Goal: Task Accomplishment & Management: Use online tool/utility

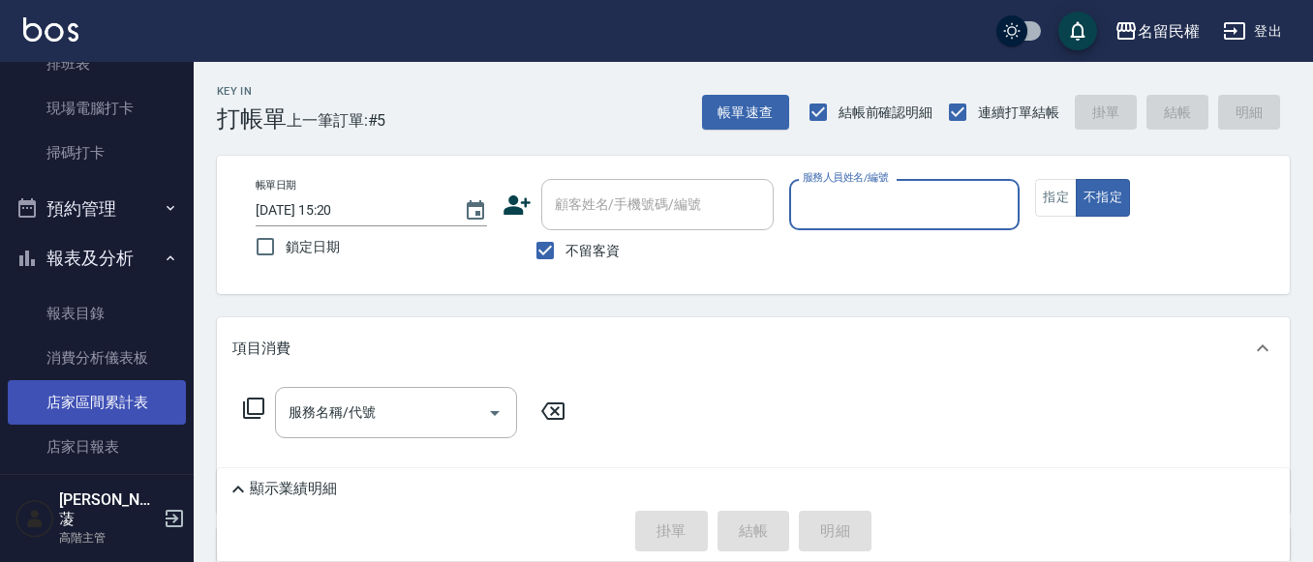
scroll to position [581, 0]
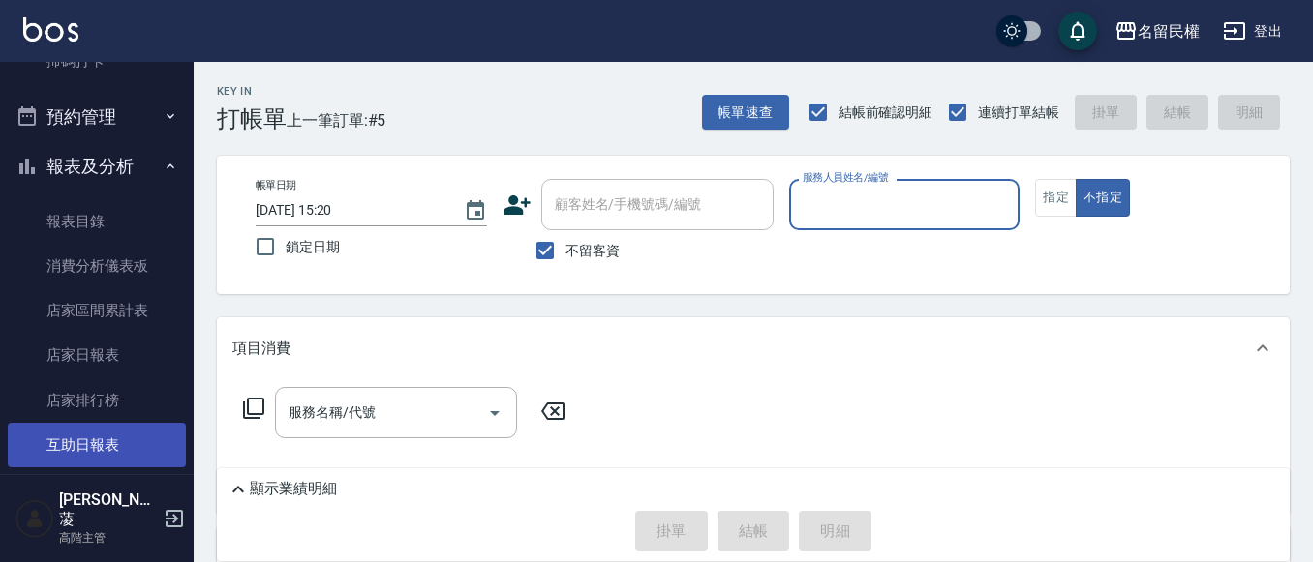
click at [92, 446] on link "互助日報表" at bounding box center [97, 445] width 178 height 45
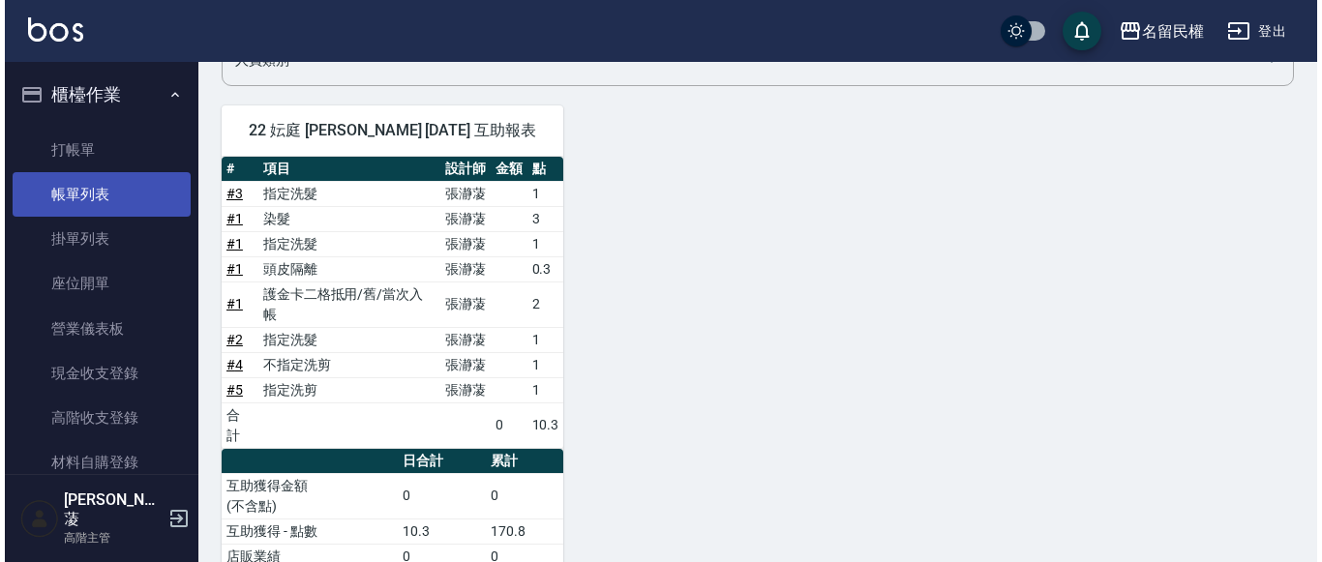
scroll to position [66, 0]
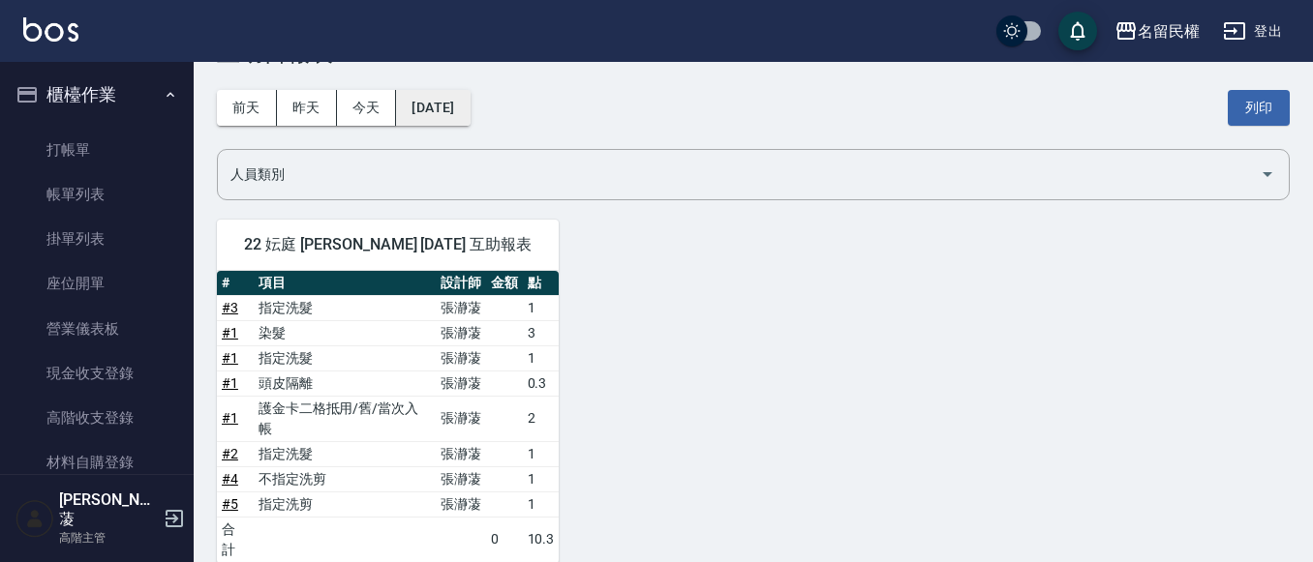
click at [450, 90] on div "[DATE] [DATE] [DATE] [DATE] 列印" at bounding box center [753, 108] width 1073 height 82
click at [414, 103] on button "[DATE]" at bounding box center [433, 108] width 74 height 36
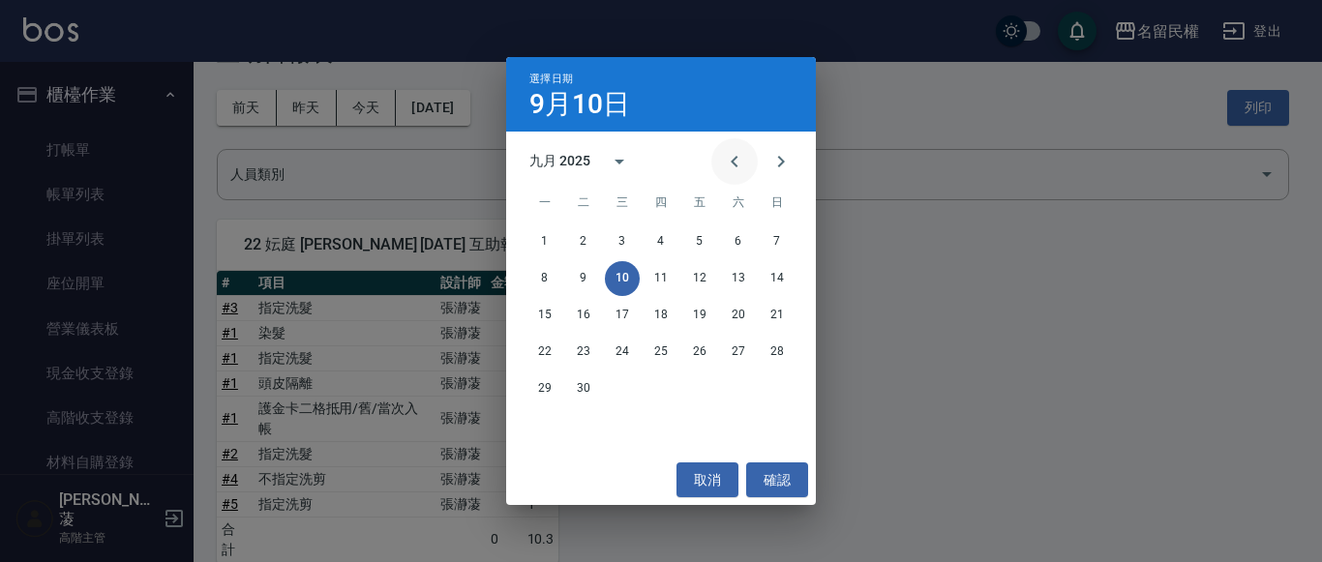
click at [728, 163] on icon "Previous month" at bounding box center [734, 161] width 23 height 23
click at [612, 305] on div "11 12 13 14 15 16 17" at bounding box center [661, 315] width 310 height 35
click at [592, 318] on button "12" at bounding box center [583, 315] width 35 height 35
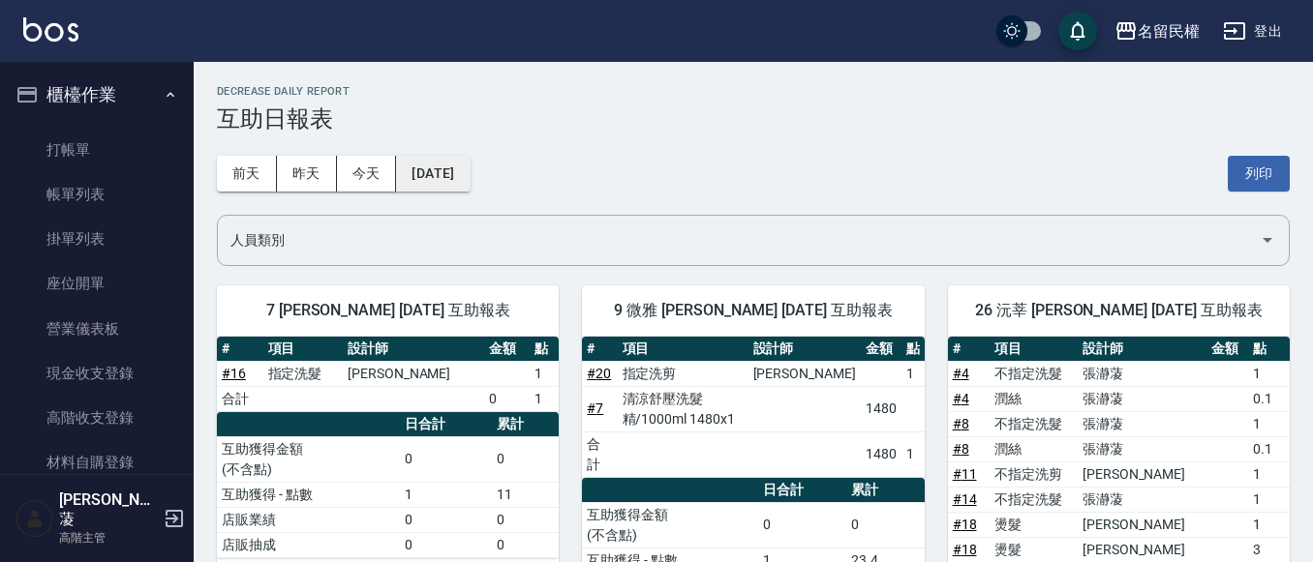
click at [447, 173] on button "[DATE]" at bounding box center [433, 174] width 74 height 36
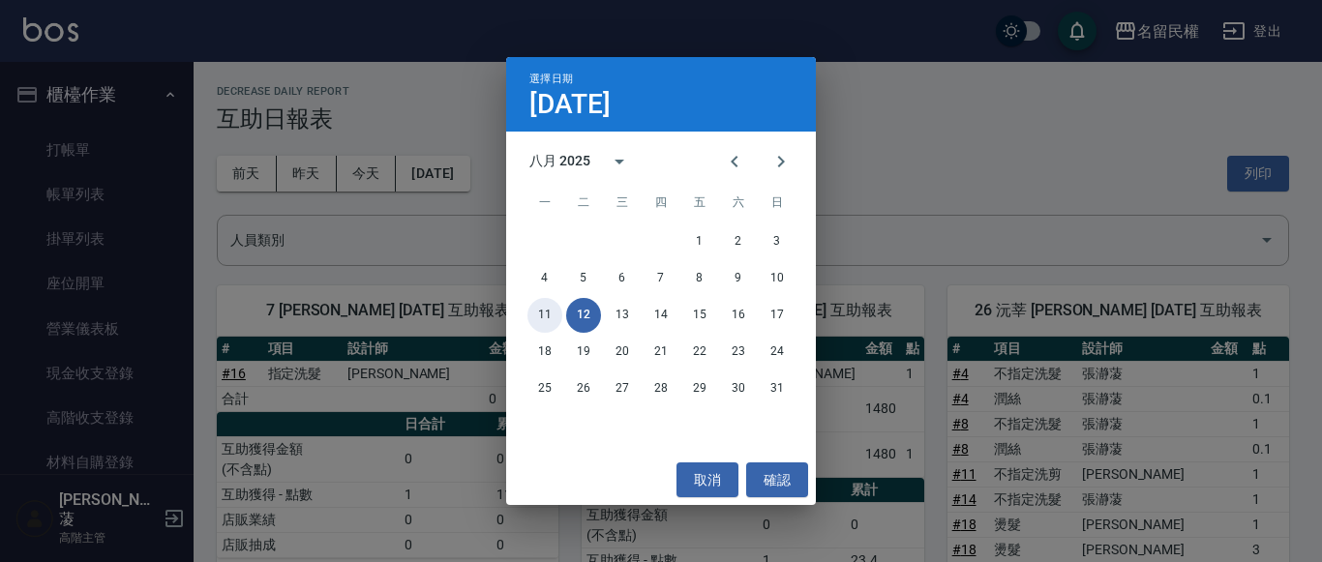
click at [541, 316] on button "11" at bounding box center [545, 315] width 35 height 35
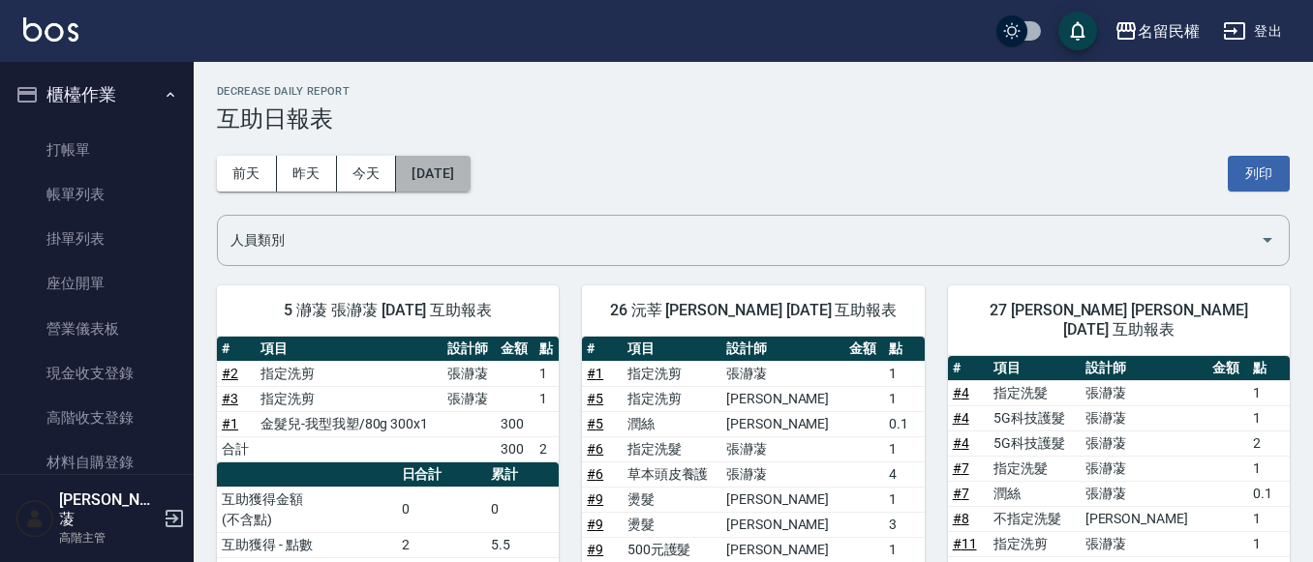
click at [469, 168] on button "[DATE]" at bounding box center [433, 174] width 74 height 36
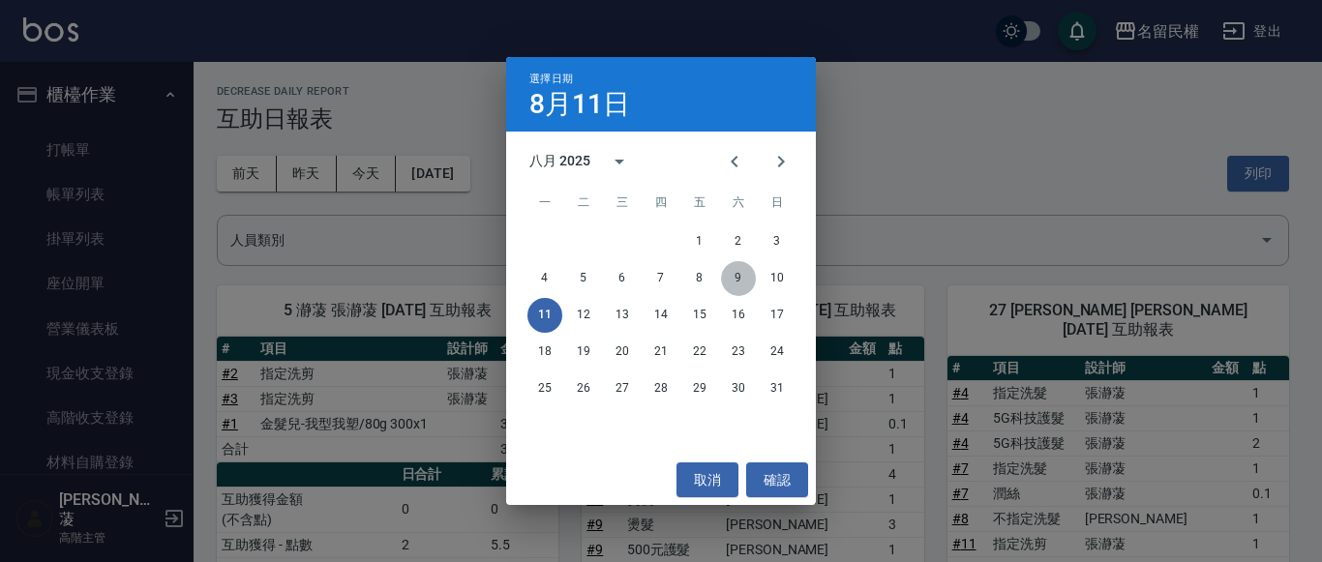
click at [751, 274] on button "9" at bounding box center [738, 278] width 35 height 35
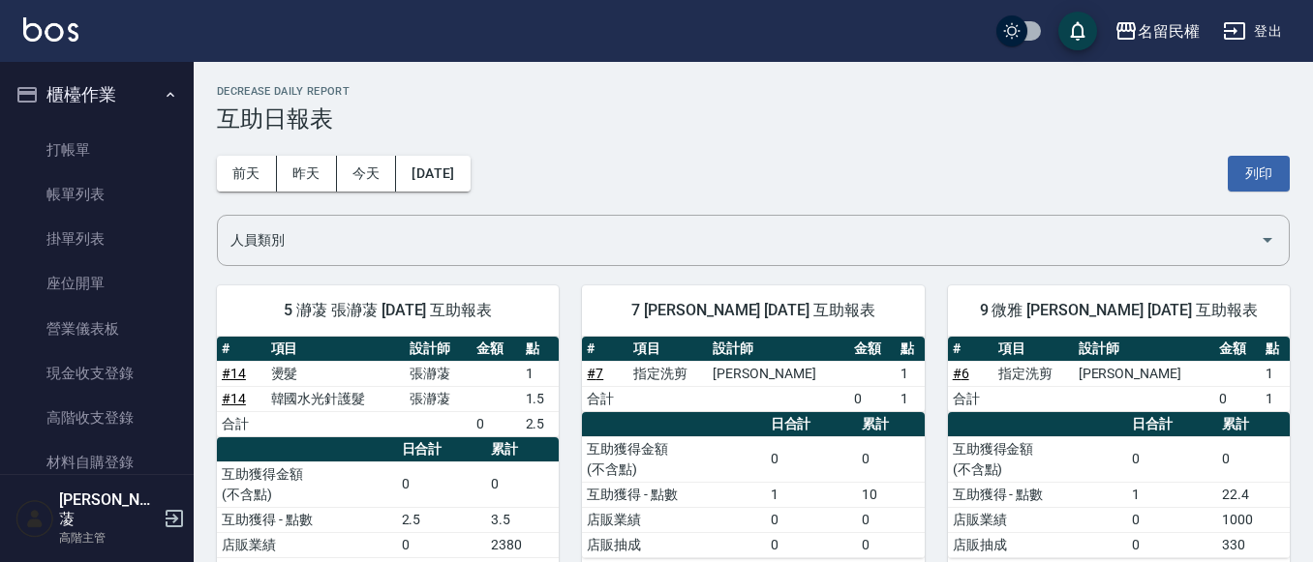
click at [529, 190] on div "[DATE] [DATE] [DATE] [DATE] 列印" at bounding box center [753, 174] width 1073 height 82
click at [482, 190] on div "[DATE] [DATE] [DATE] [DATE] 列印" at bounding box center [753, 174] width 1073 height 82
click at [463, 154] on div "[DATE] [DATE] [DATE] [DATE] 列印" at bounding box center [753, 174] width 1073 height 82
click at [469, 167] on button "[DATE]" at bounding box center [433, 174] width 74 height 36
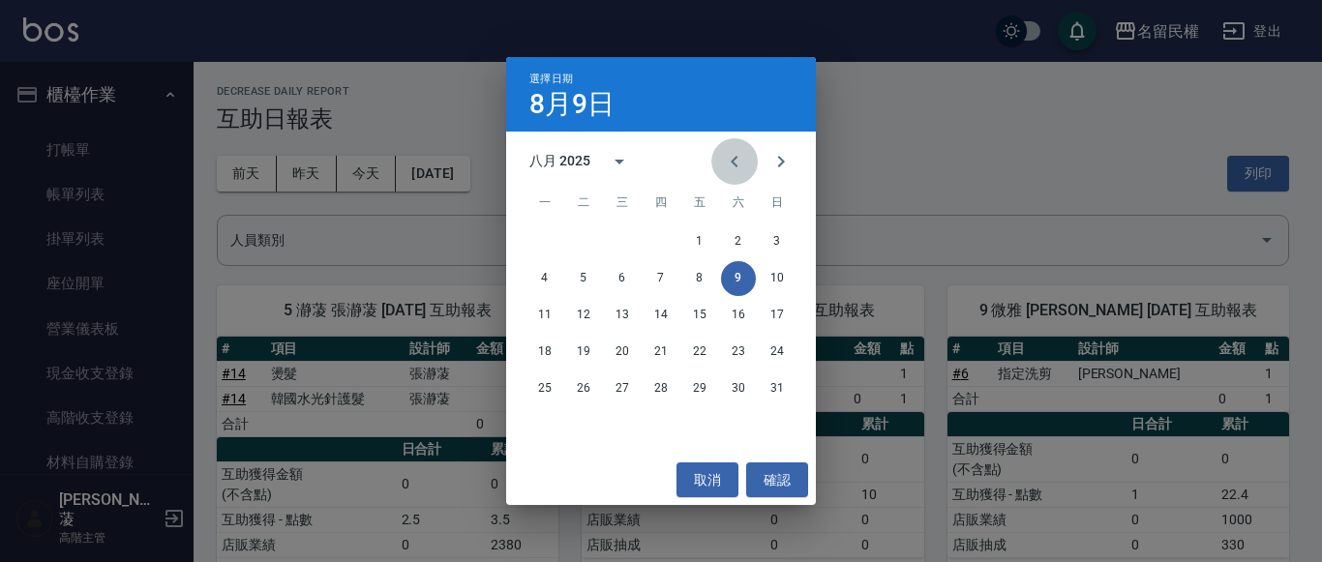
click at [743, 178] on button "Previous month" at bounding box center [734, 161] width 46 height 46
click at [743, 175] on button "Previous month" at bounding box center [734, 161] width 46 height 46
click at [743, 172] on button "Previous month" at bounding box center [734, 161] width 46 height 46
click at [745, 283] on button "10" at bounding box center [738, 278] width 35 height 35
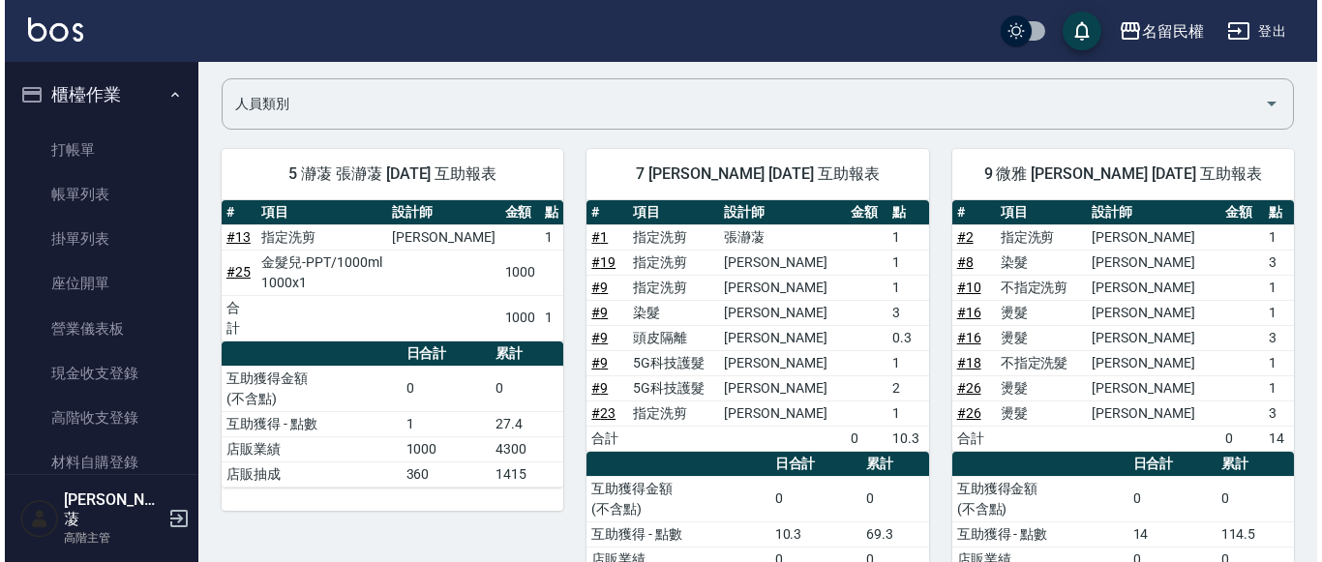
scroll to position [56, 0]
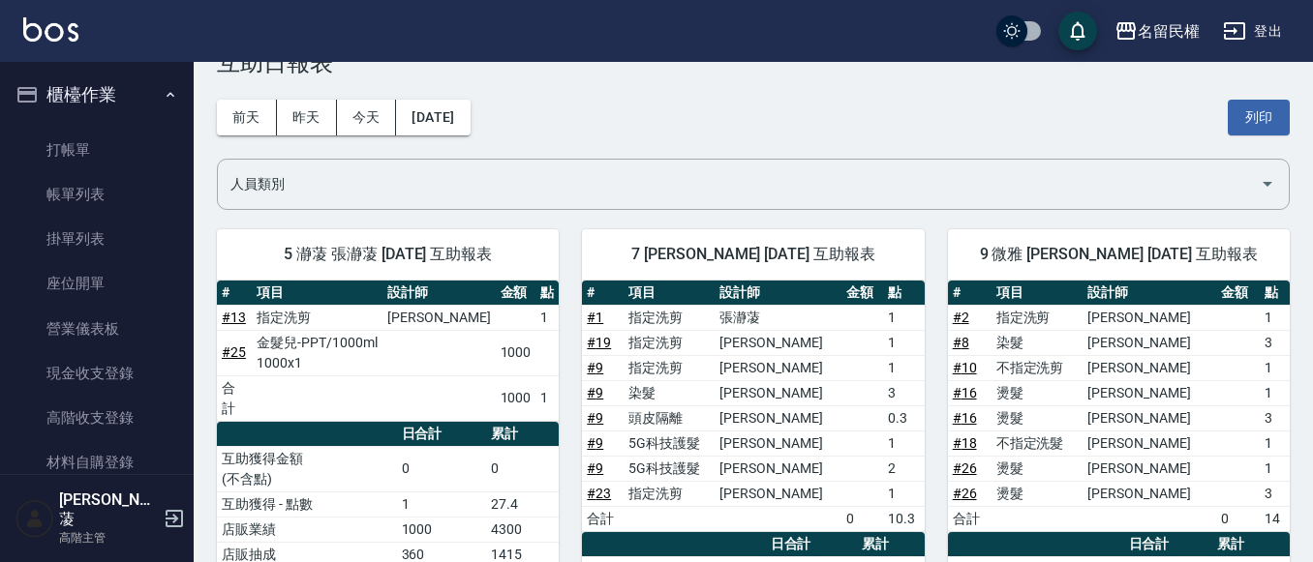
click at [476, 144] on div "[DATE] [DATE] [DATE] [DATE] 列印" at bounding box center [753, 117] width 1073 height 82
click at [469, 129] on button "[DATE]" at bounding box center [433, 118] width 74 height 36
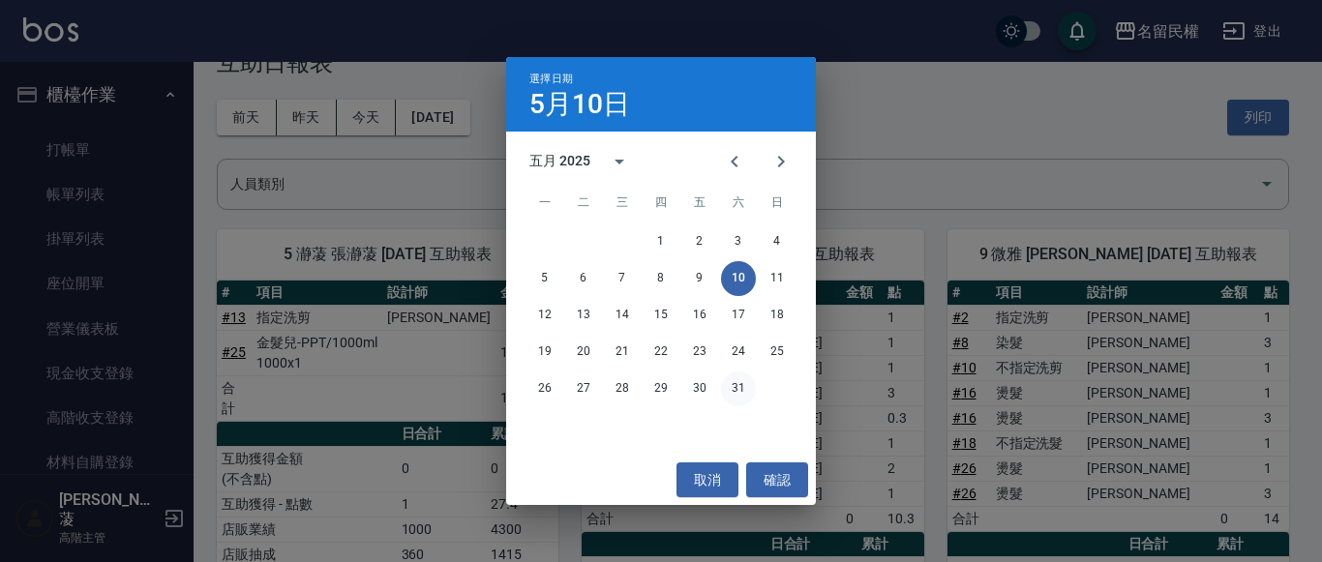
click at [729, 386] on button "31" at bounding box center [738, 389] width 35 height 35
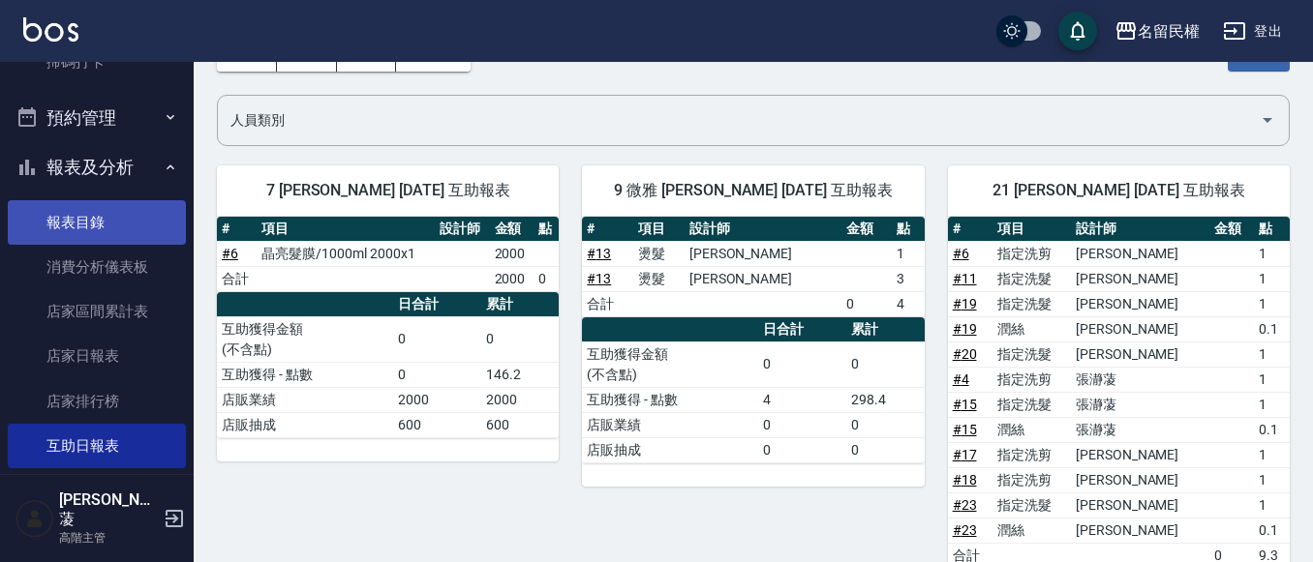
scroll to position [581, 0]
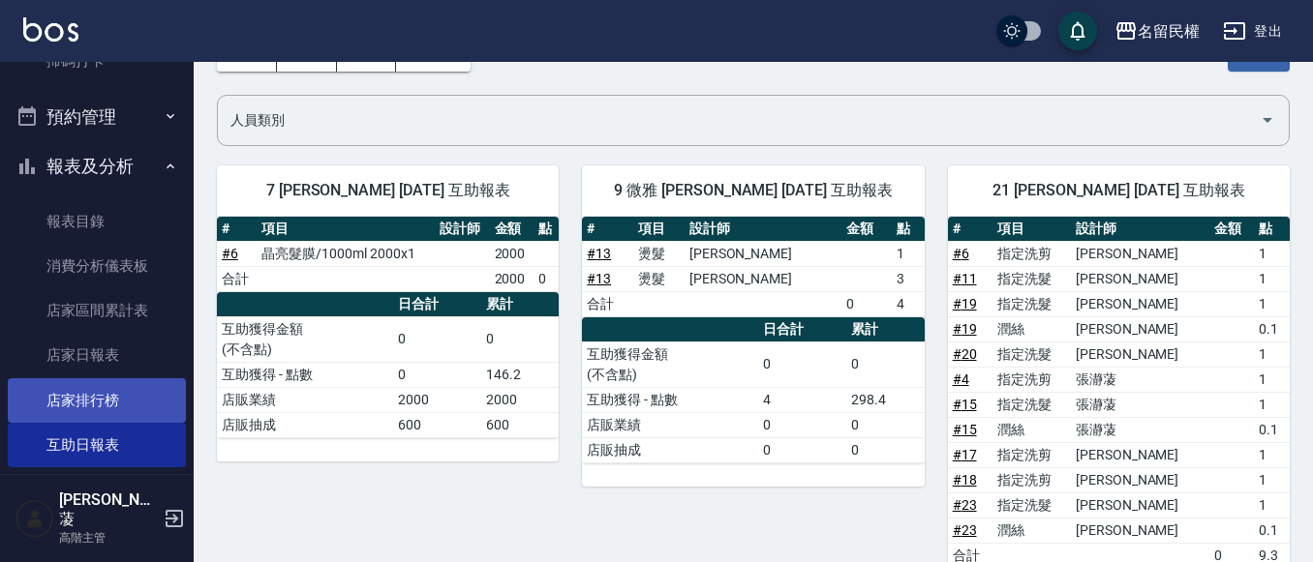
click at [86, 385] on link "店家排行榜" at bounding box center [97, 400] width 178 height 45
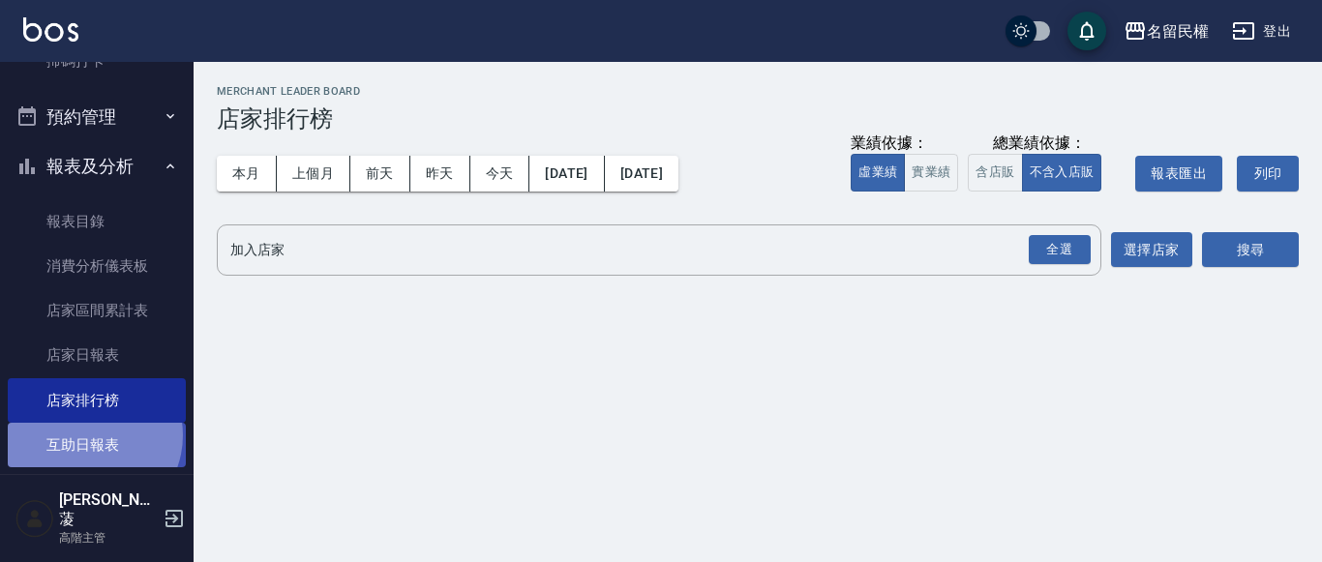
click at [87, 436] on link "互助日報表" at bounding box center [97, 445] width 178 height 45
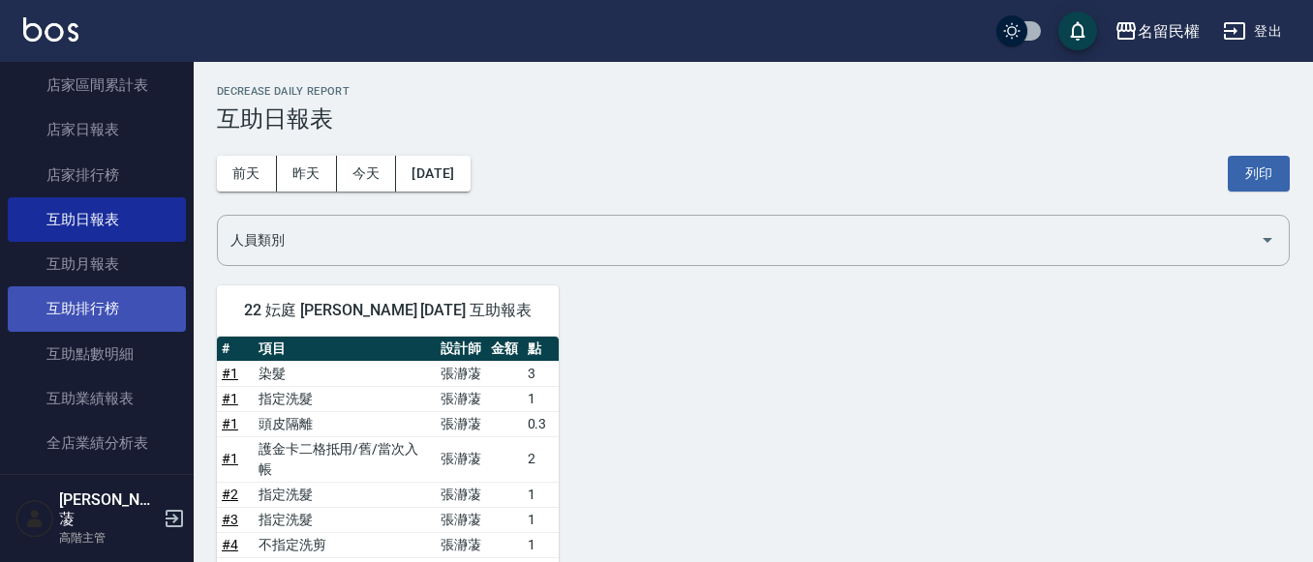
scroll to position [774, 0]
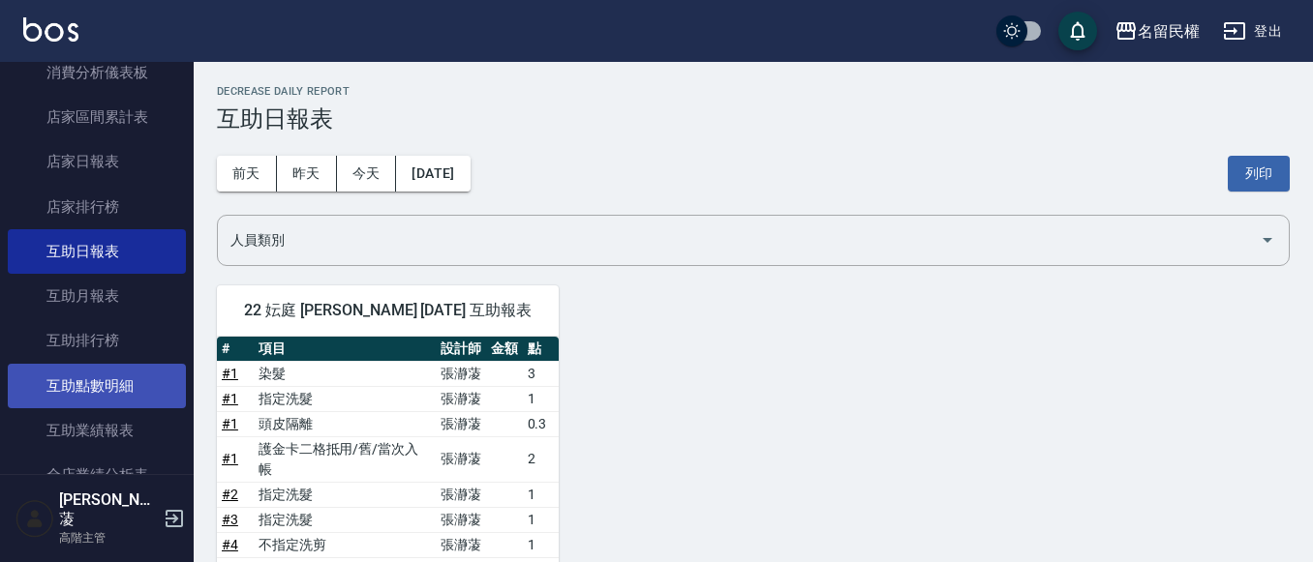
click at [132, 369] on link "互助點數明細" at bounding box center [97, 386] width 178 height 45
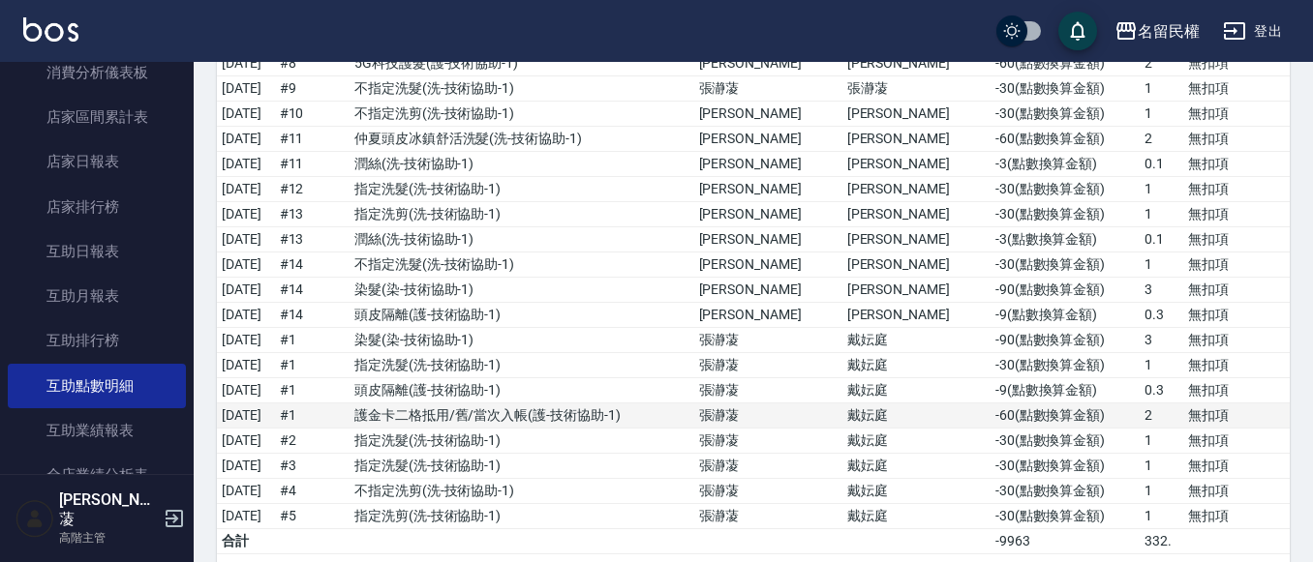
scroll to position [6098, 0]
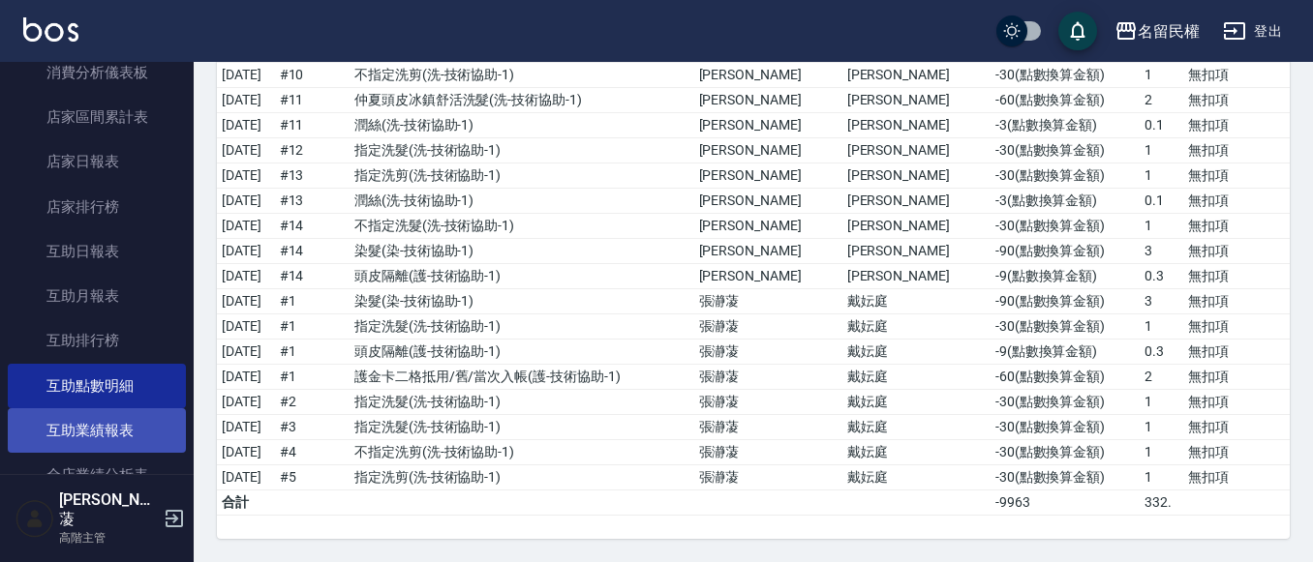
click at [104, 428] on link "互助業績報表" at bounding box center [97, 431] width 178 height 45
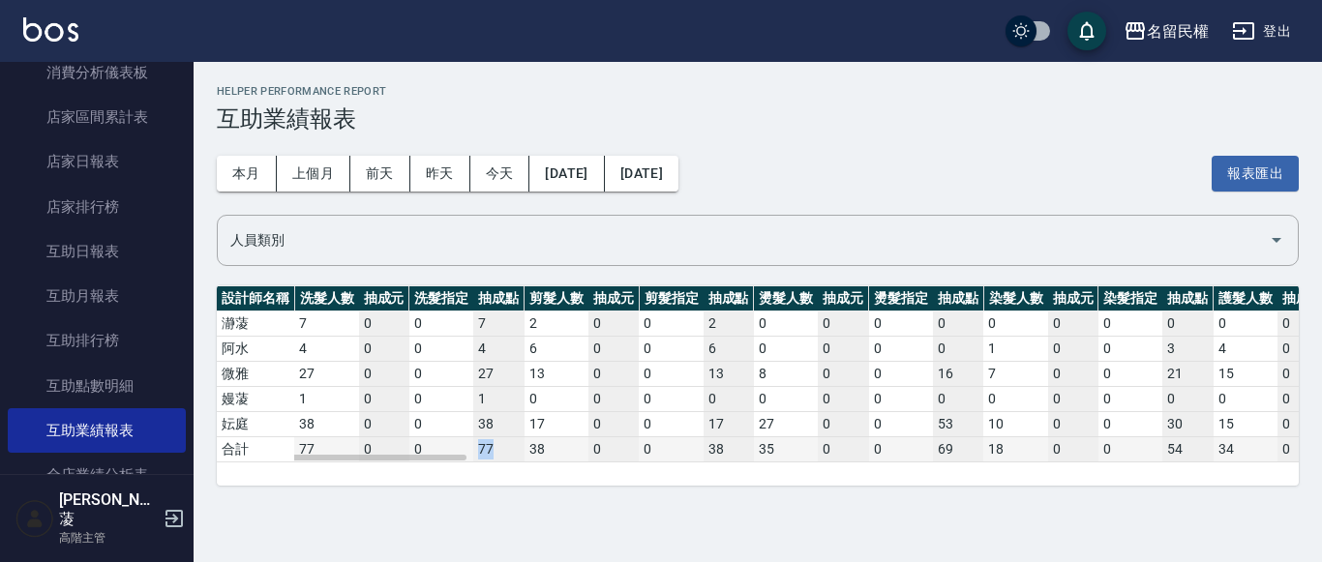
drag, startPoint x: 432, startPoint y: 445, endPoint x: 506, endPoint y: 442, distance: 74.6
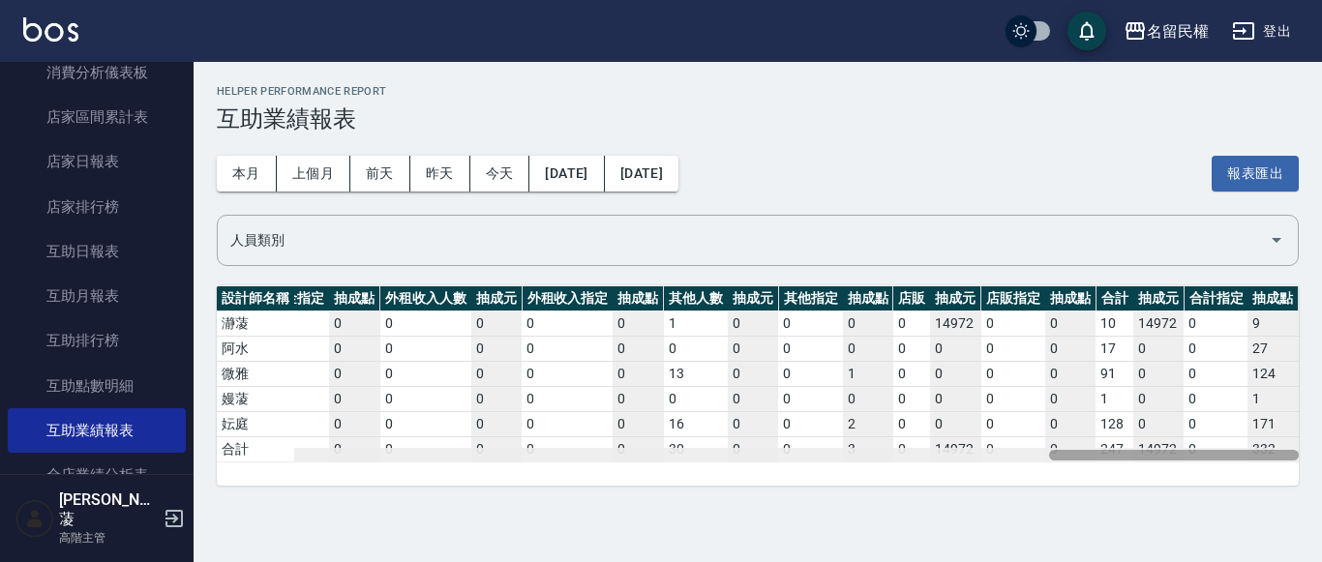
drag, startPoint x: 432, startPoint y: 452, endPoint x: 1197, endPoint y: 470, distance: 765.9
click at [1249, 480] on div "設計師名稱 洗髮人數 抽成元 洗髮指定 抽成點 剪髮人數 抽成元 剪髮指定 抽成點 燙髮人數 抽成元 燙髮指定 抽成點 染髮人數 抽成元 染髮指定 抽成點 護…" at bounding box center [758, 386] width 1082 height 199
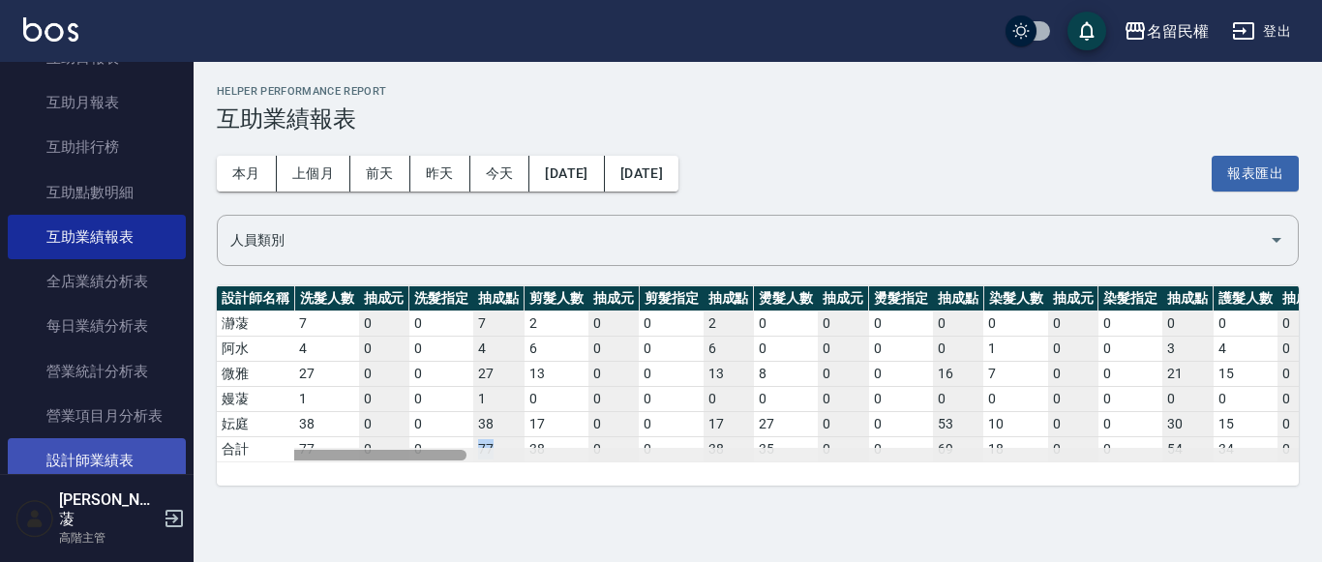
drag, startPoint x: 1141, startPoint y: 452, endPoint x: 58, endPoint y: 481, distance: 1083.6
click at [23, 542] on div "名留民權 登出 櫃檯作業 打帳單 帳單列表 掛單列表 座位開單 營業儀表板 現金收支登錄 高階收支登錄 材料自購登錄 每日結帳 排班表 現場電腦打卡 掃碼打卡…" at bounding box center [661, 281] width 1322 height 562
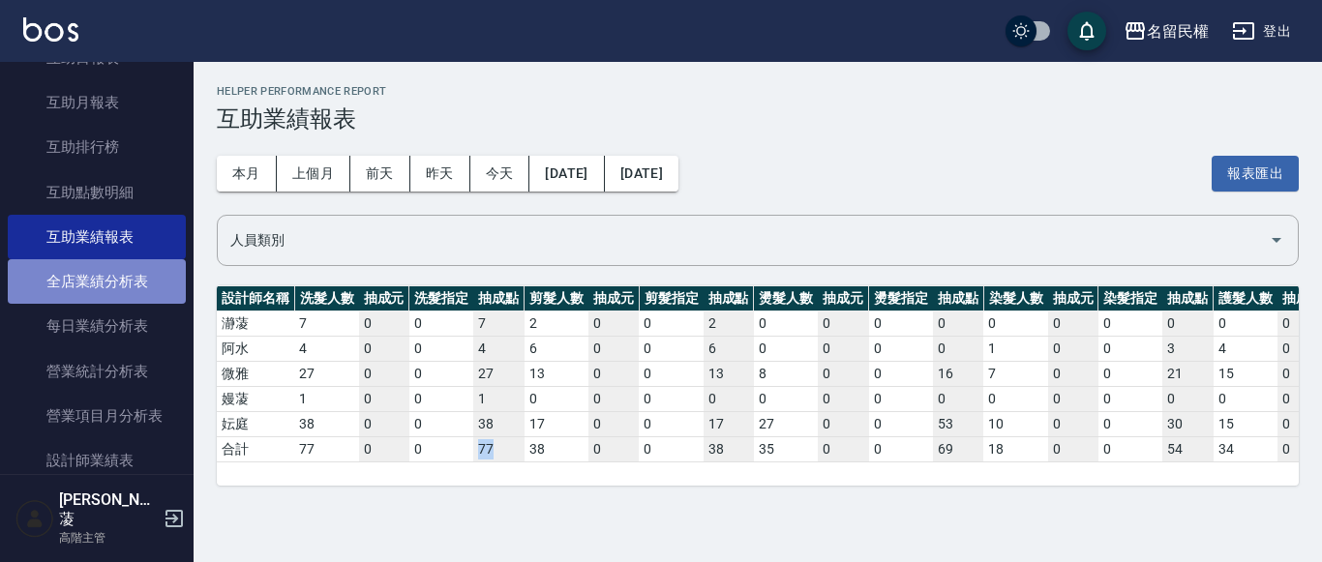
click at [166, 286] on link "全店業績分析表" at bounding box center [97, 281] width 178 height 45
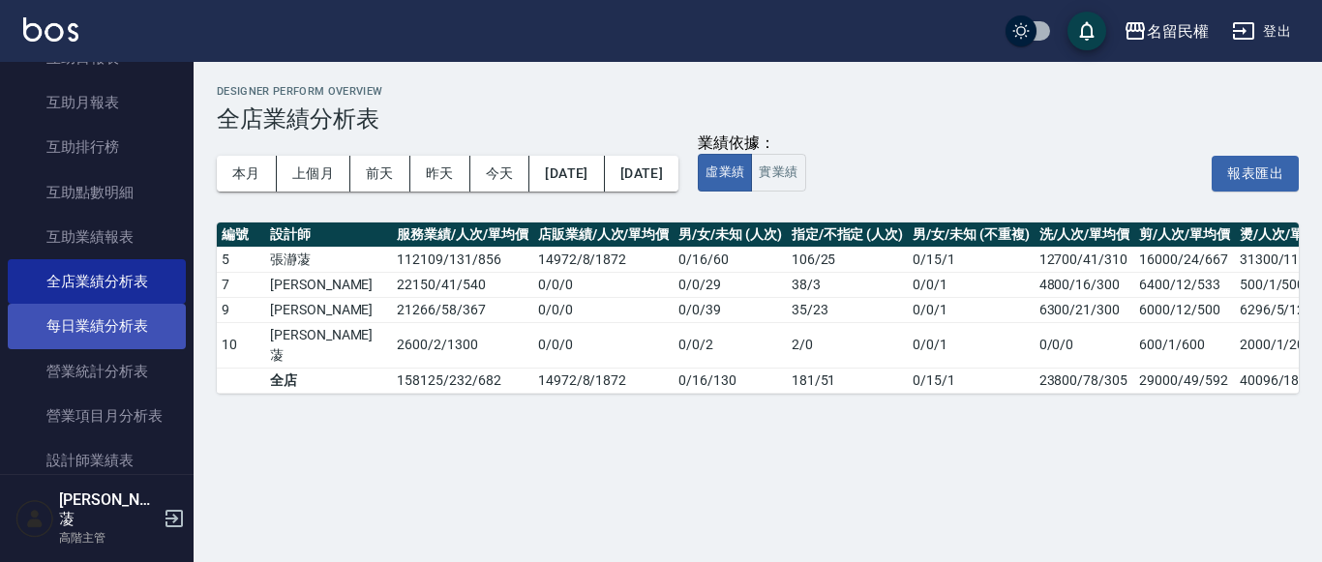
click at [121, 305] on link "每日業績分析表" at bounding box center [97, 326] width 178 height 45
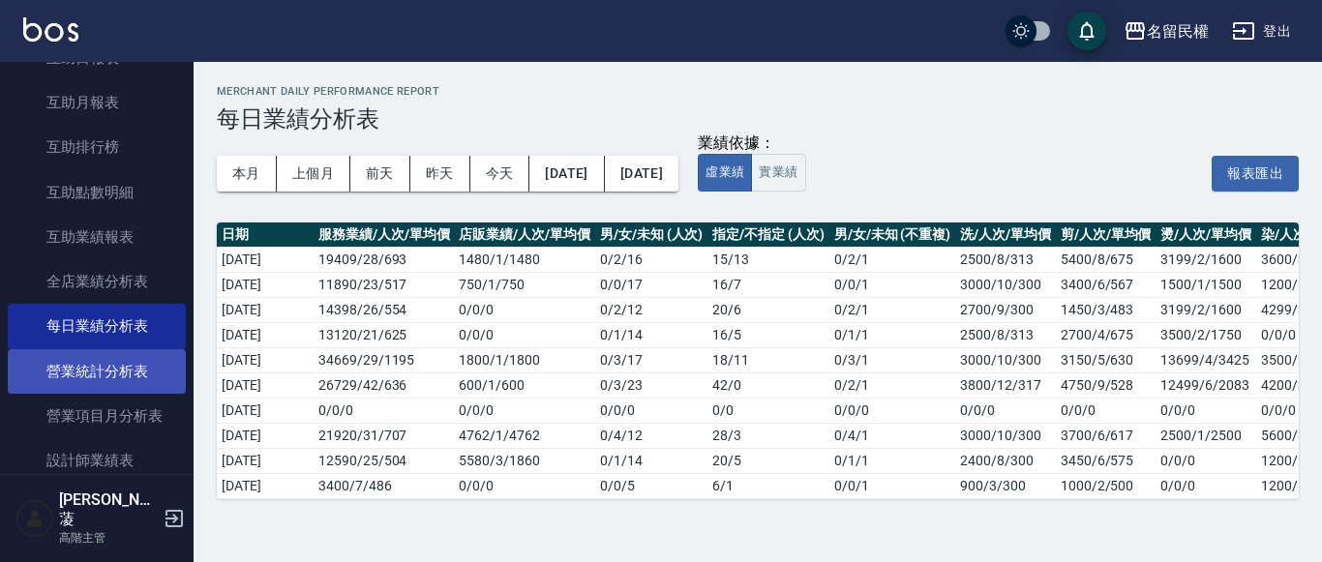
click at [107, 370] on link "營業統計分析表" at bounding box center [97, 371] width 178 height 45
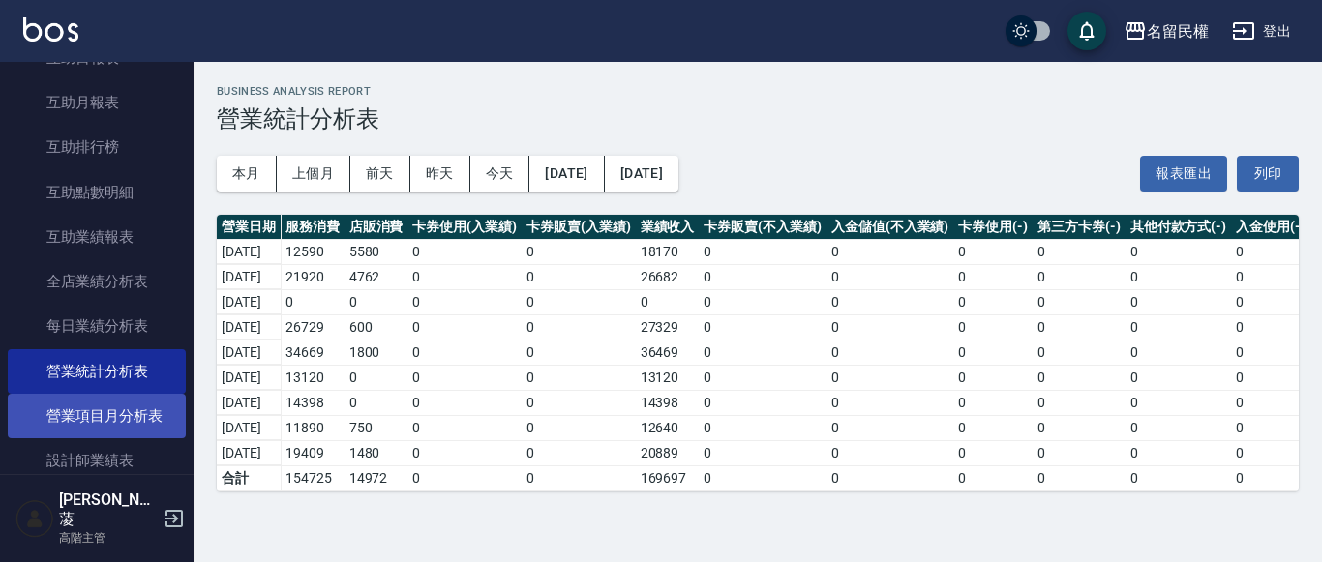
click at [86, 394] on link "營業項目月分析表" at bounding box center [97, 416] width 178 height 45
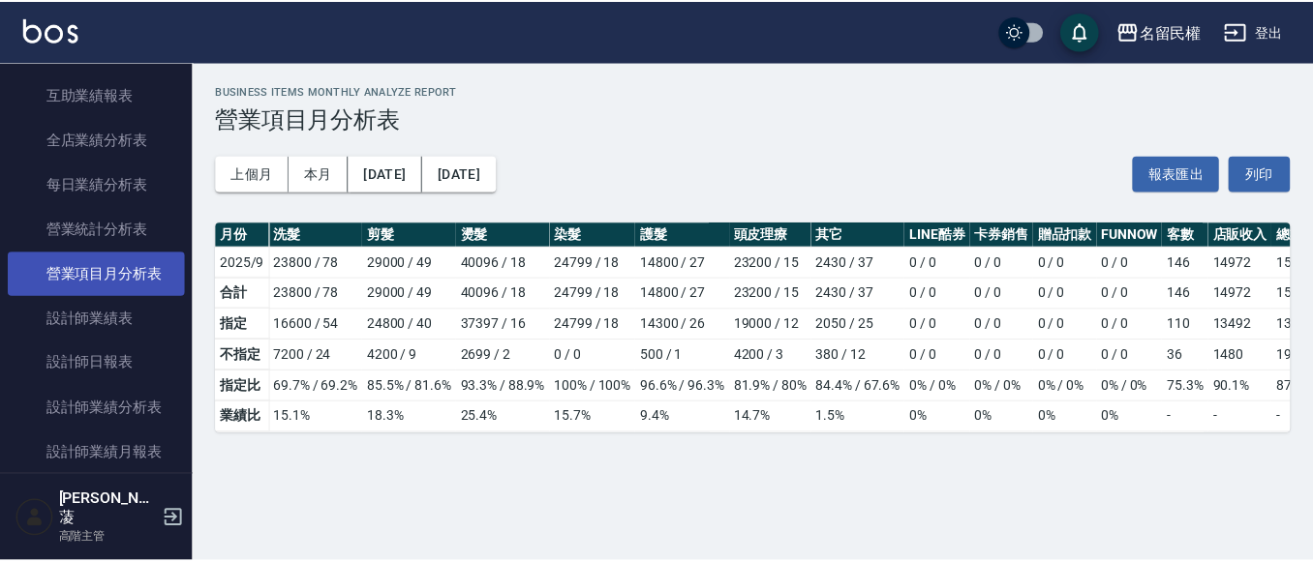
scroll to position [1162, 0]
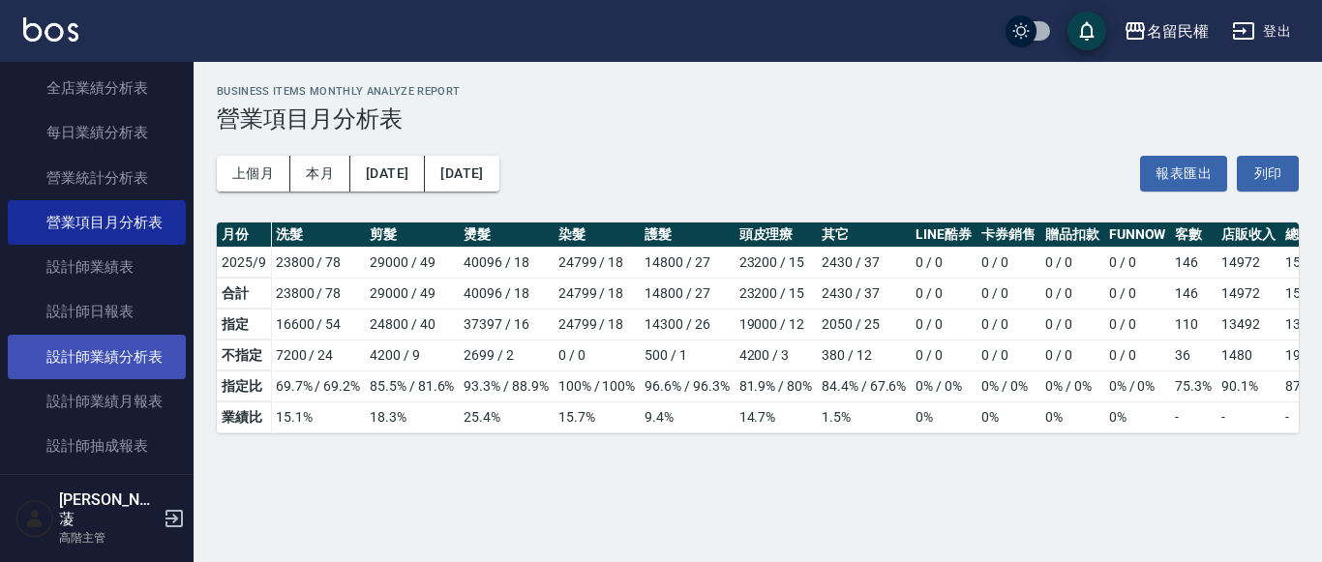
drag, startPoint x: 144, startPoint y: 323, endPoint x: 138, endPoint y: 338, distance: 15.6
click at [143, 325] on link "設計師日報表" at bounding box center [97, 311] width 178 height 45
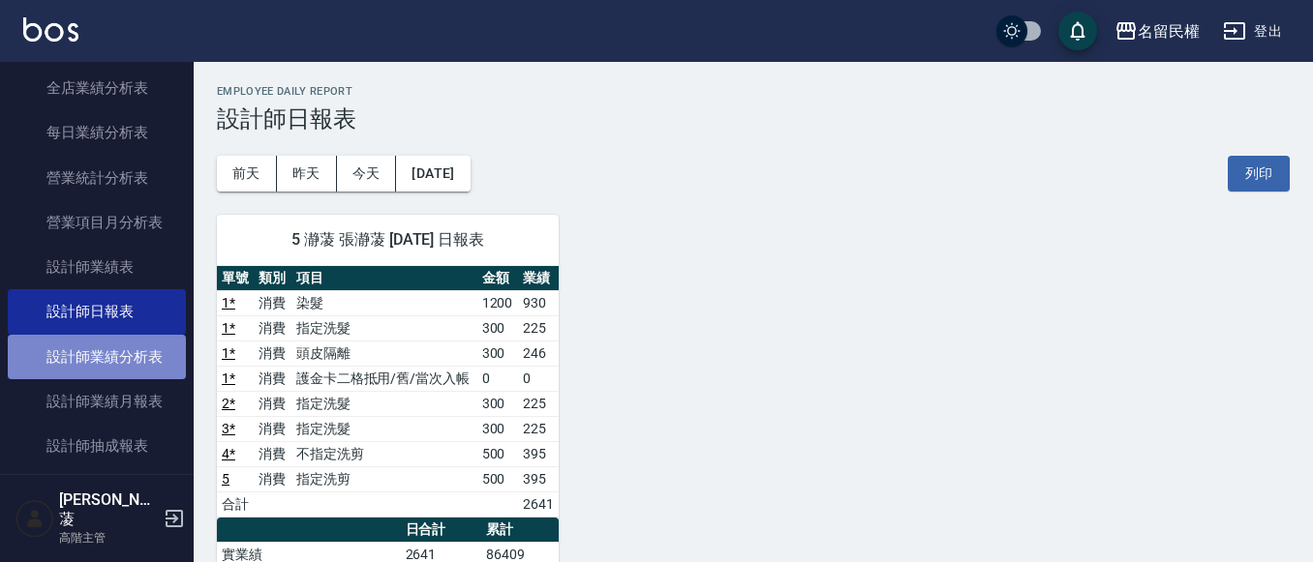
click at [140, 350] on link "設計師業績分析表" at bounding box center [97, 357] width 178 height 45
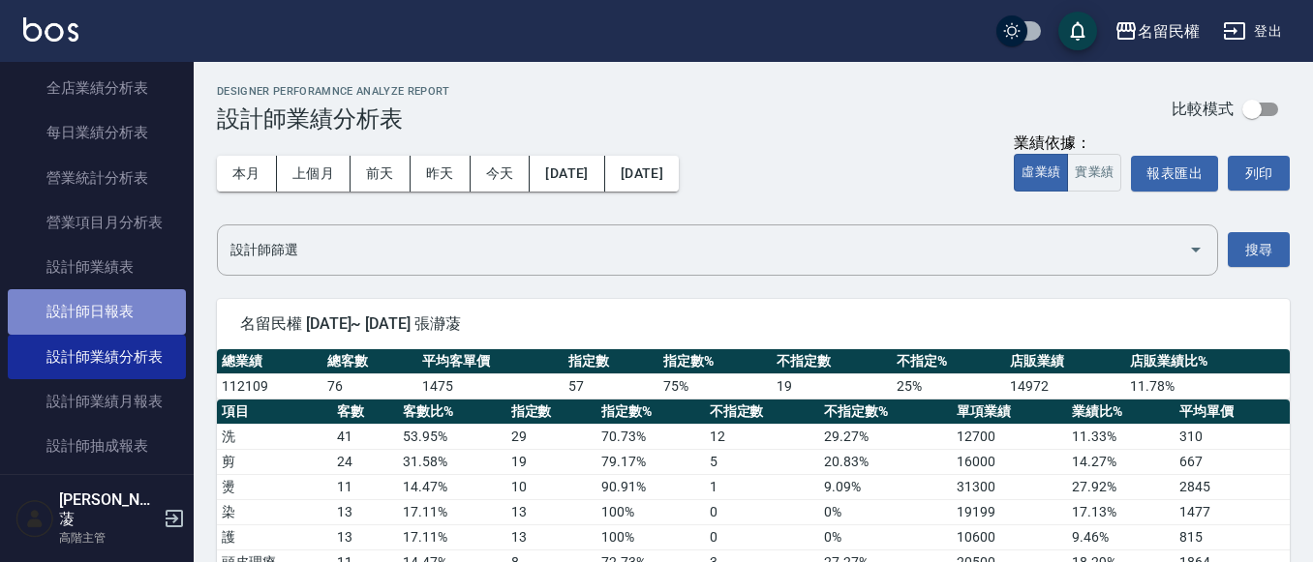
click at [152, 317] on link "設計師日報表" at bounding box center [97, 311] width 178 height 45
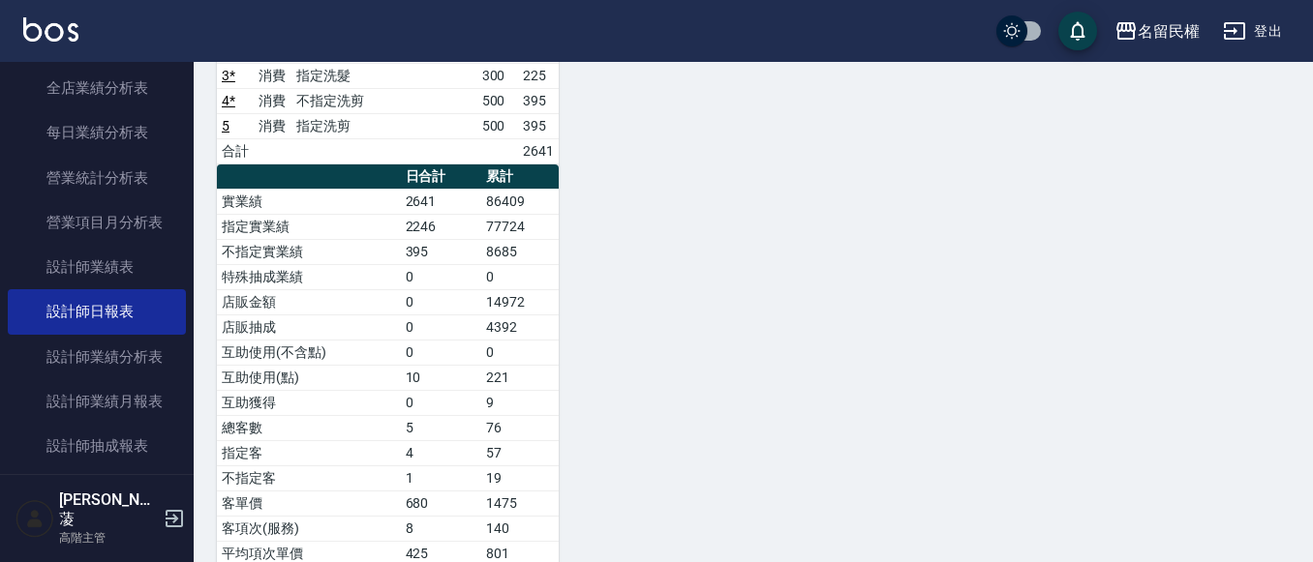
scroll to position [387, 0]
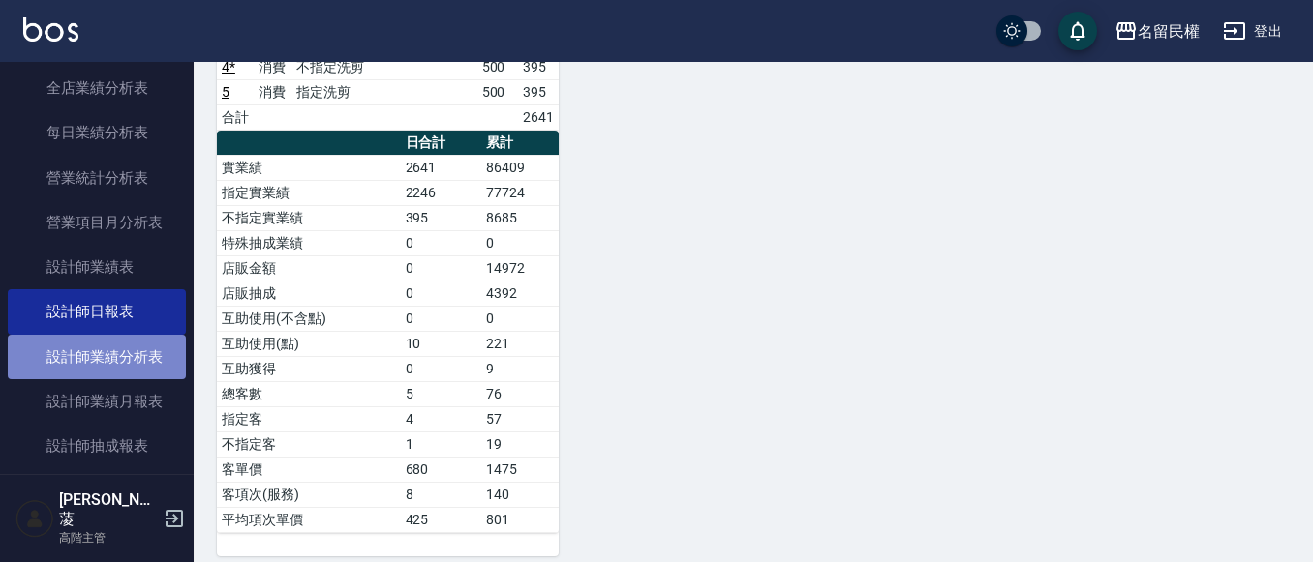
click at [162, 358] on link "設計師業績分析表" at bounding box center [97, 357] width 178 height 45
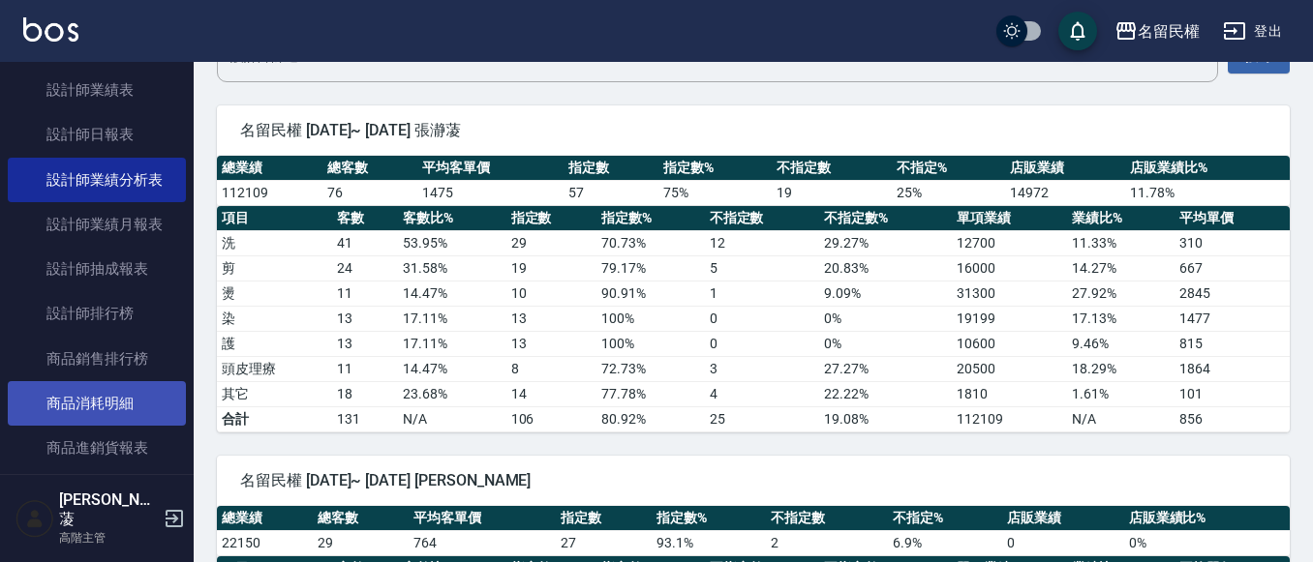
scroll to position [1355, 0]
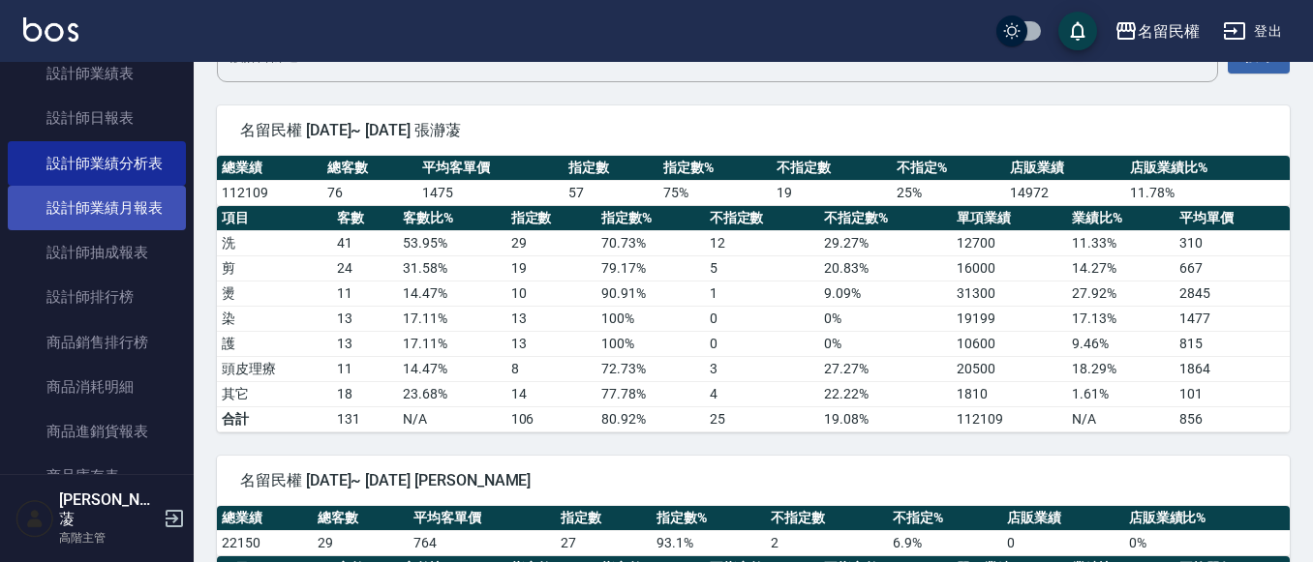
click at [133, 212] on link "設計師業績月報表" at bounding box center [97, 208] width 178 height 45
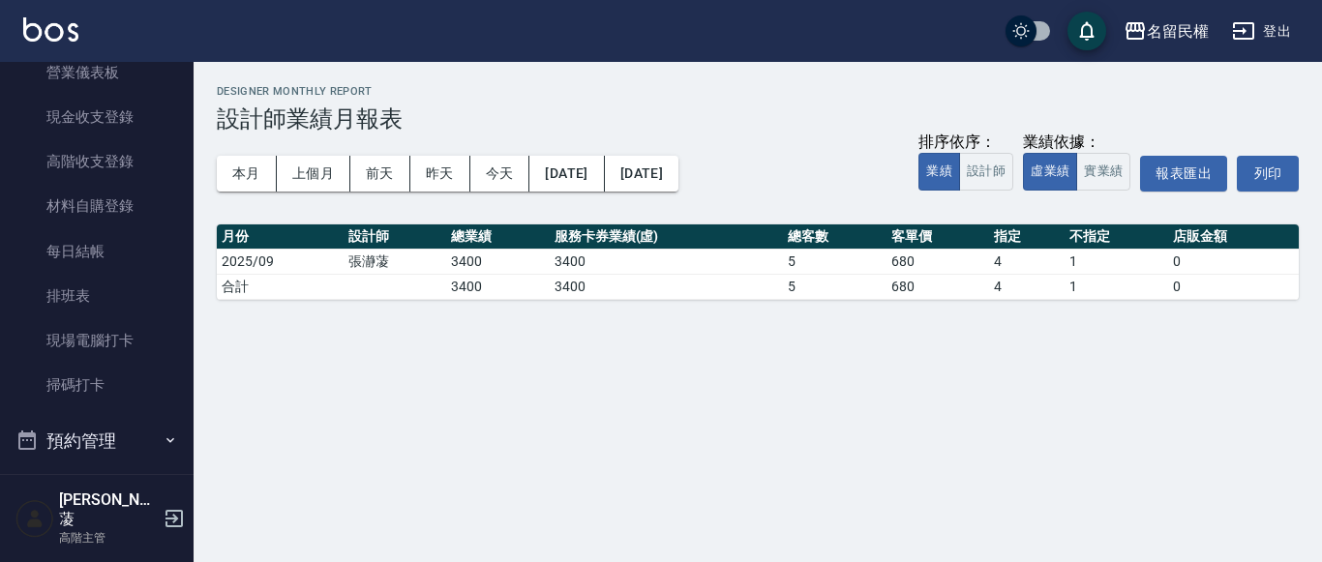
scroll to position [290, 0]
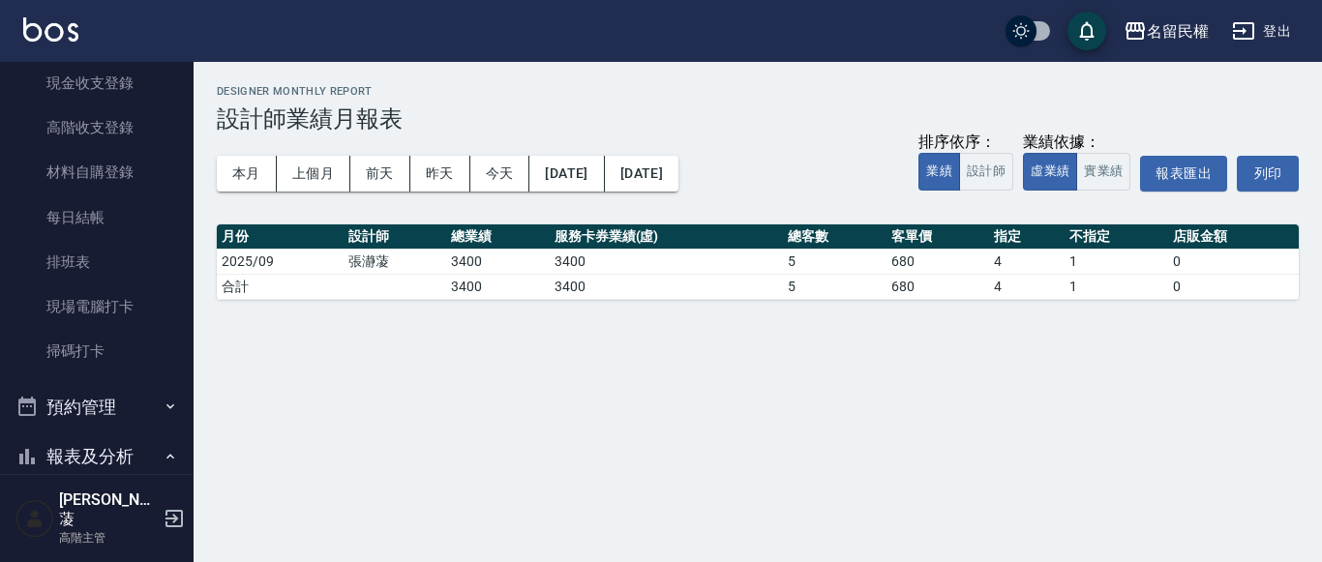
click at [152, 441] on button "報表及分析" at bounding box center [97, 457] width 178 height 50
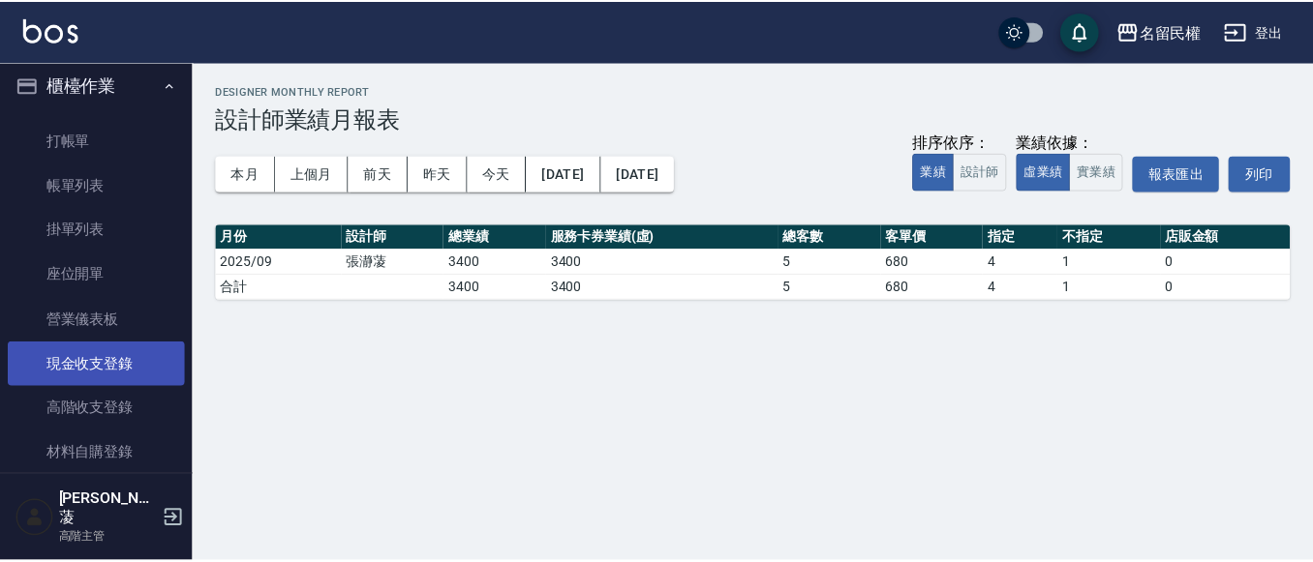
scroll to position [0, 0]
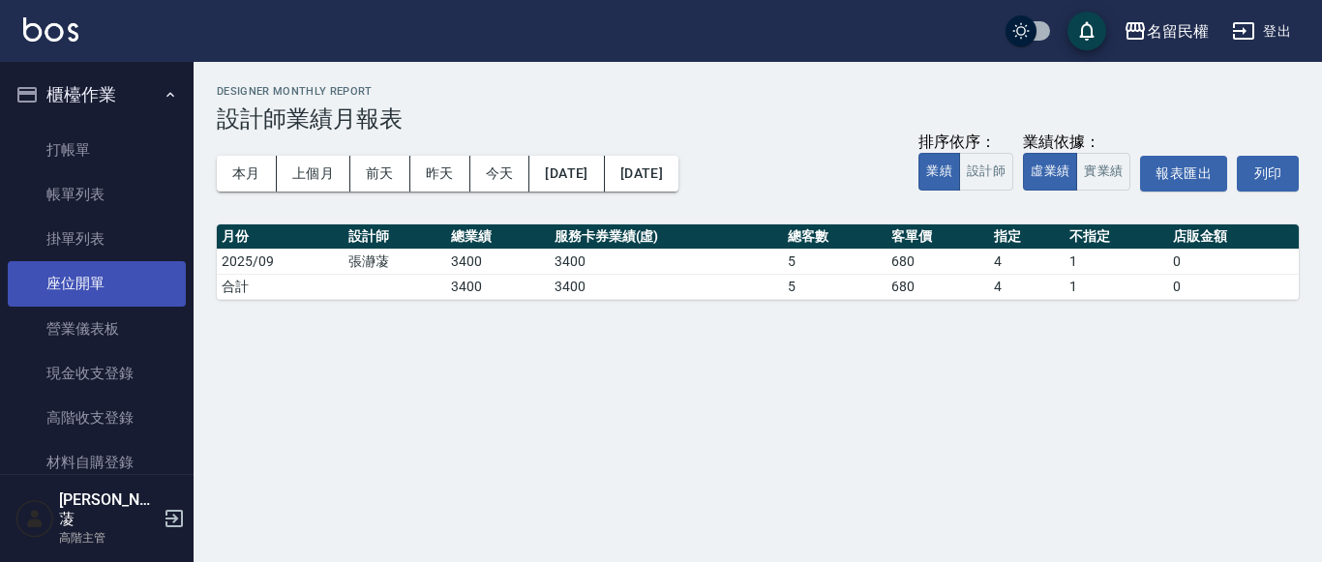
click at [119, 288] on link "座位開單" at bounding box center [97, 283] width 178 height 45
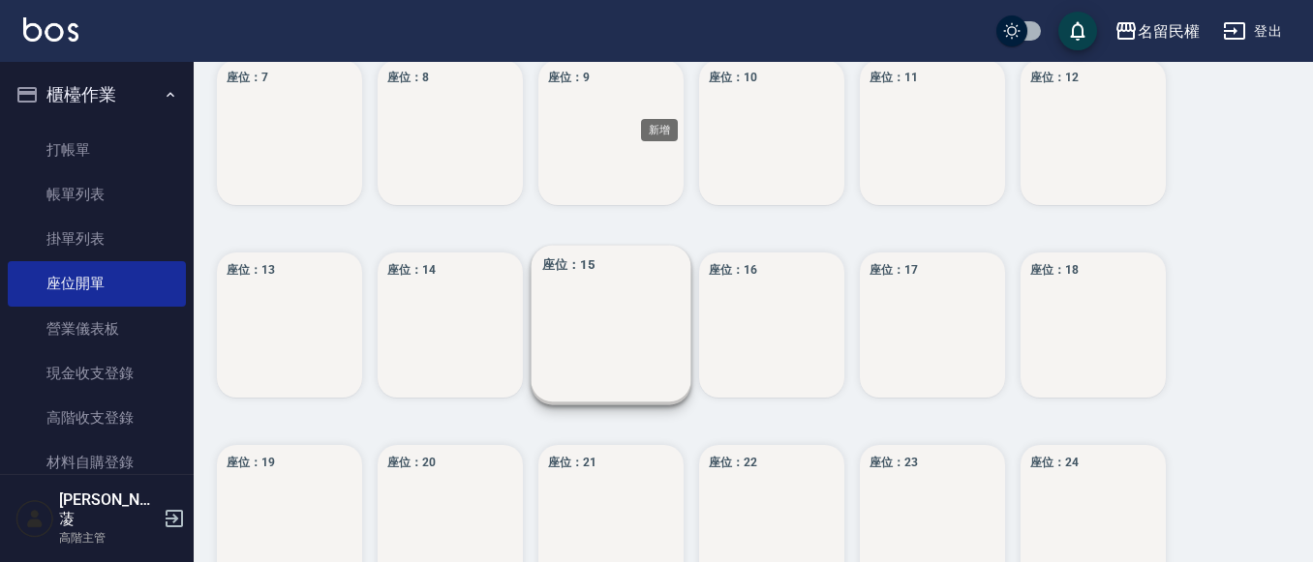
scroll to position [398, 0]
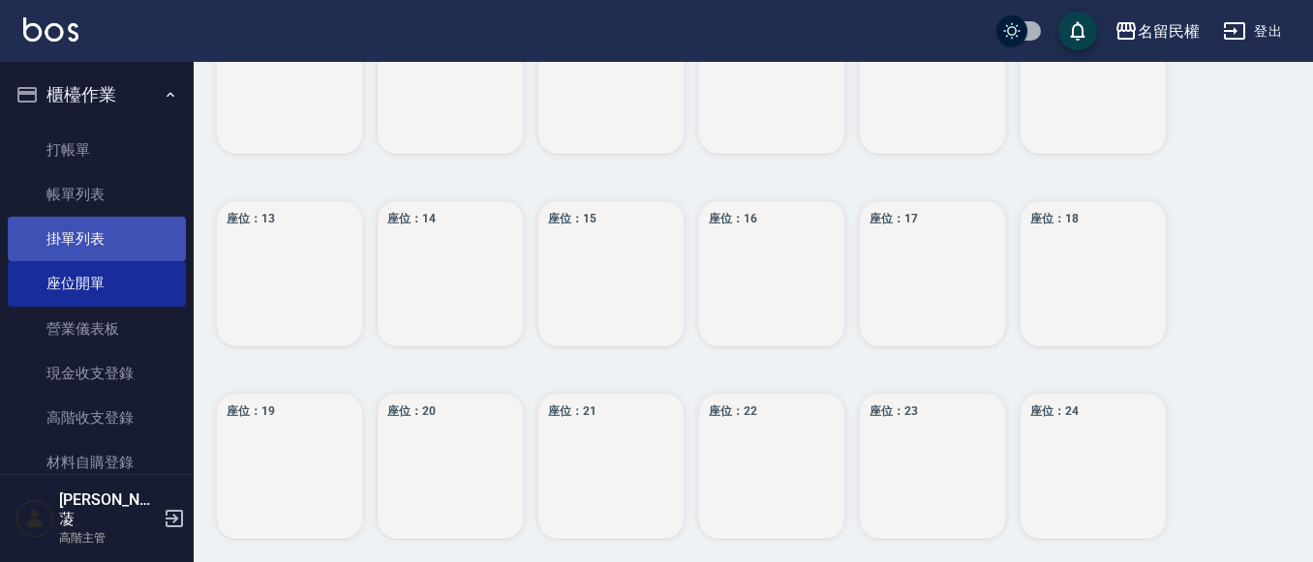
click at [113, 222] on link "掛單列表" at bounding box center [97, 239] width 178 height 45
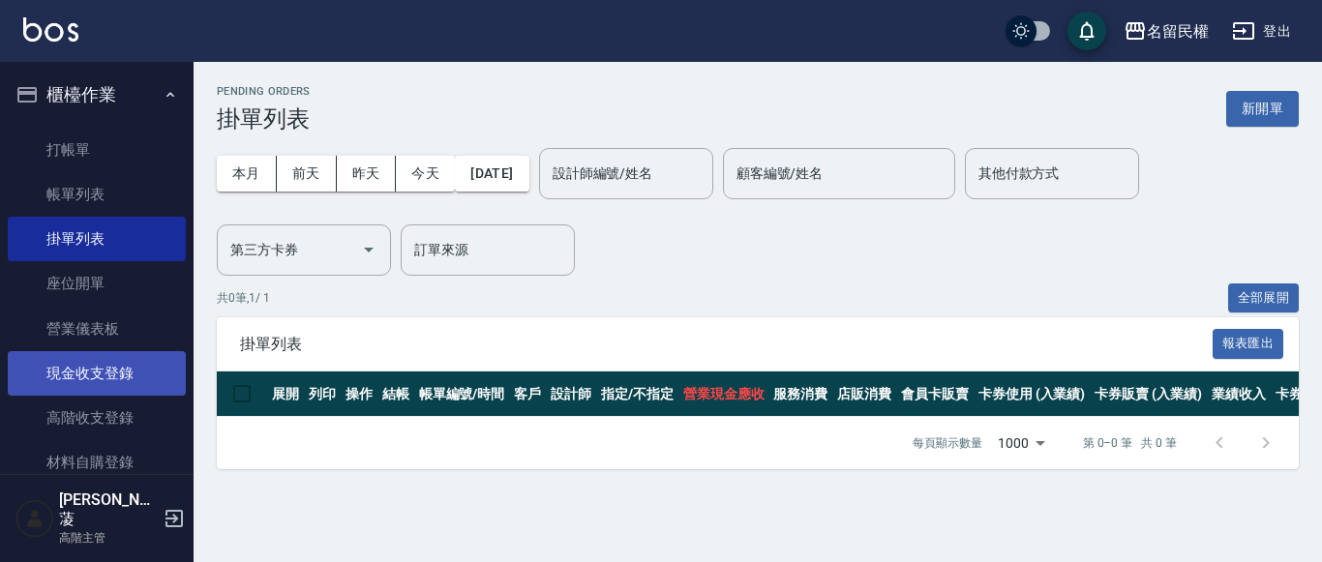
click at [104, 362] on link "現金收支登錄" at bounding box center [97, 373] width 178 height 45
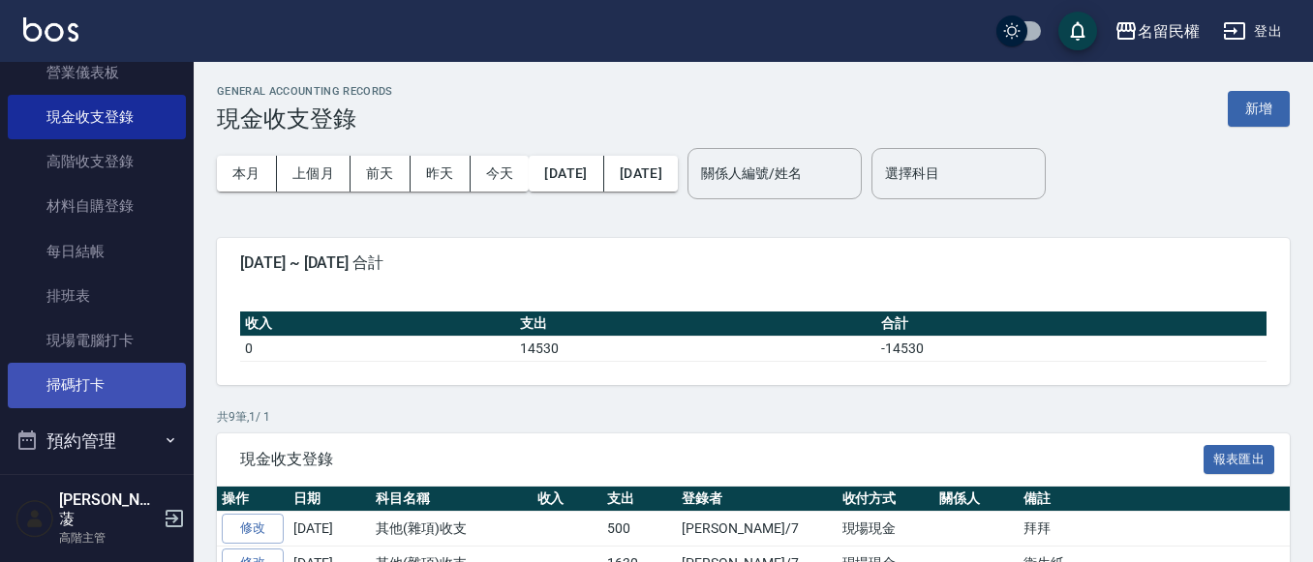
scroll to position [290, 0]
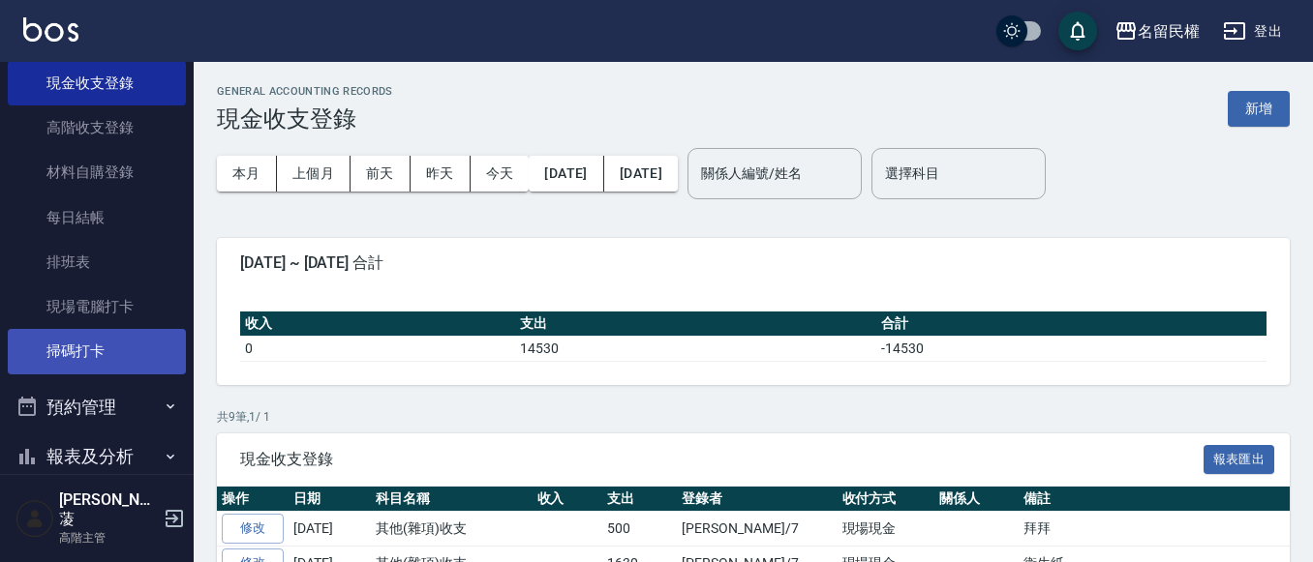
click at [119, 341] on link "掃碼打卡" at bounding box center [97, 351] width 178 height 45
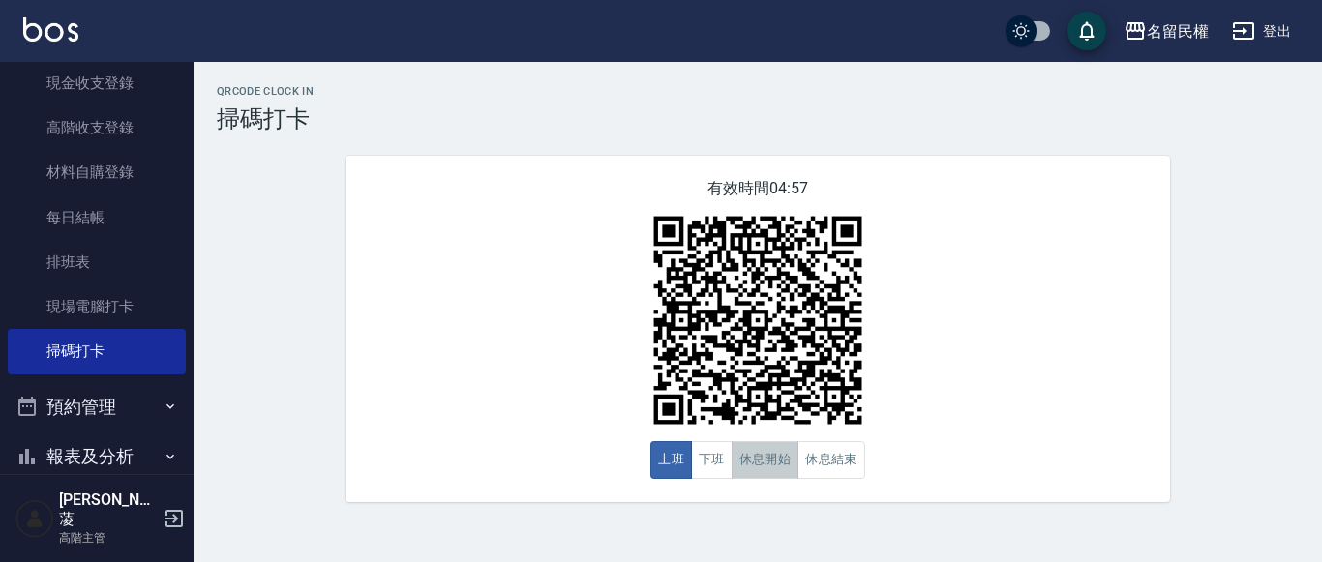
click at [765, 470] on button "休息開始" at bounding box center [766, 460] width 68 height 38
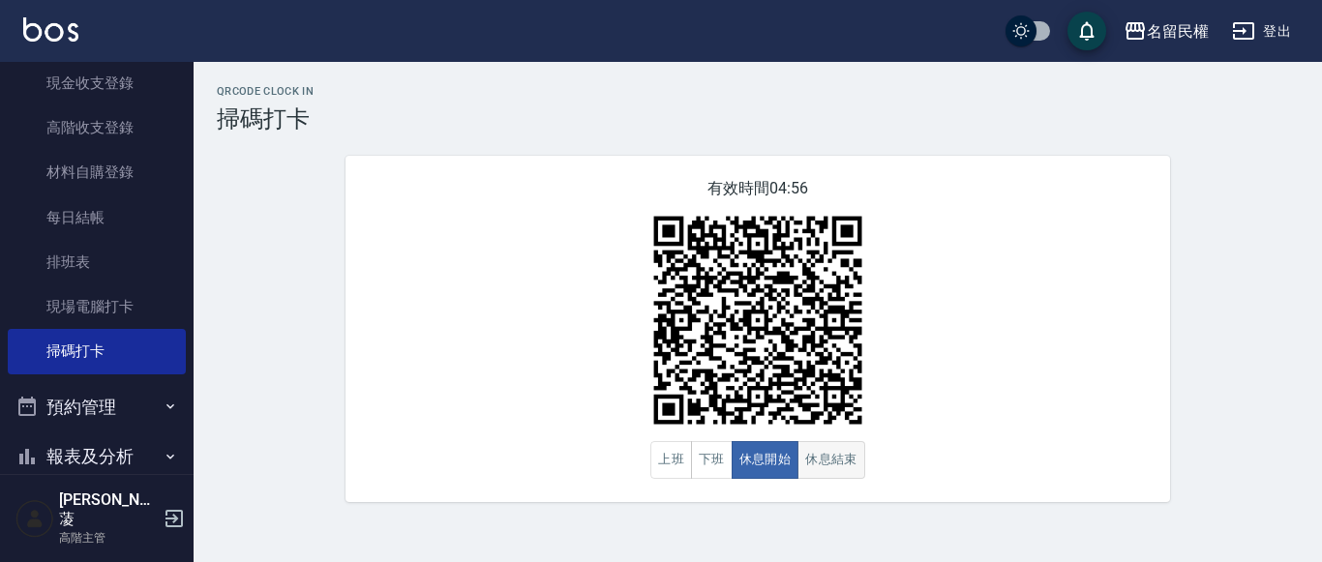
click at [836, 468] on button "休息結束" at bounding box center [832, 460] width 68 height 38
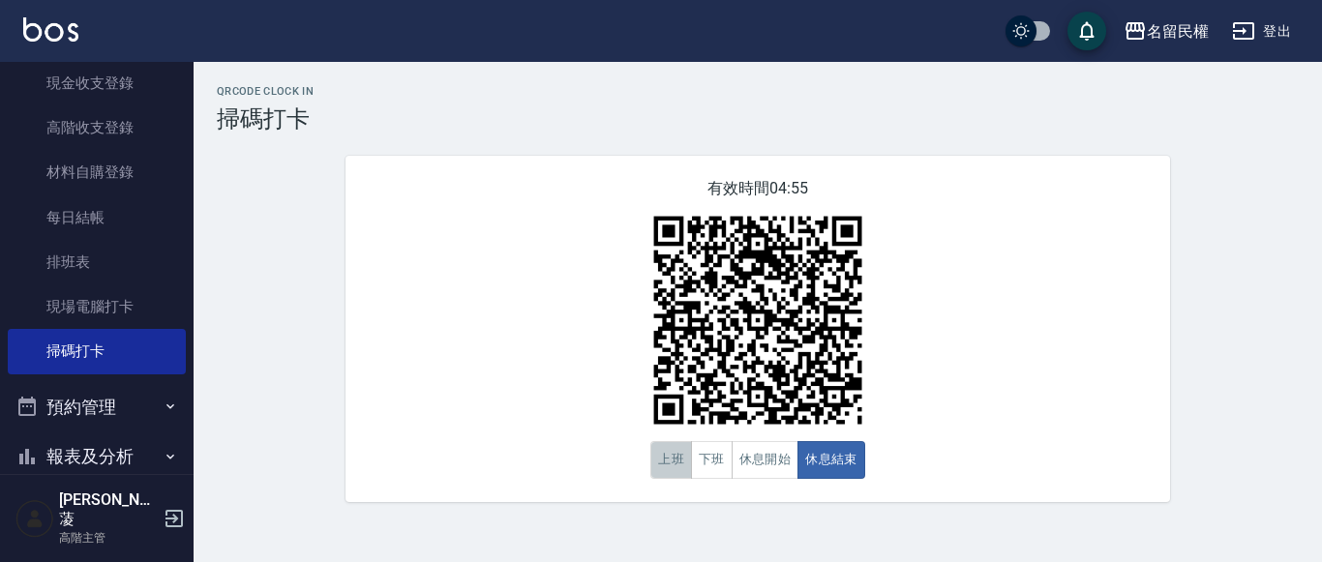
click at [681, 452] on button "上班" at bounding box center [672, 460] width 42 height 38
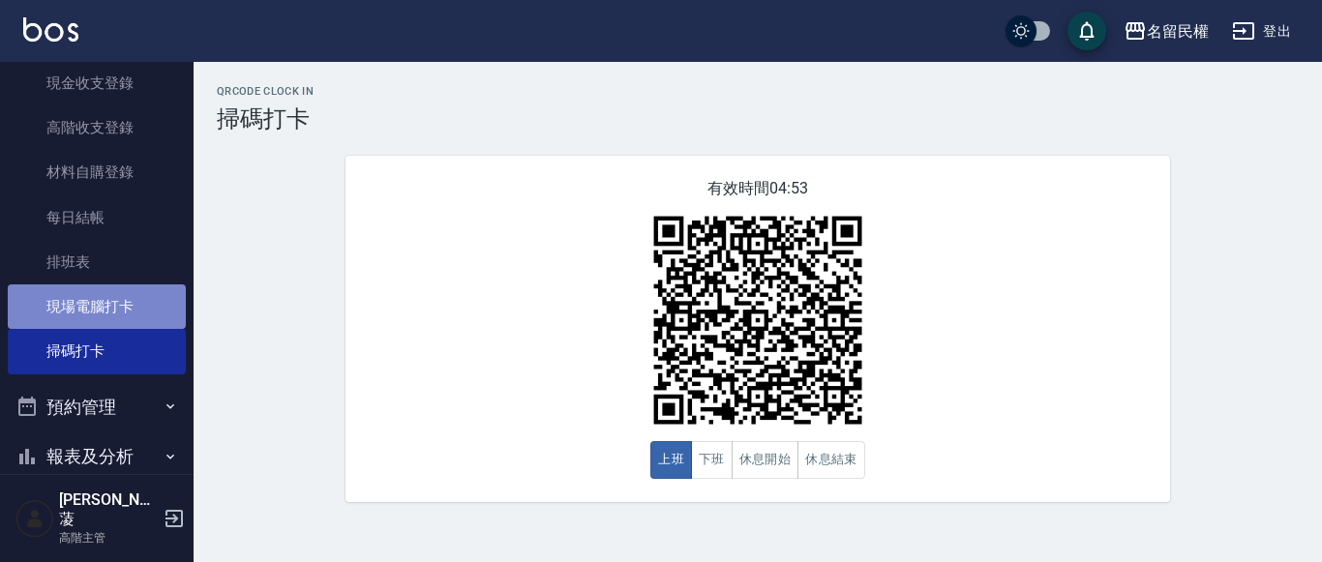
click at [96, 317] on link "現場電腦打卡" at bounding box center [97, 307] width 178 height 45
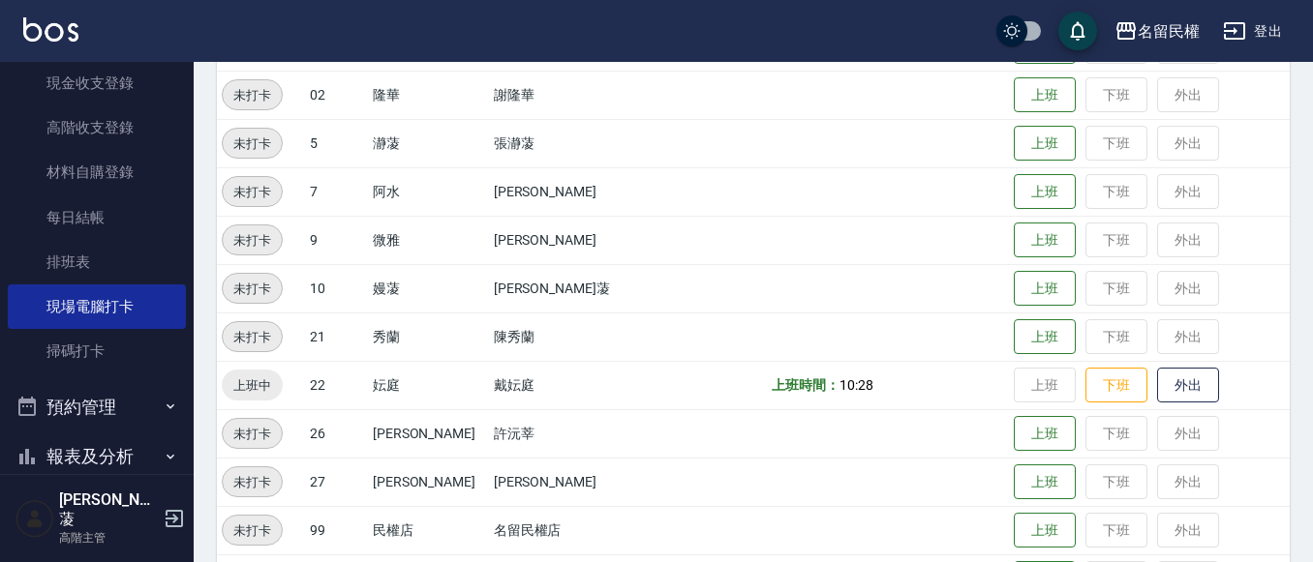
scroll to position [355, 0]
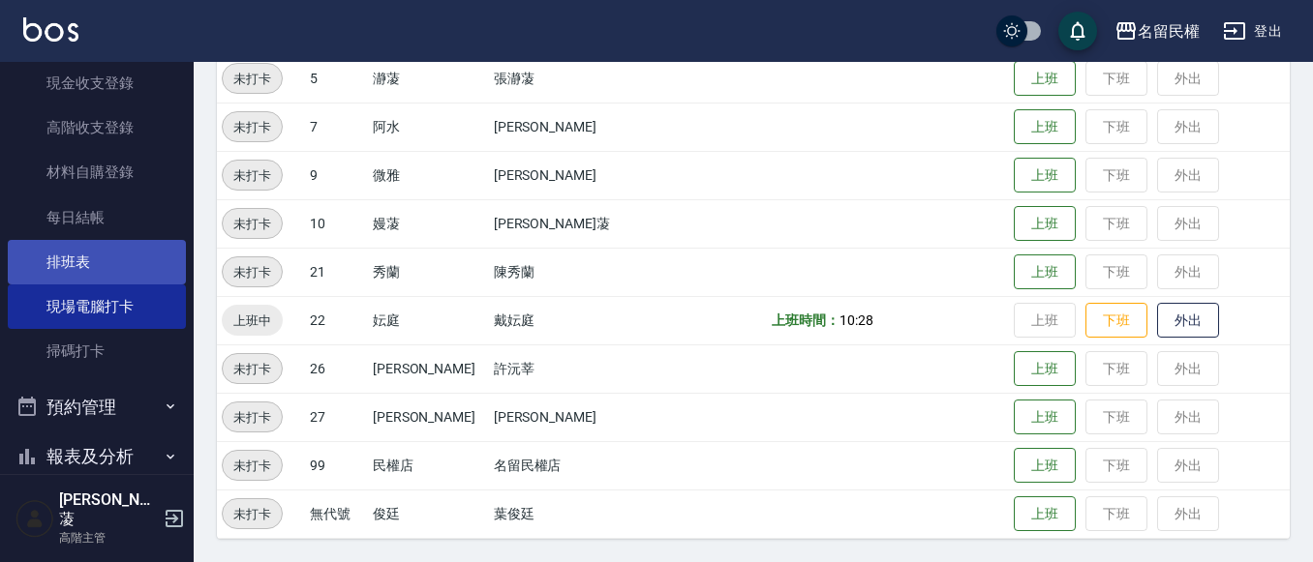
click at [87, 255] on link "排班表" at bounding box center [97, 262] width 178 height 45
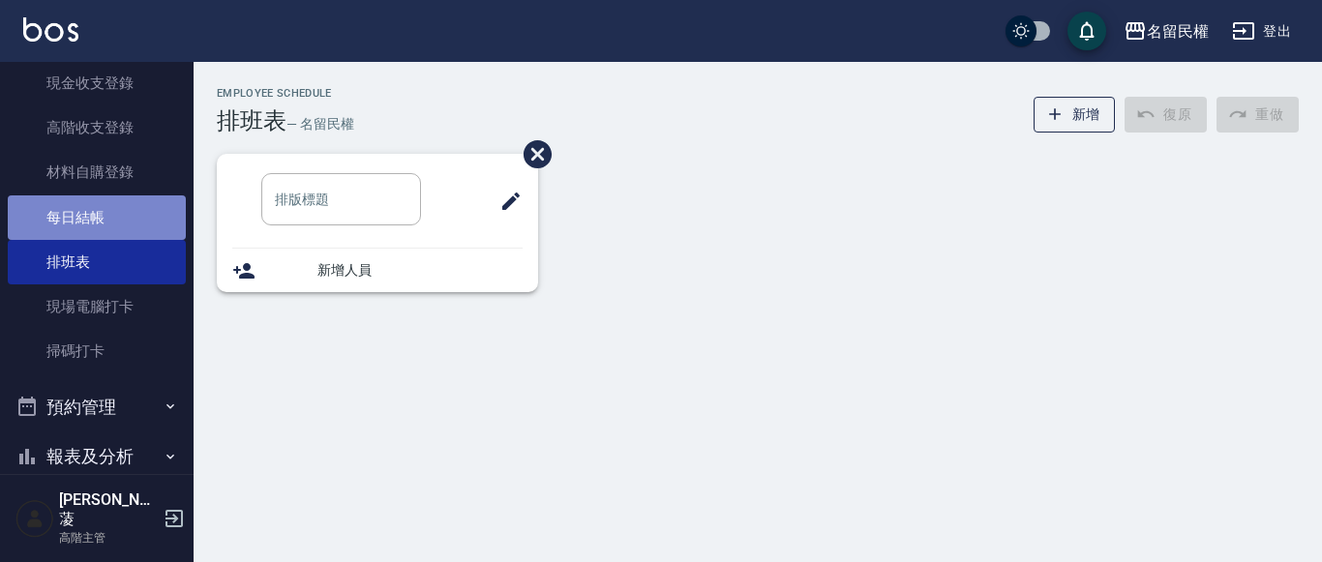
click at [100, 221] on link "每日結帳" at bounding box center [97, 218] width 178 height 45
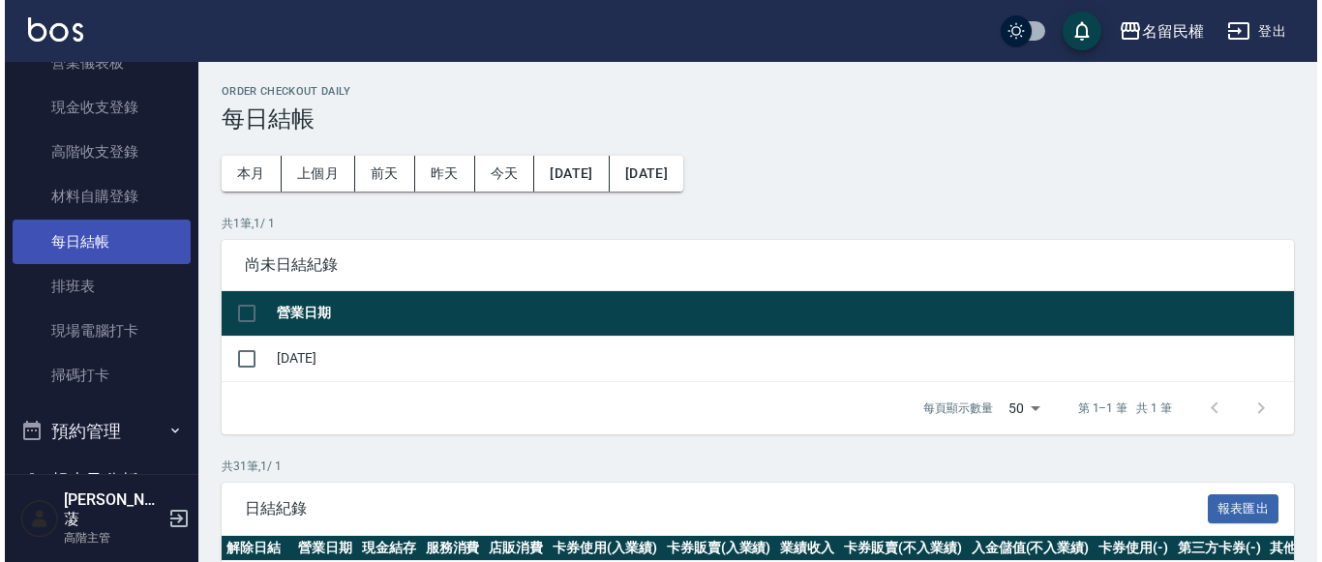
scroll to position [194, 0]
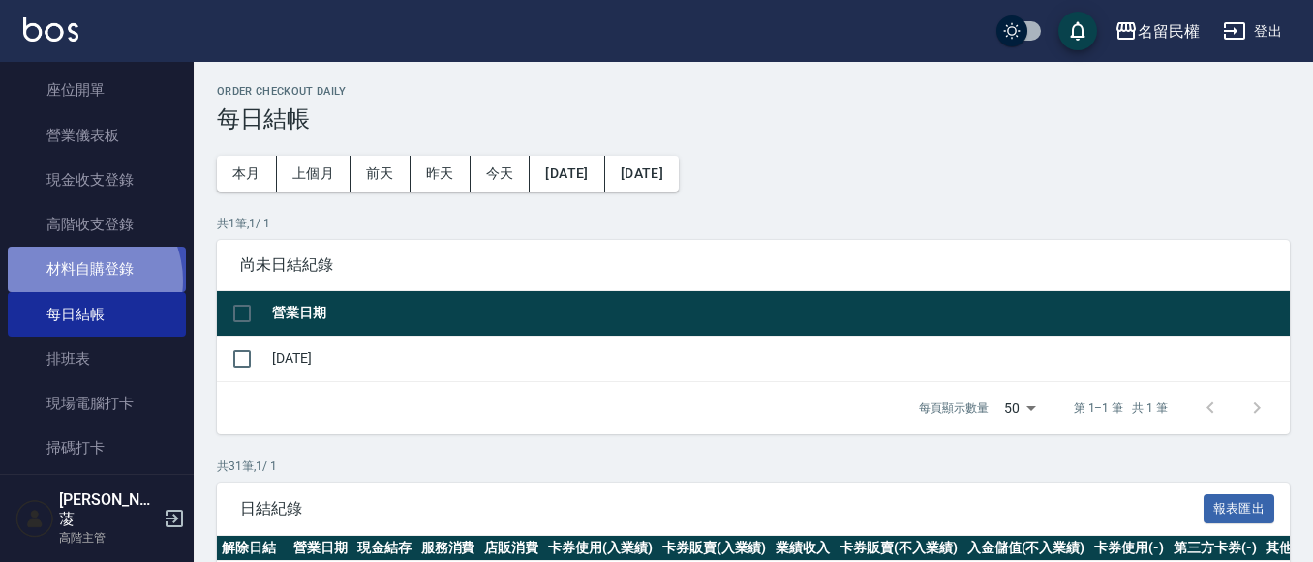
click at [79, 281] on link "材料自購登錄" at bounding box center [97, 269] width 178 height 45
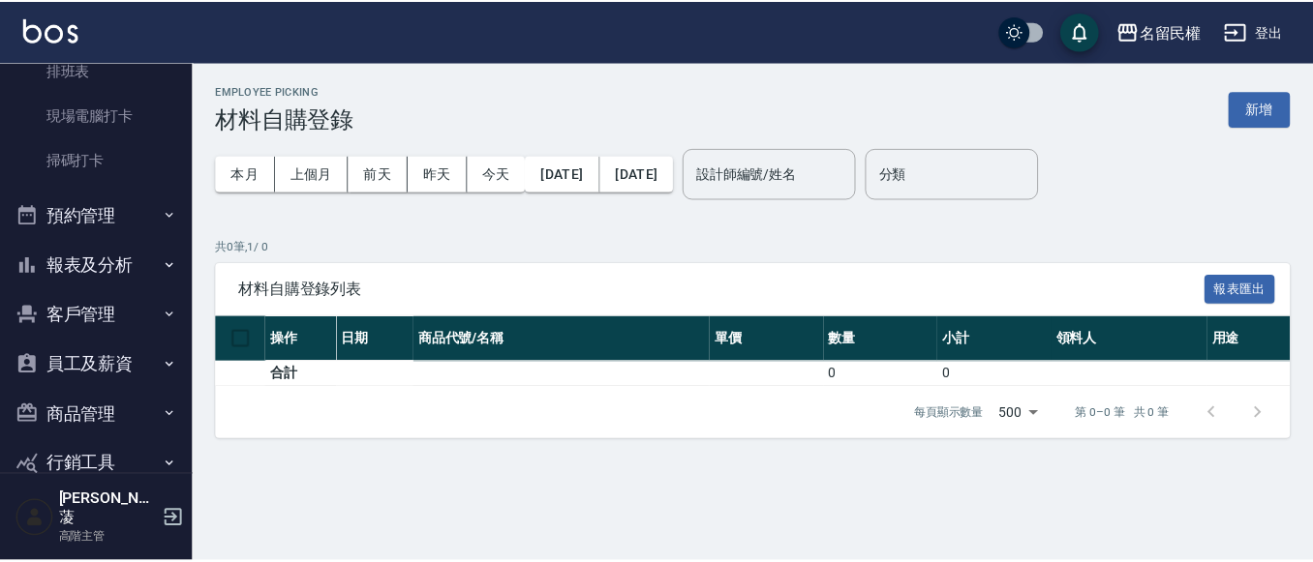
scroll to position [484, 0]
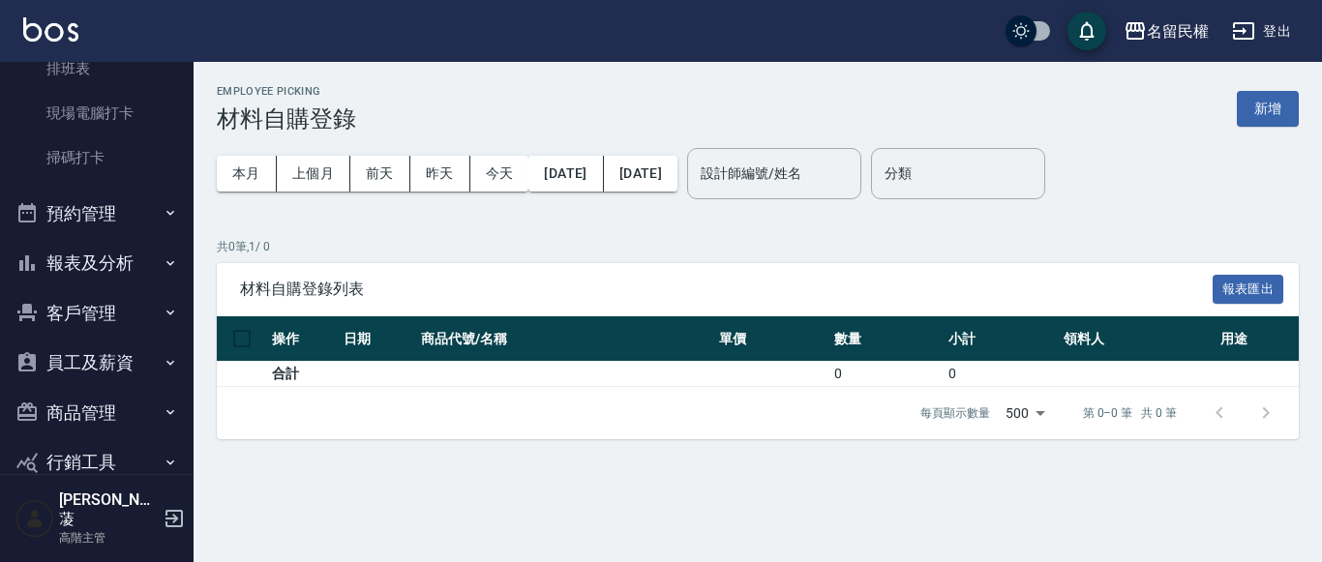
click at [136, 215] on button "預約管理" at bounding box center [97, 214] width 178 height 50
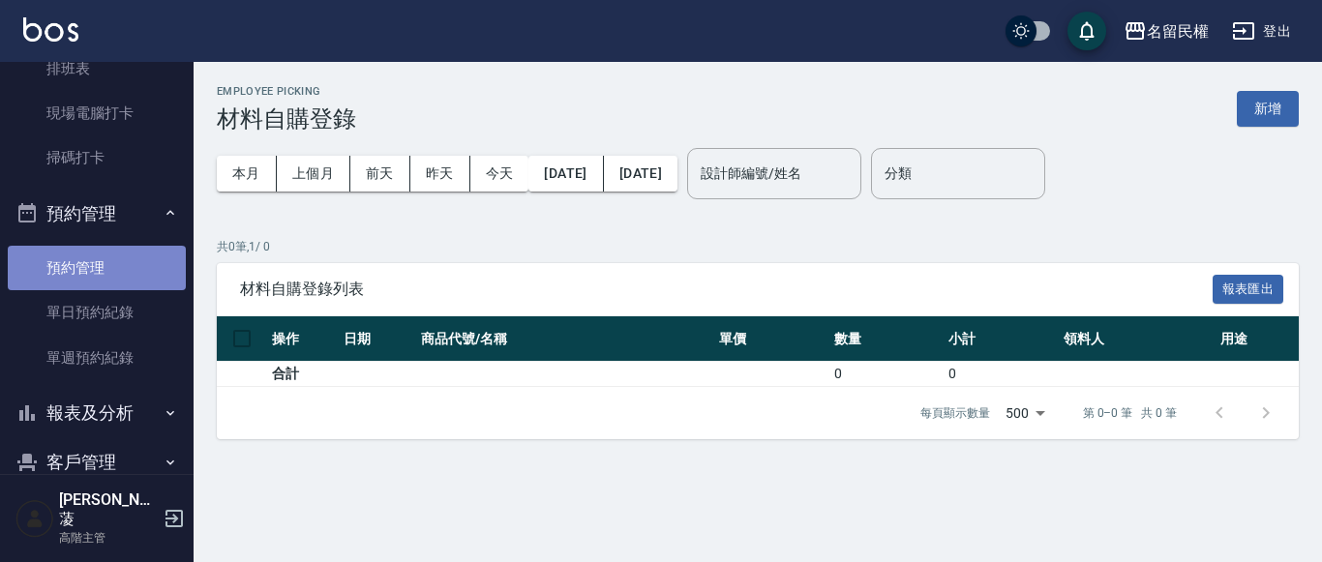
click at [124, 282] on link "預約管理" at bounding box center [97, 268] width 178 height 45
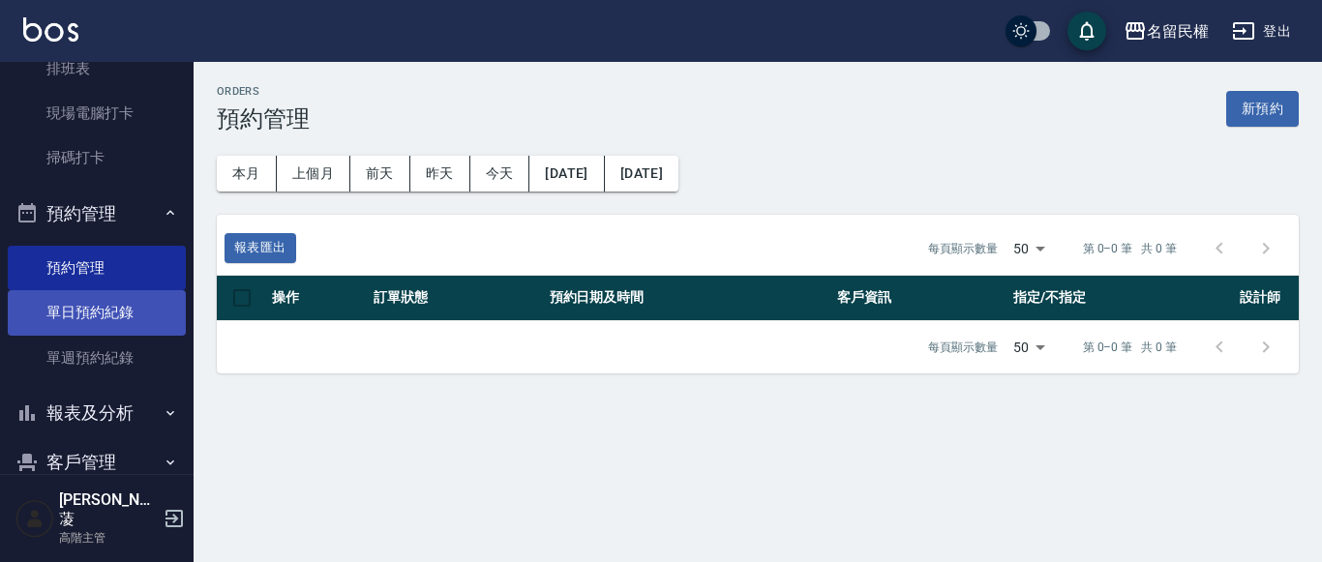
click at [118, 299] on link "單日預約紀錄" at bounding box center [97, 312] width 178 height 45
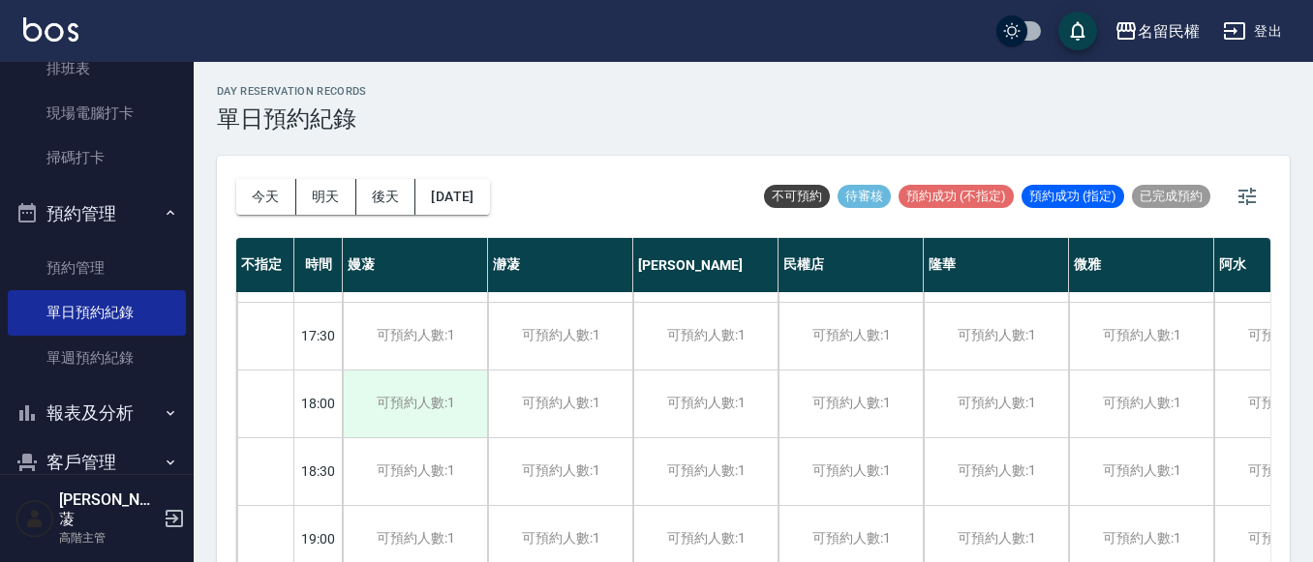
scroll to position [1019, 0]
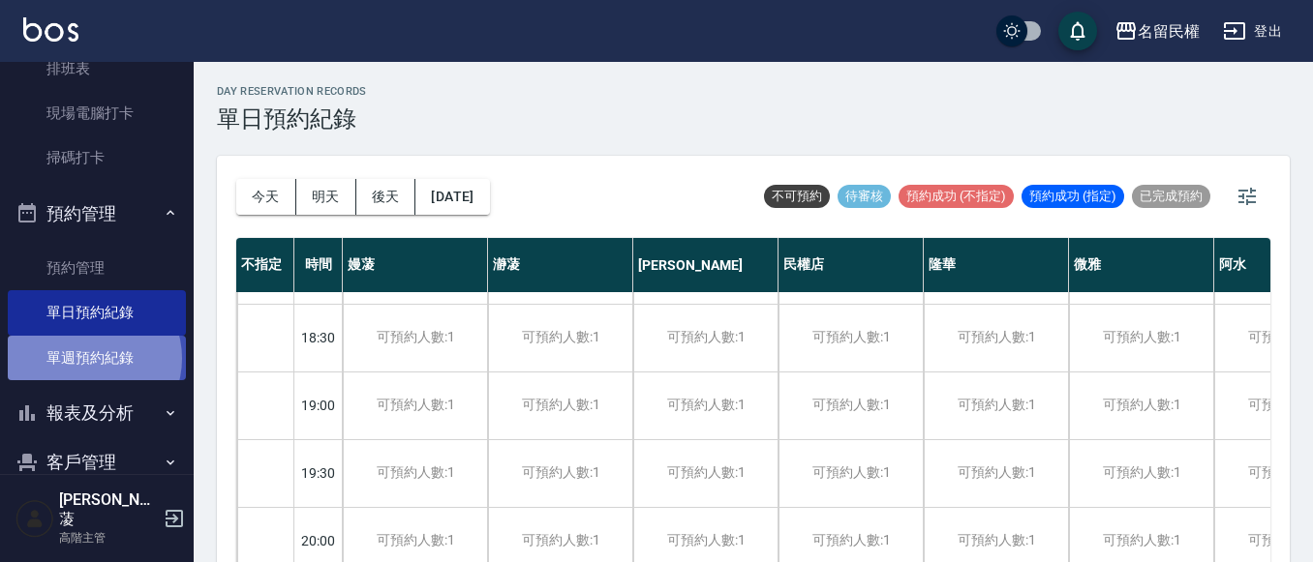
click at [93, 358] on link "單週預約紀錄" at bounding box center [97, 358] width 178 height 45
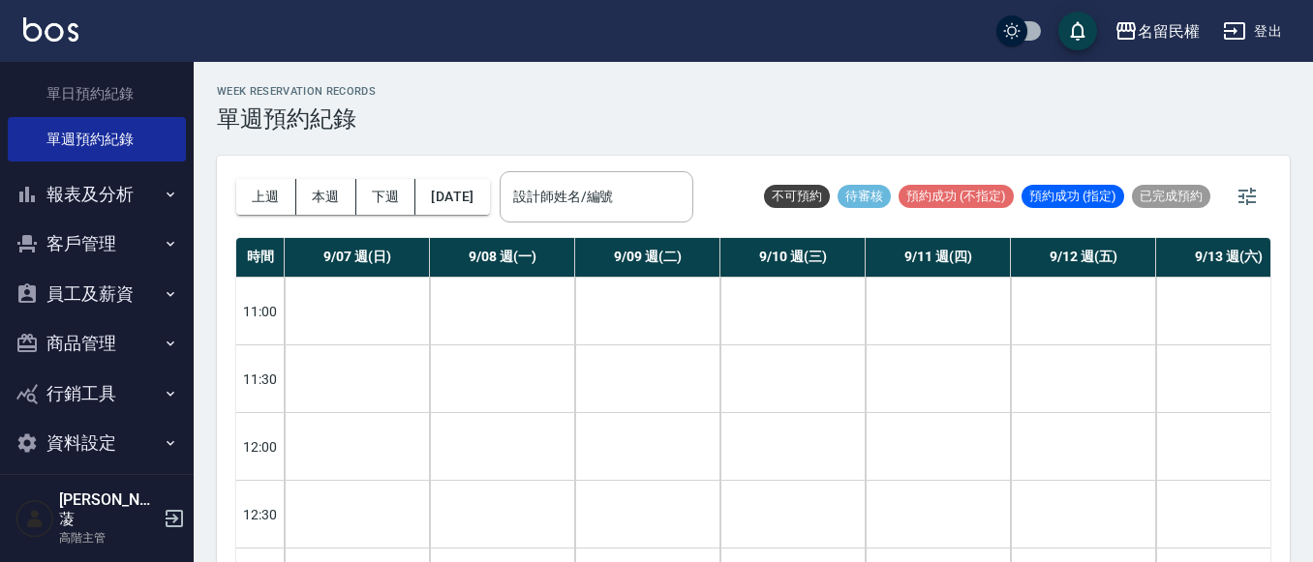
scroll to position [32, 0]
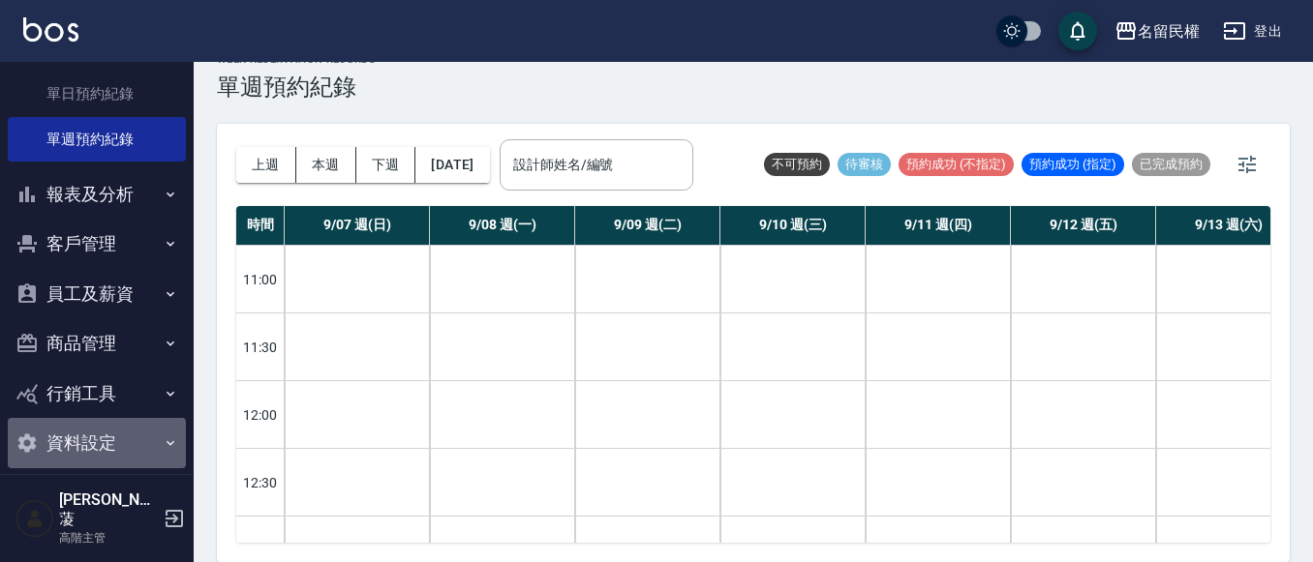
click at [131, 423] on button "資料設定" at bounding box center [97, 443] width 178 height 50
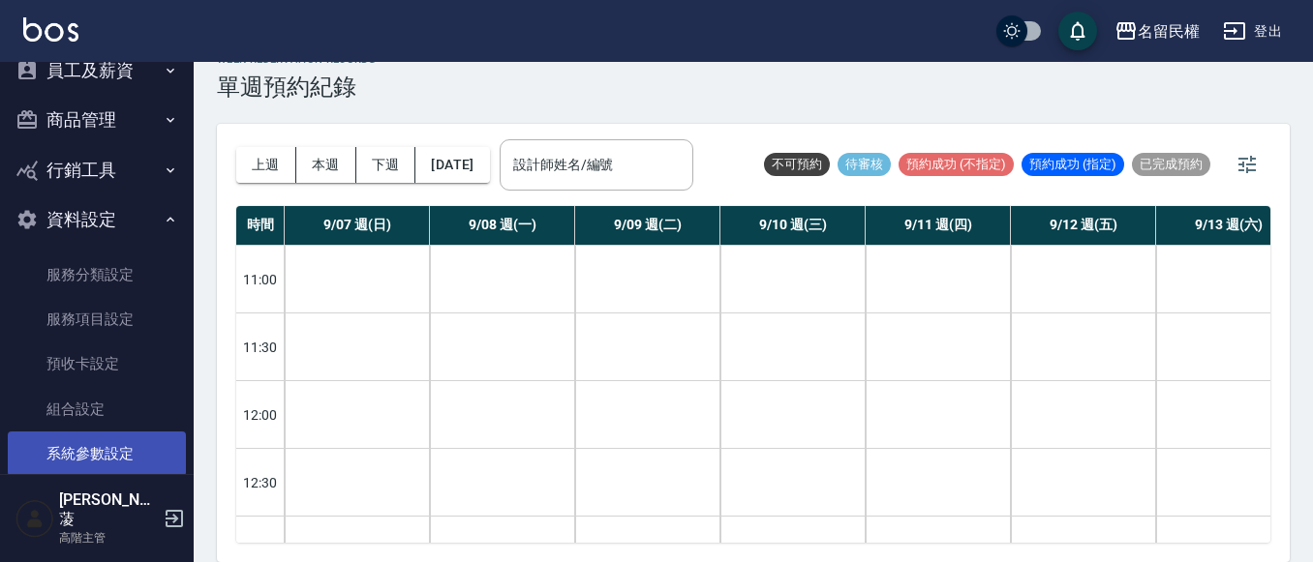
scroll to position [800, 0]
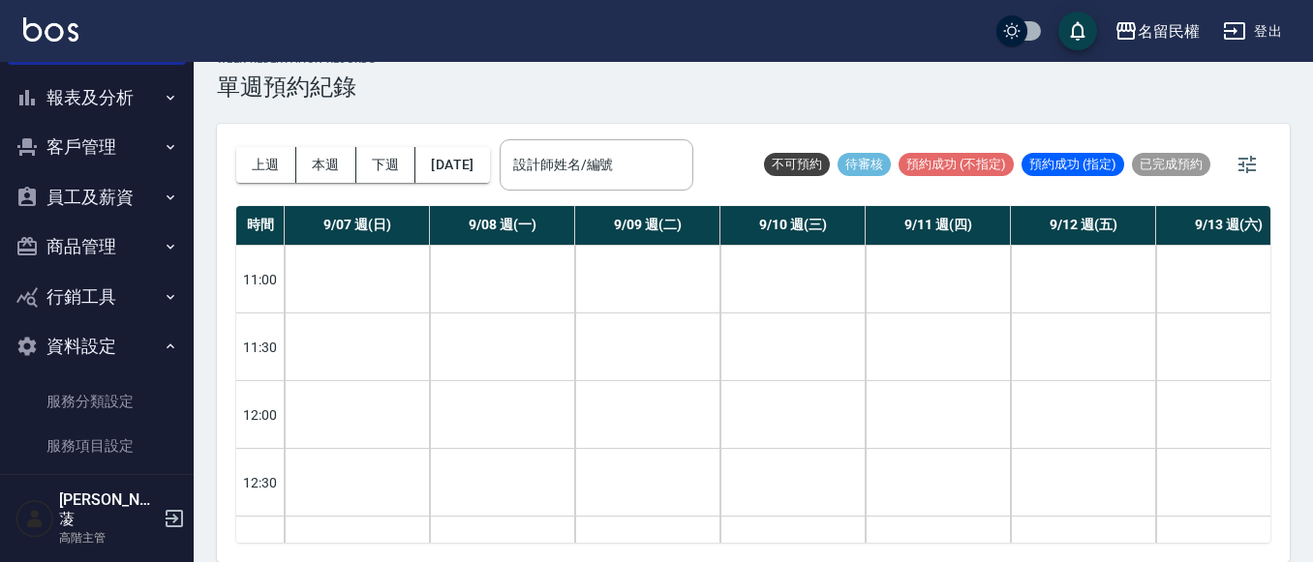
click at [153, 357] on button "資料設定" at bounding box center [97, 346] width 178 height 50
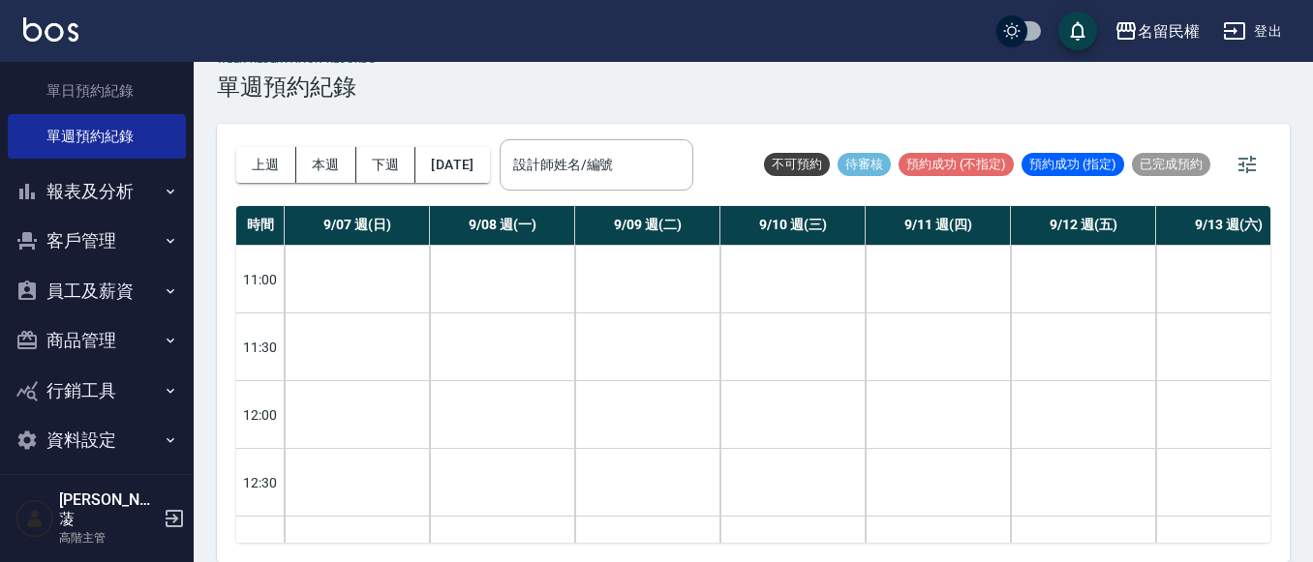
scroll to position [703, 0]
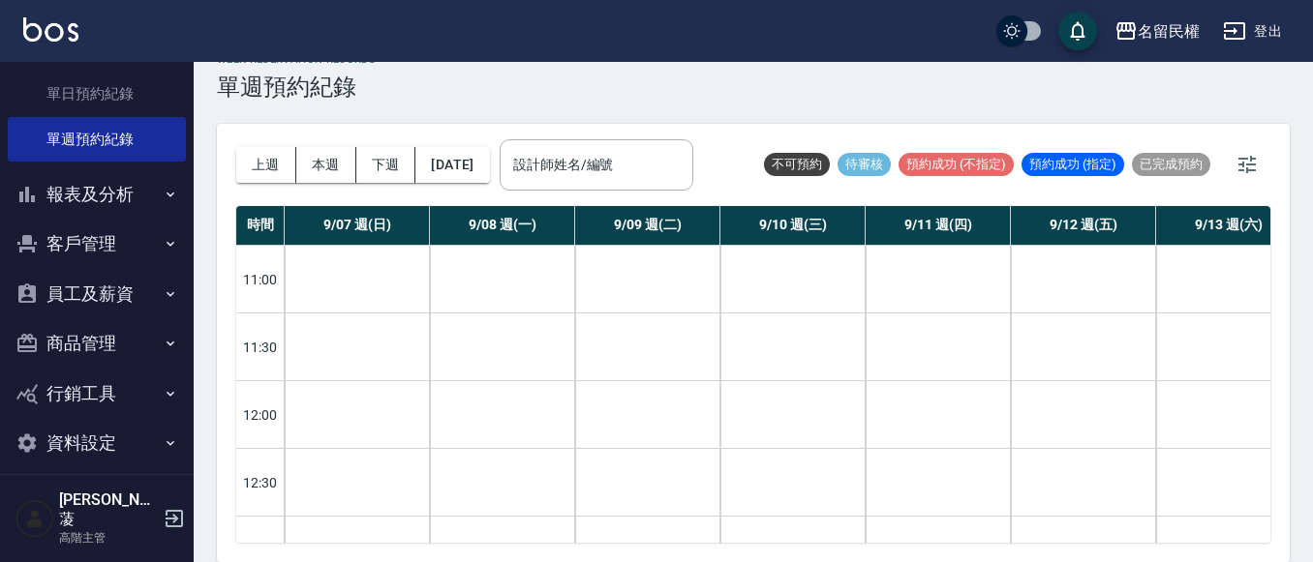
click at [131, 305] on button "員工及薪資" at bounding box center [97, 294] width 178 height 50
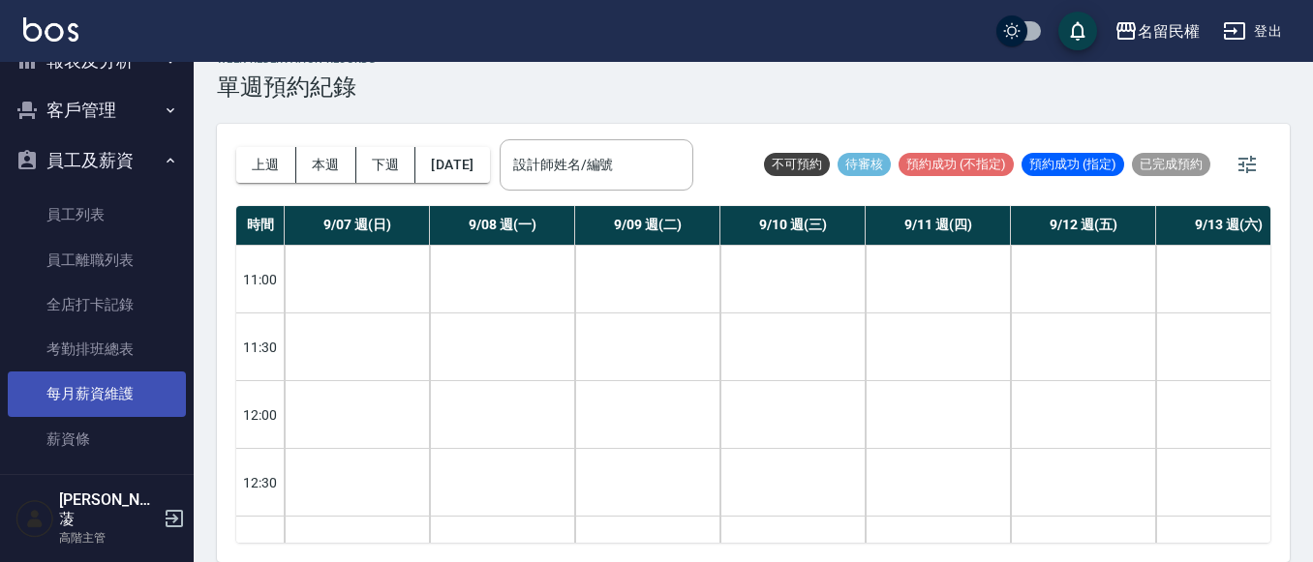
scroll to position [896, 0]
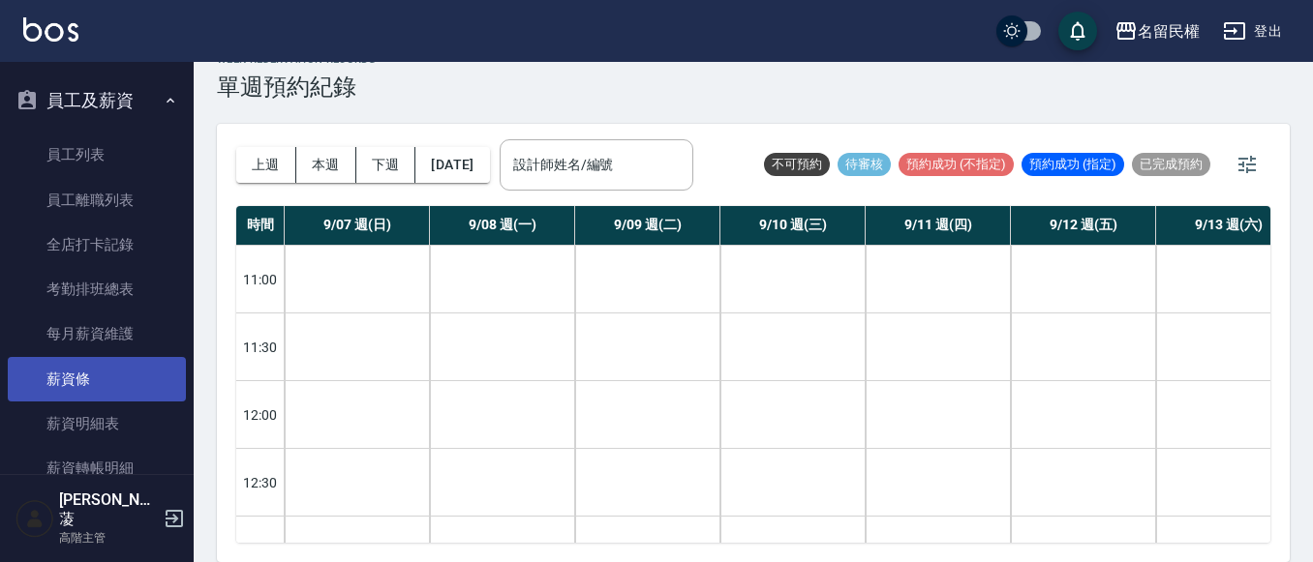
click at [116, 380] on link "薪資條" at bounding box center [97, 379] width 178 height 45
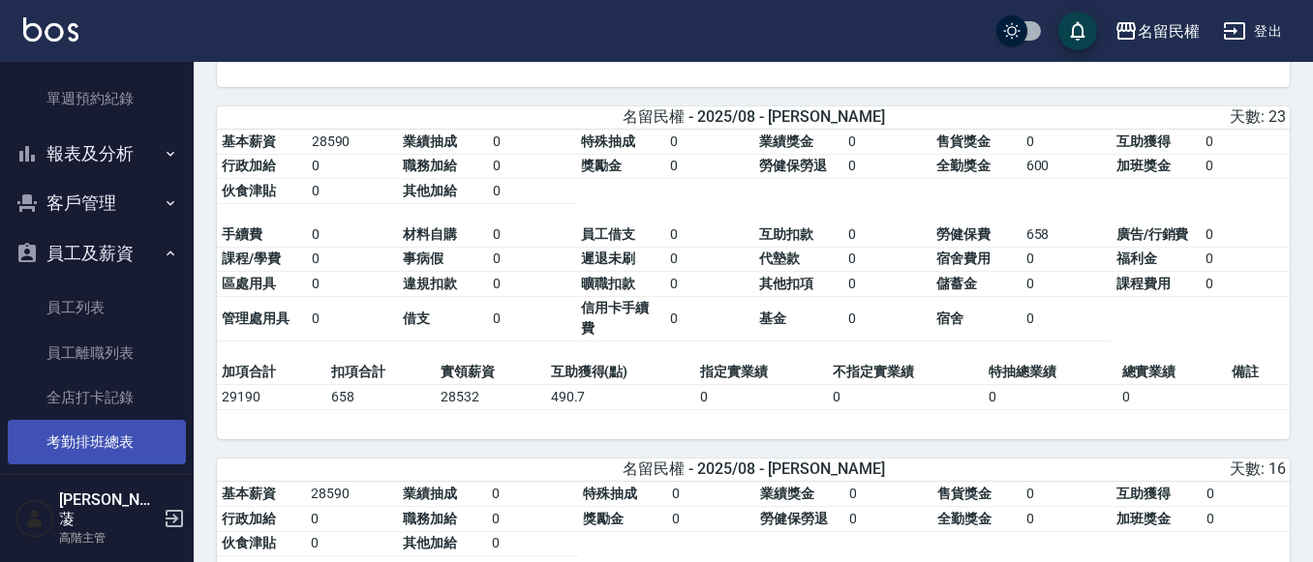
scroll to position [703, 0]
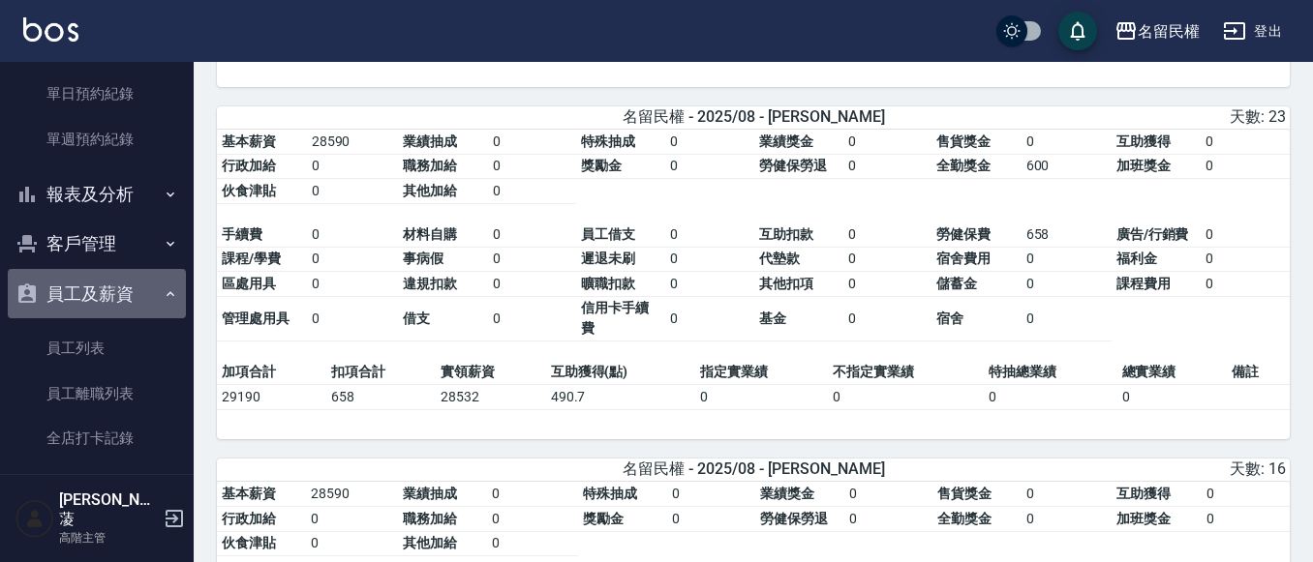
click at [163, 291] on icon "button" at bounding box center [170, 294] width 15 height 15
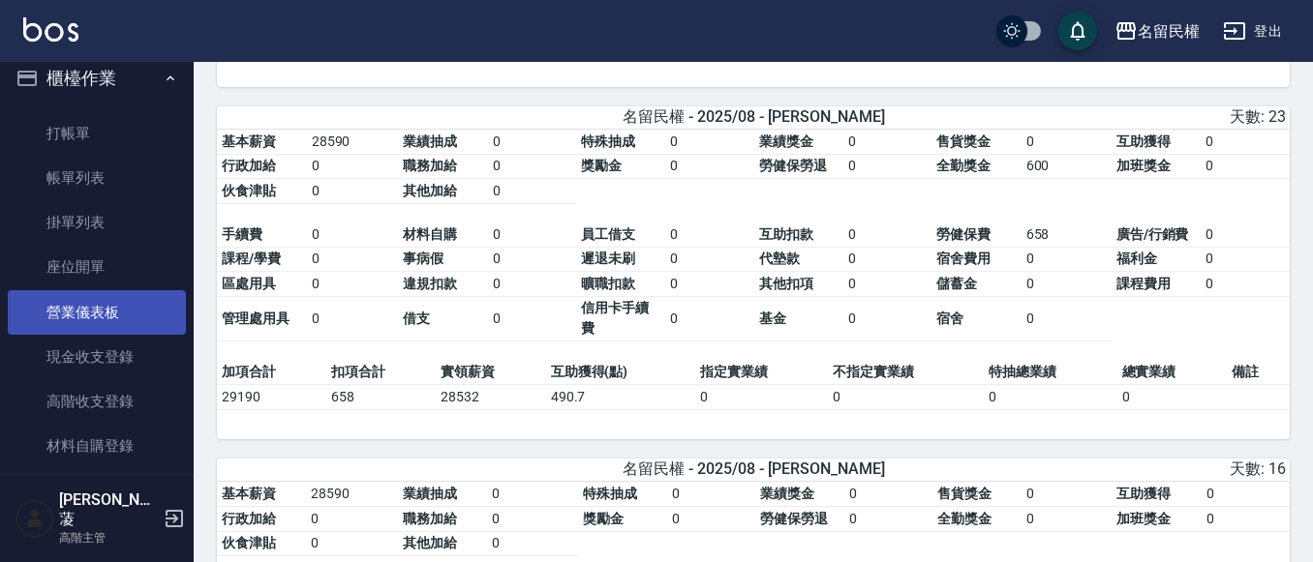
scroll to position [0, 0]
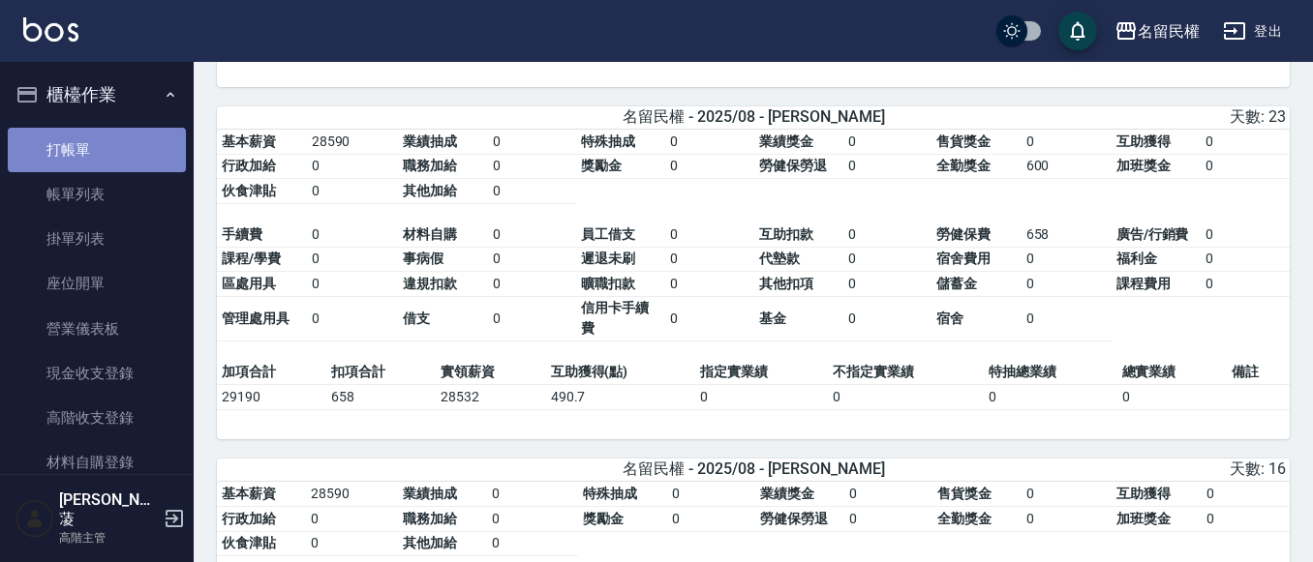
click at [105, 167] on link "打帳單" at bounding box center [97, 150] width 178 height 45
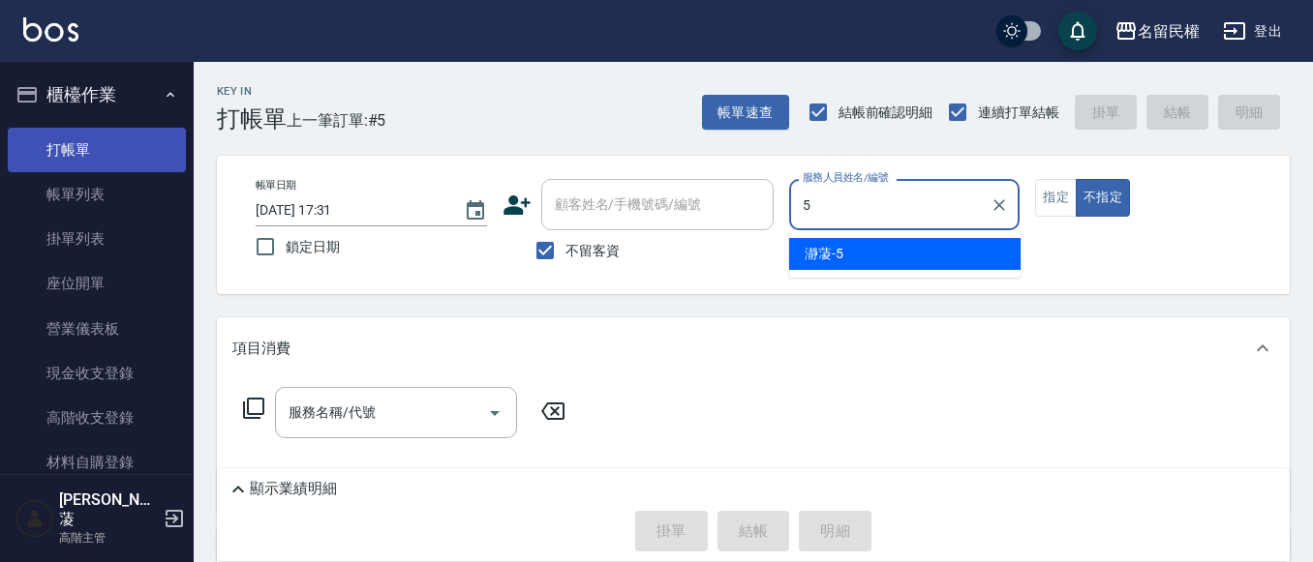
type input "瀞蓤-5"
type button "false"
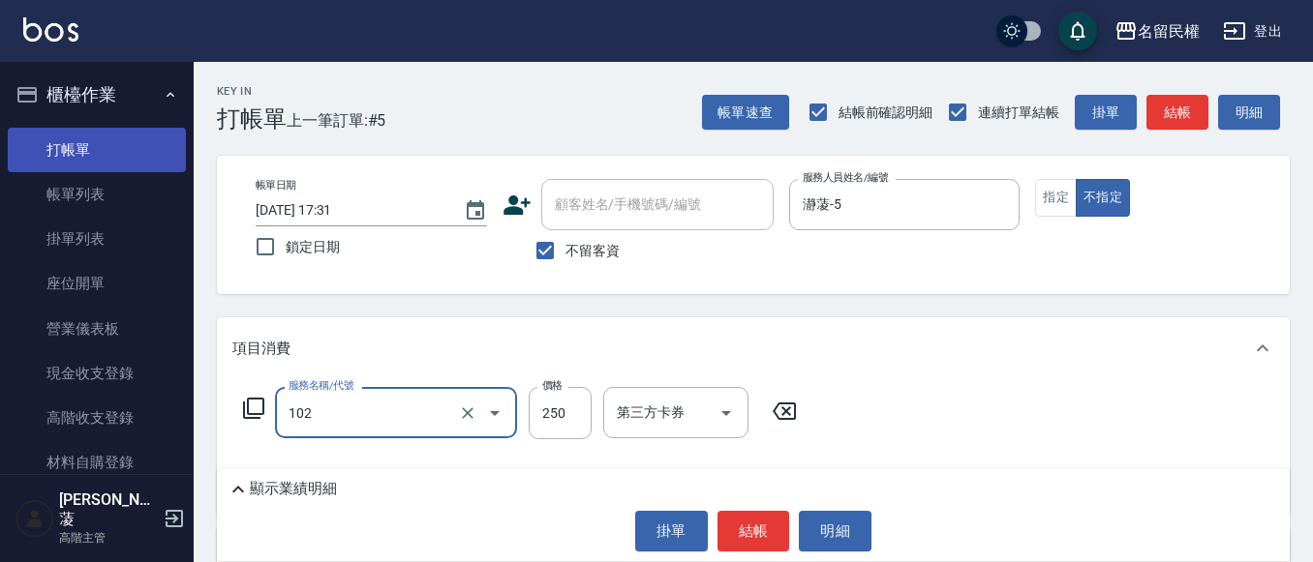
type input "指定洗髮(102)"
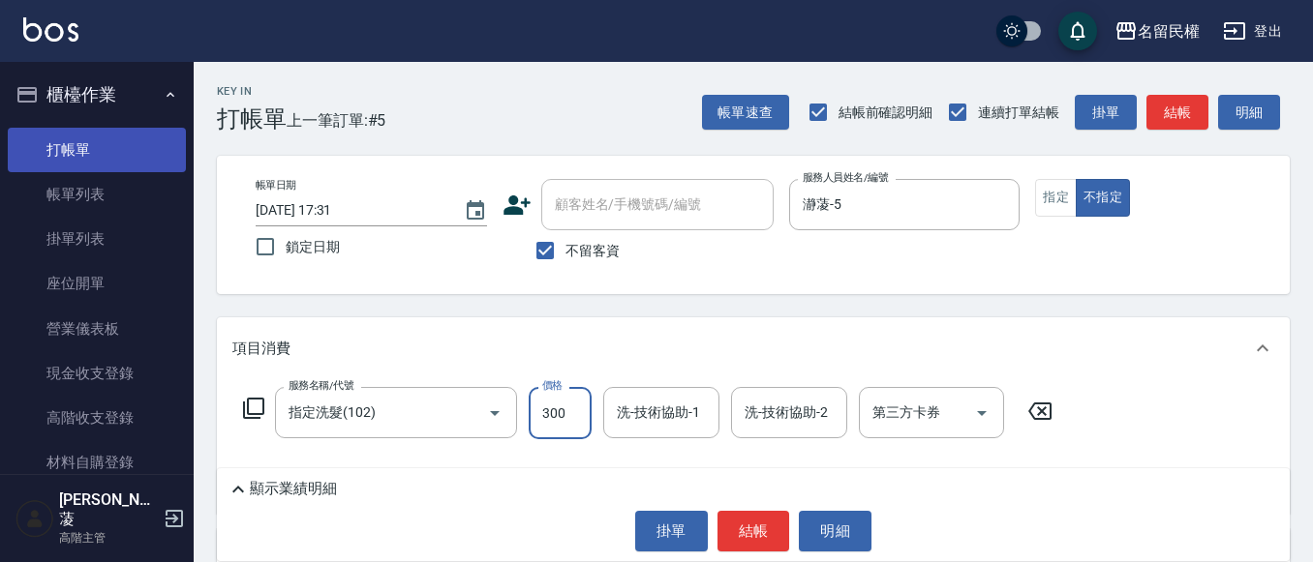
type input "300"
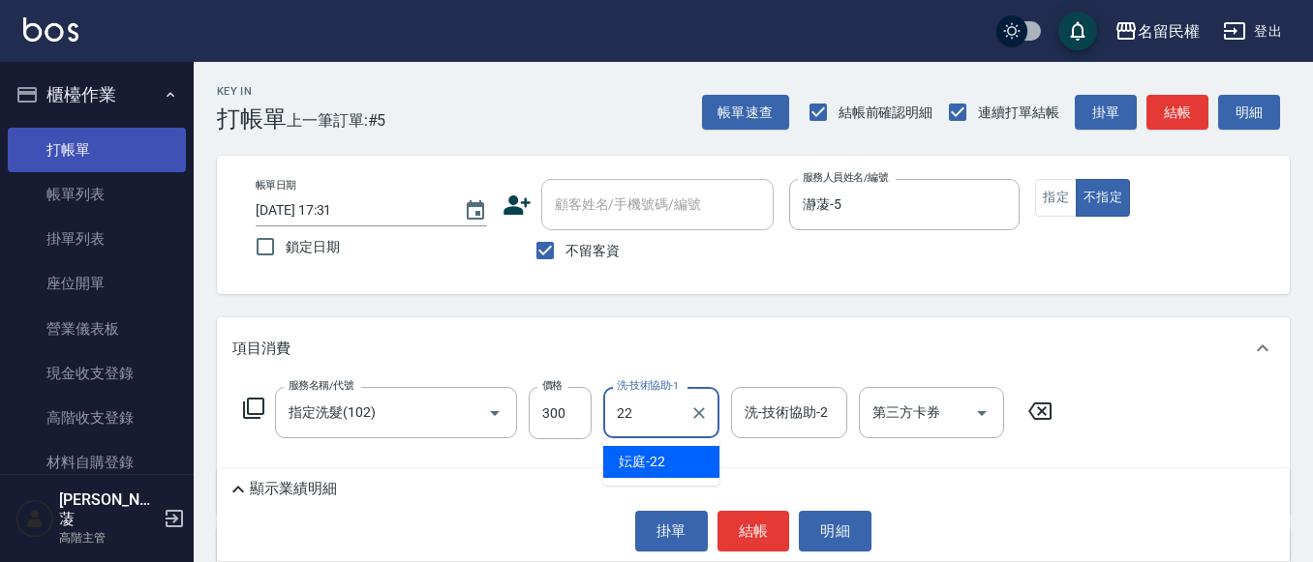
type input "妘庭-22"
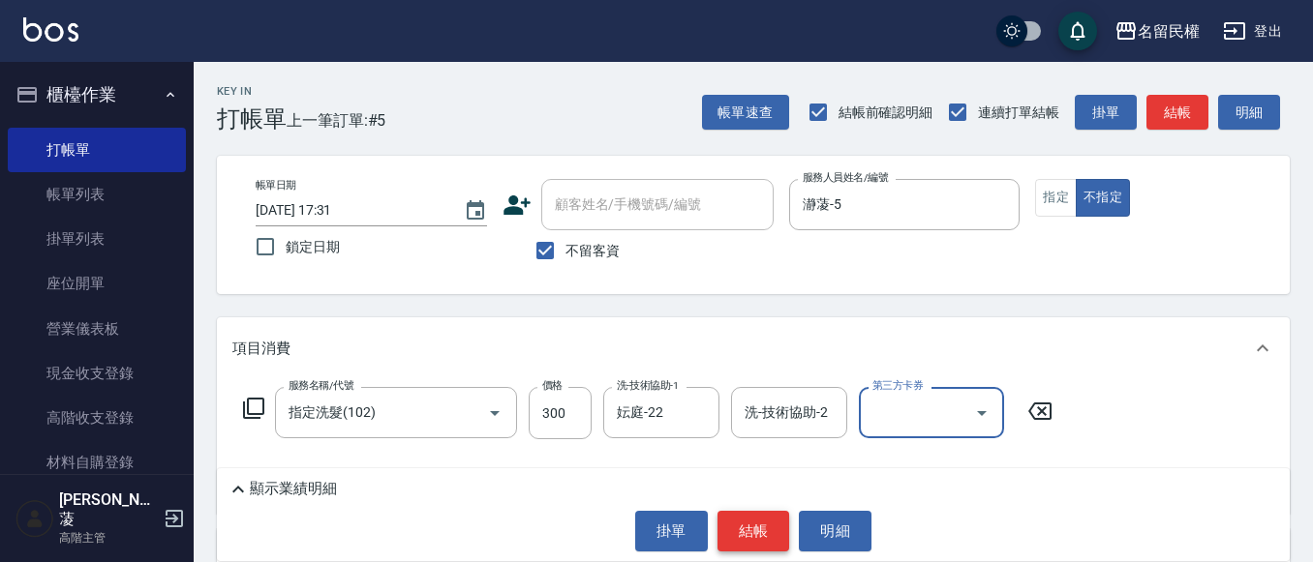
click at [762, 520] on button "結帳" at bounding box center [753, 531] width 73 height 41
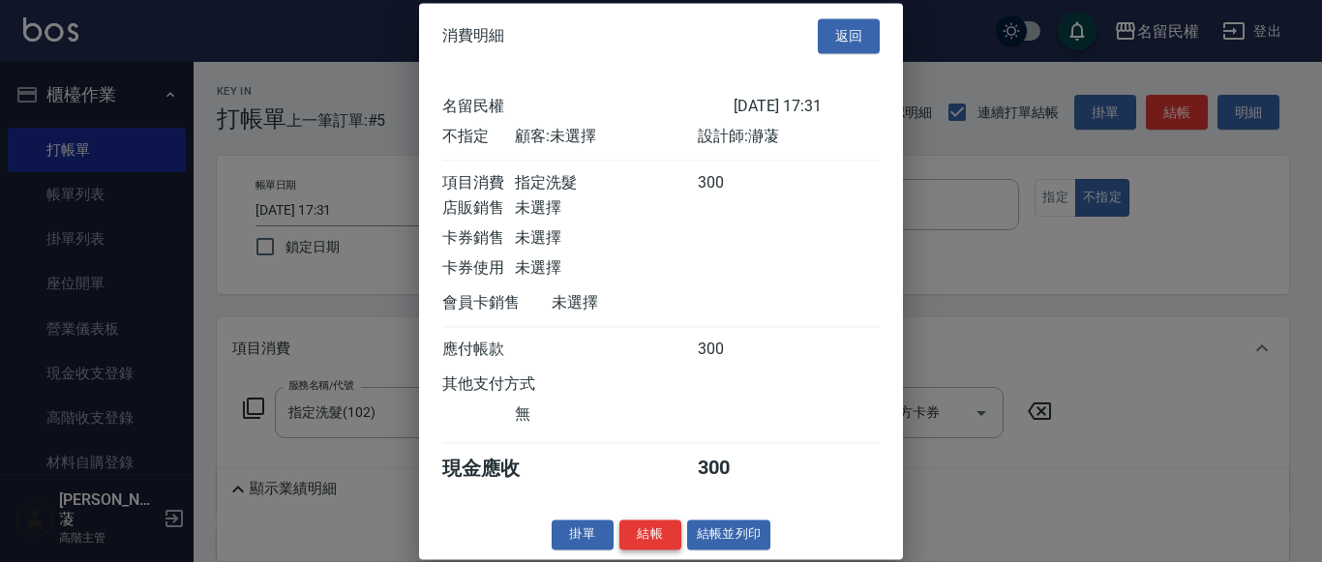
scroll to position [25, 0]
click at [663, 523] on button "結帳" at bounding box center [651, 535] width 62 height 30
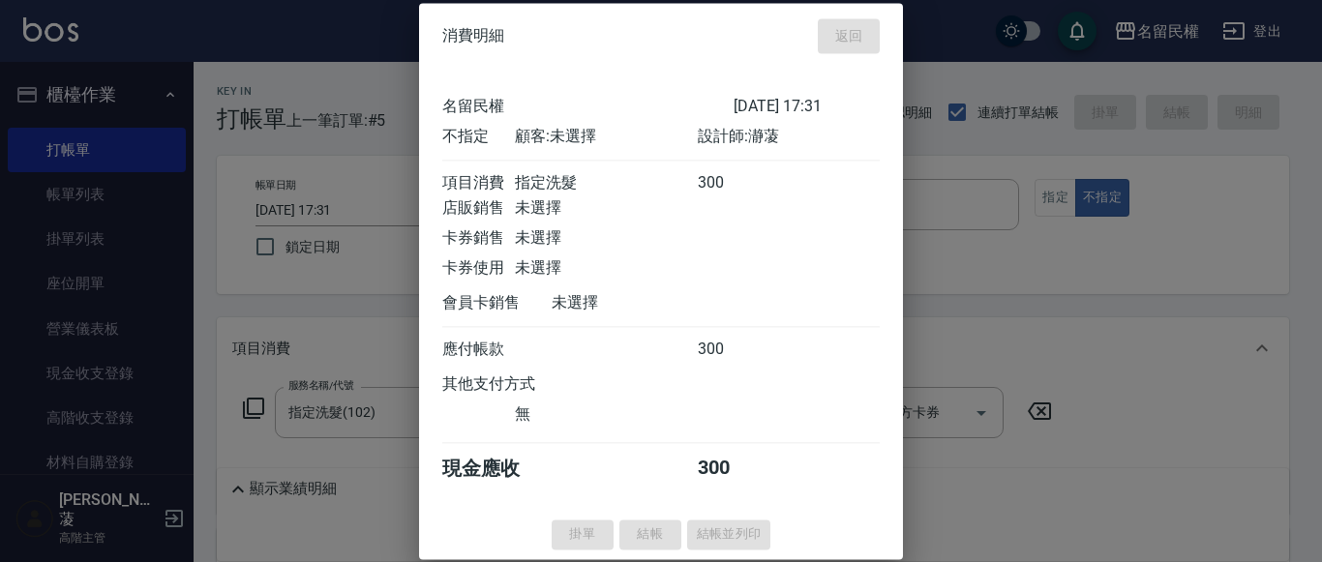
type input "[DATE] 17:46"
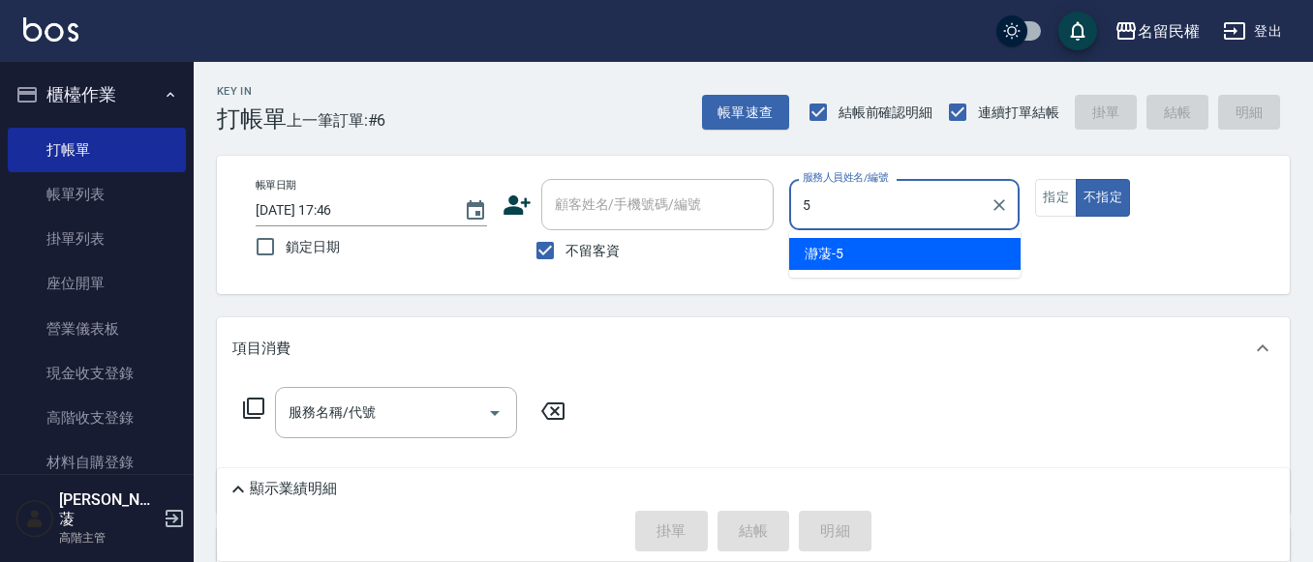
type input "瀞蓤-5"
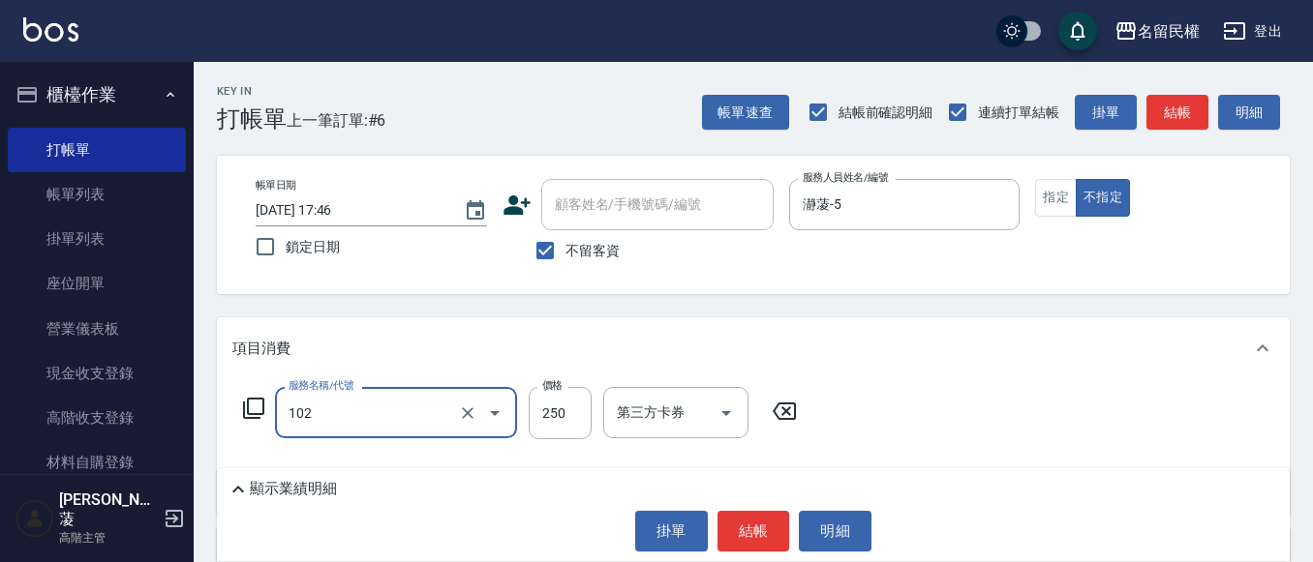
type input "指定洗髮(102)"
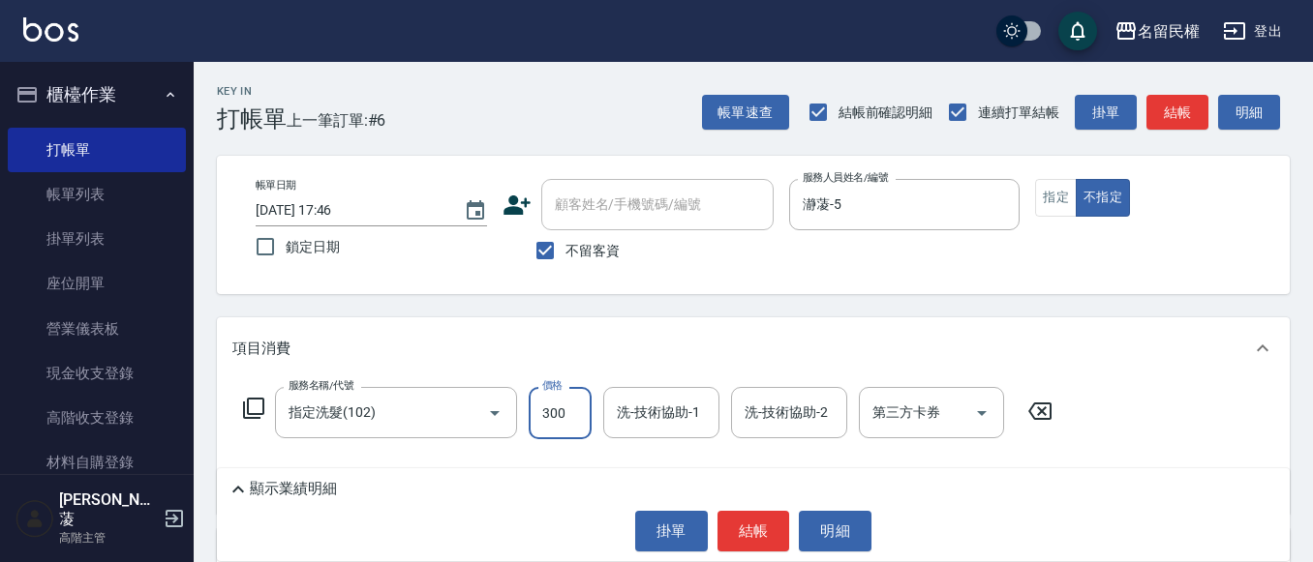
type input "300"
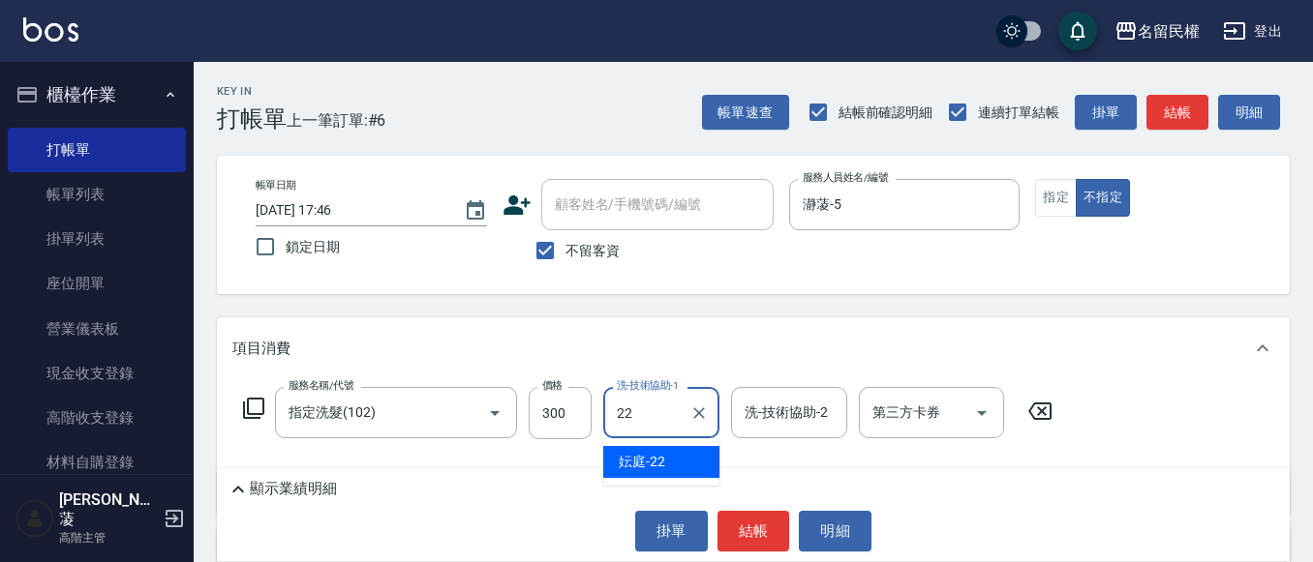
type input "妘庭-22"
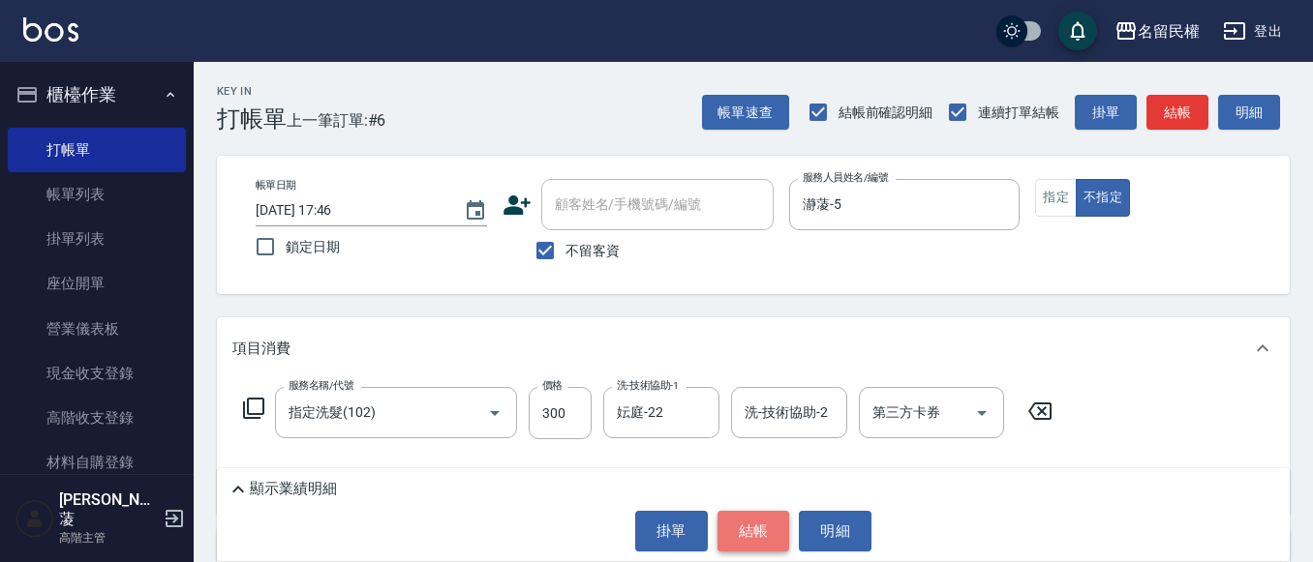
click at [764, 527] on button "結帳" at bounding box center [753, 531] width 73 height 41
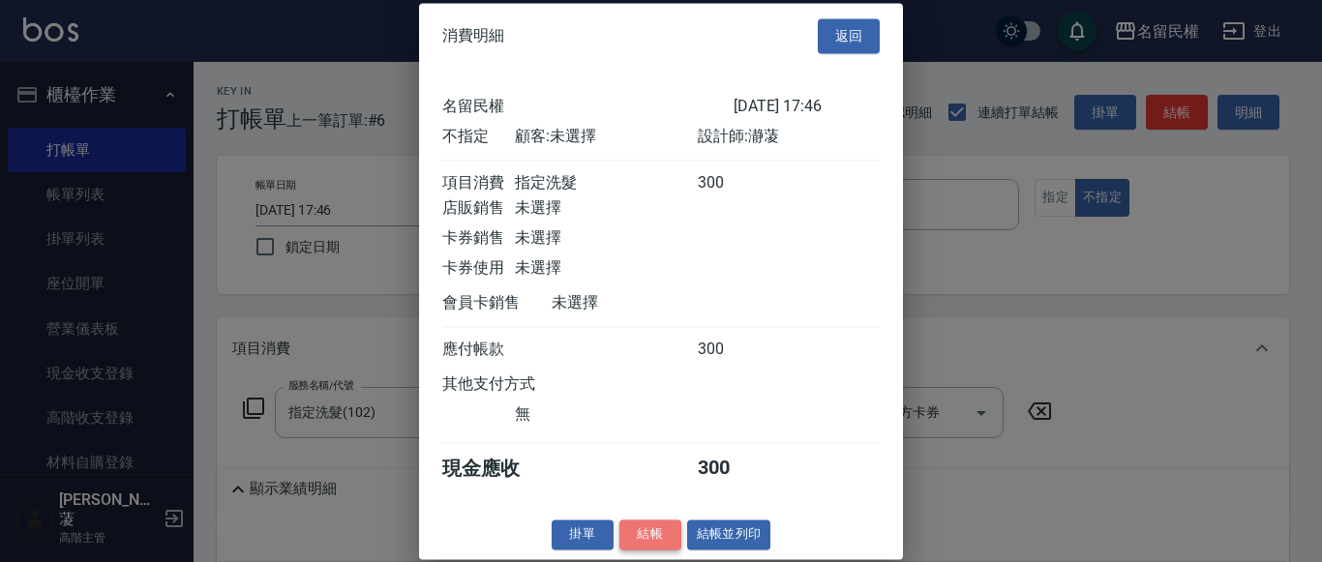
click at [649, 529] on button "結帳" at bounding box center [651, 535] width 62 height 30
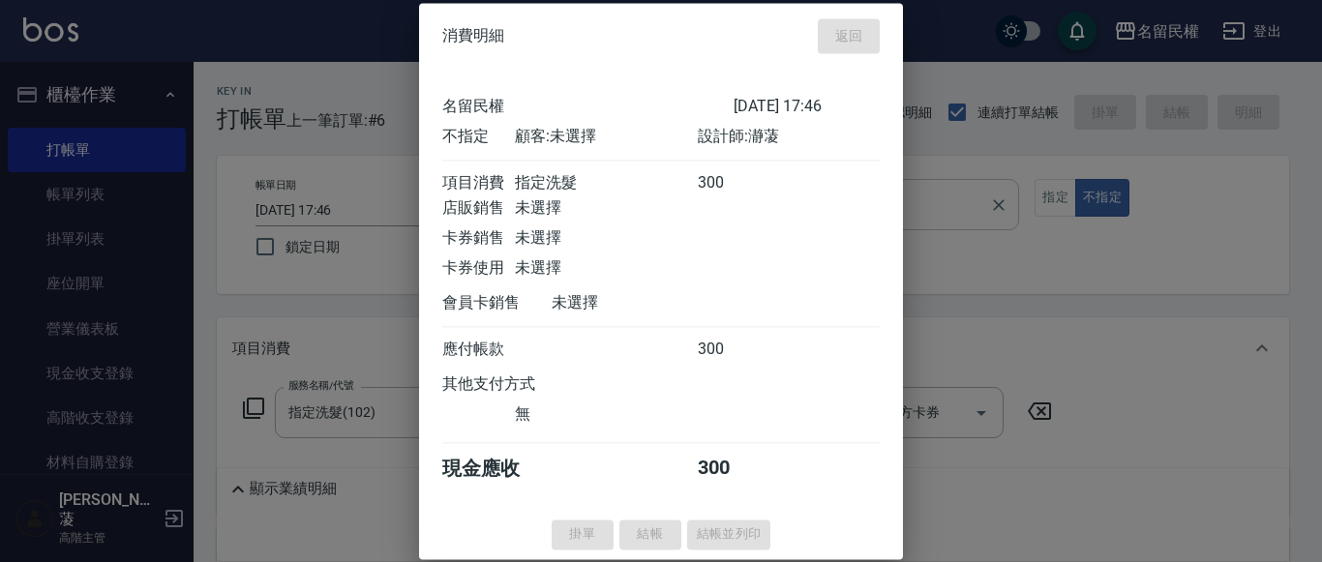
type input "[DATE] 18:08"
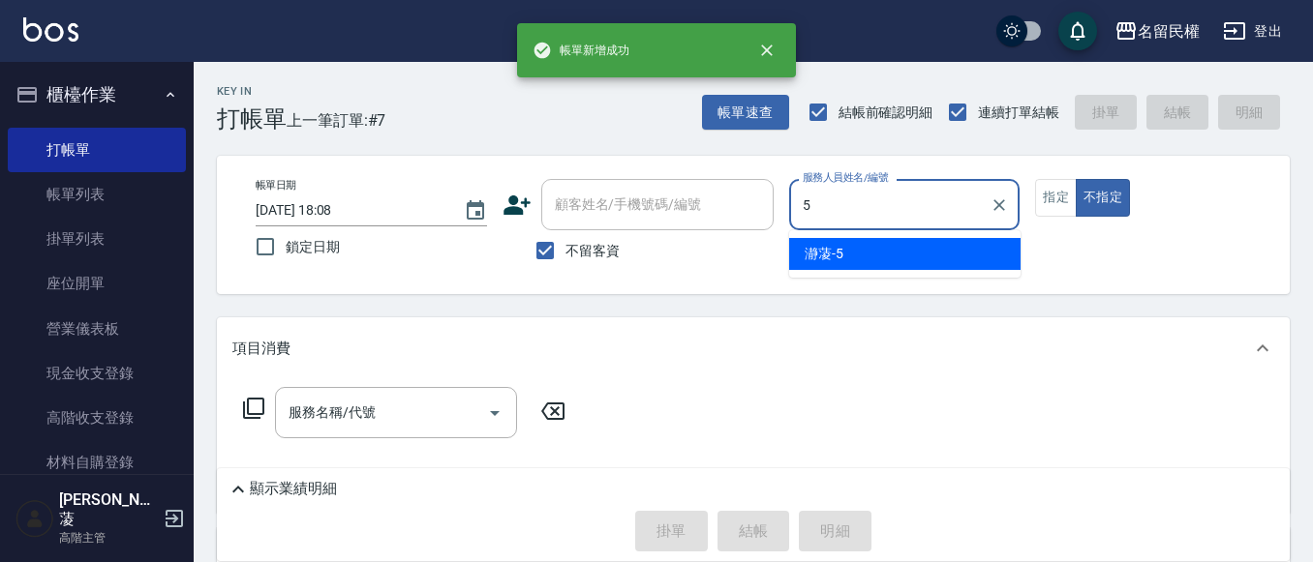
type input "瀞蓤-5"
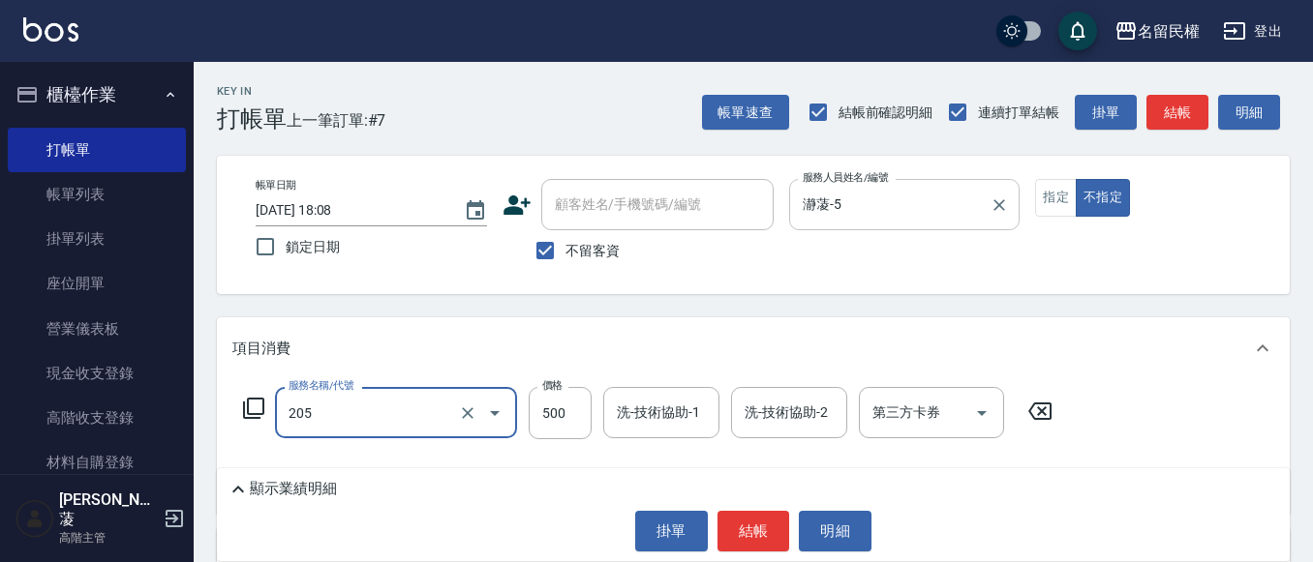
type input "指定洗剪(205)"
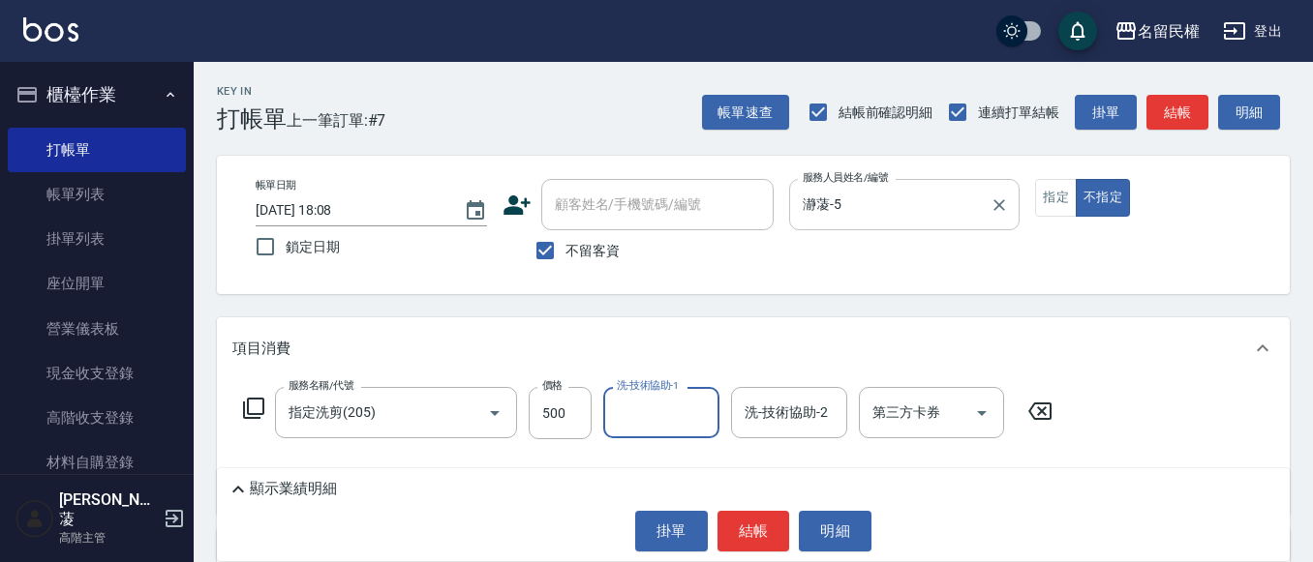
type input "0"
type input "妘庭-22"
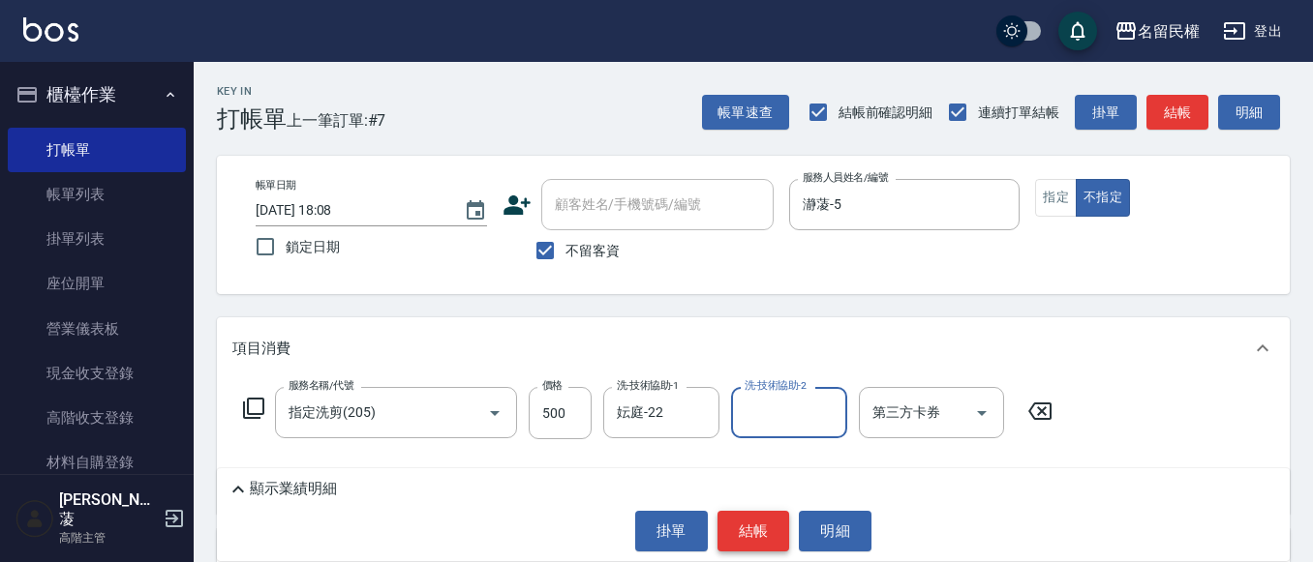
click at [759, 513] on button "結帳" at bounding box center [753, 531] width 73 height 41
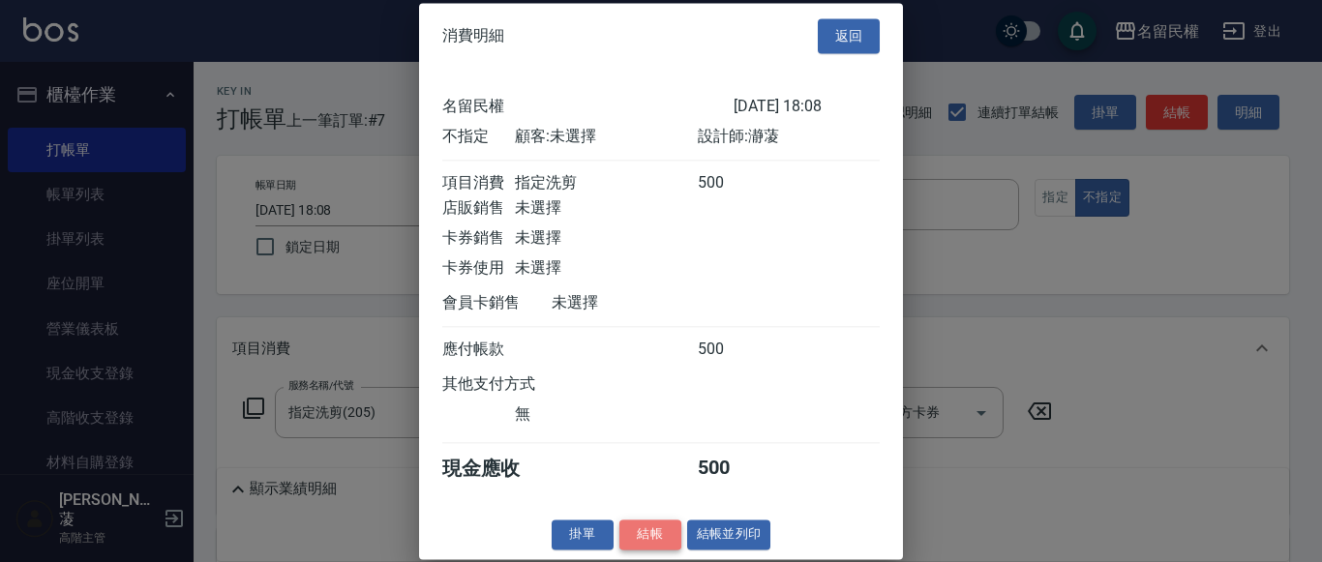
click at [658, 526] on button "結帳" at bounding box center [651, 535] width 62 height 30
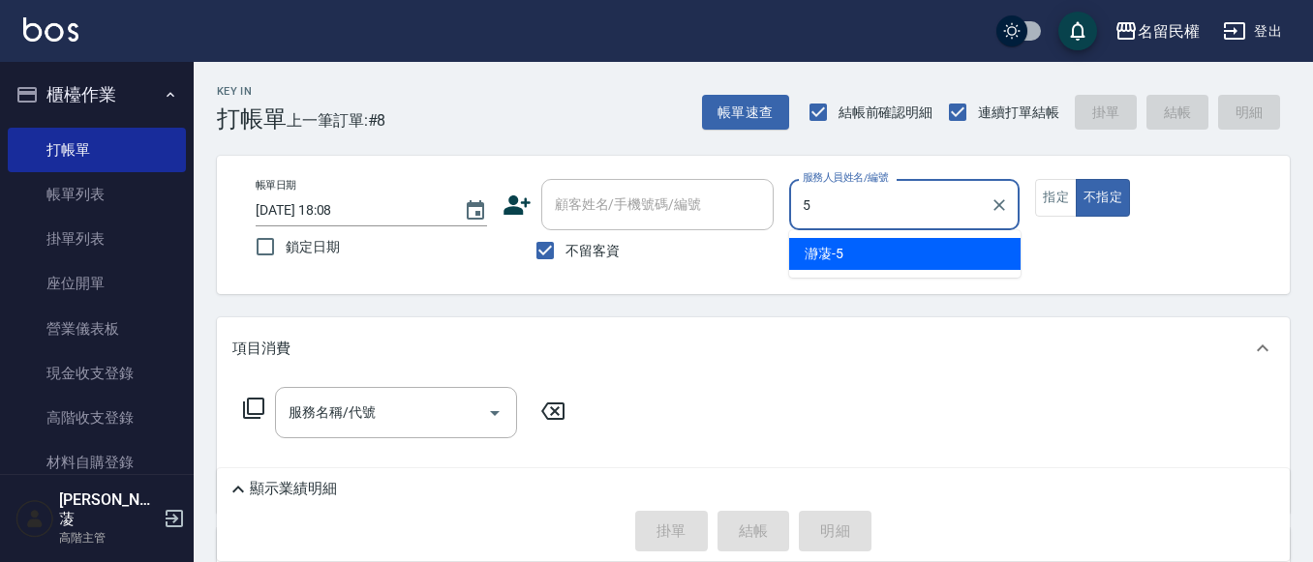
type input "瀞蓤-5"
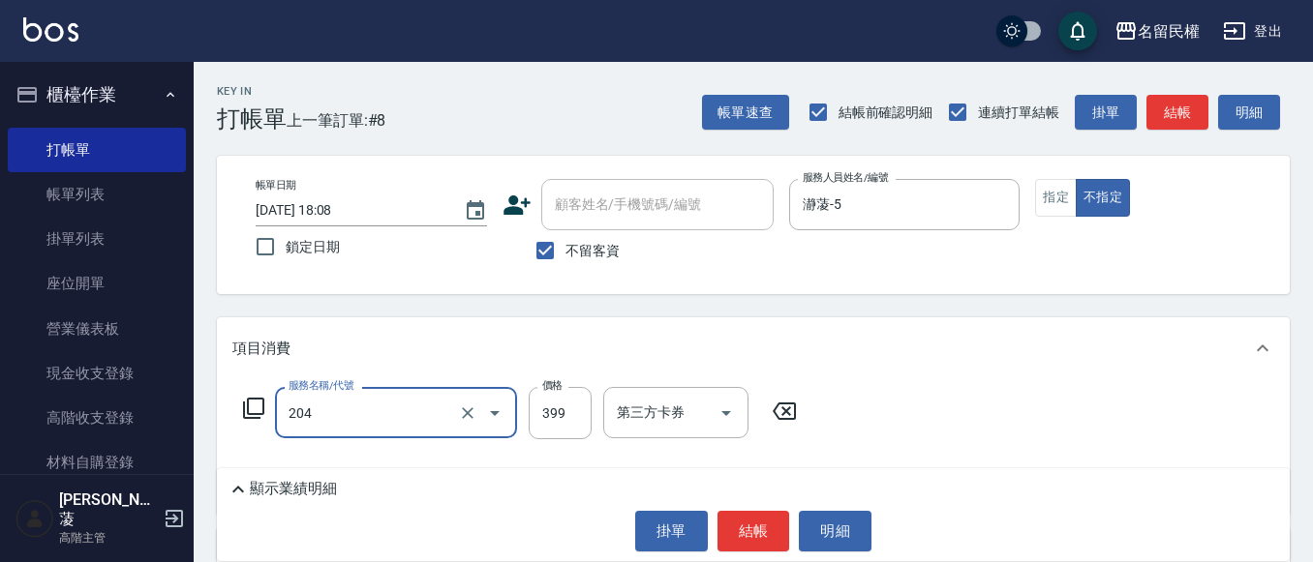
type input "不指定洗剪(204)"
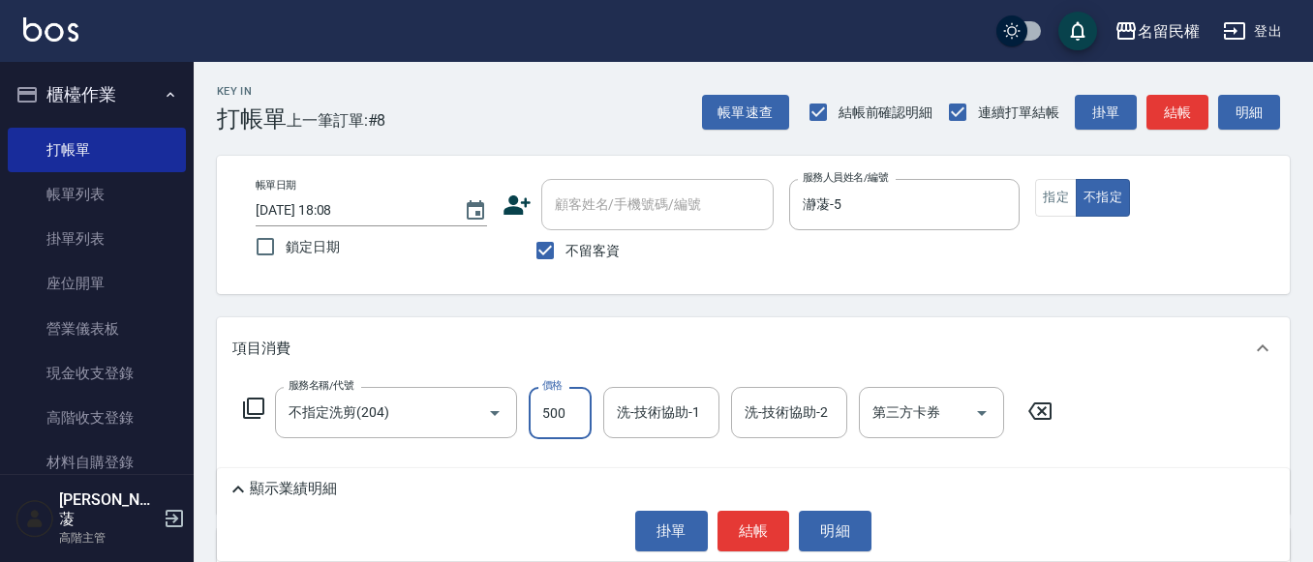
type input "500"
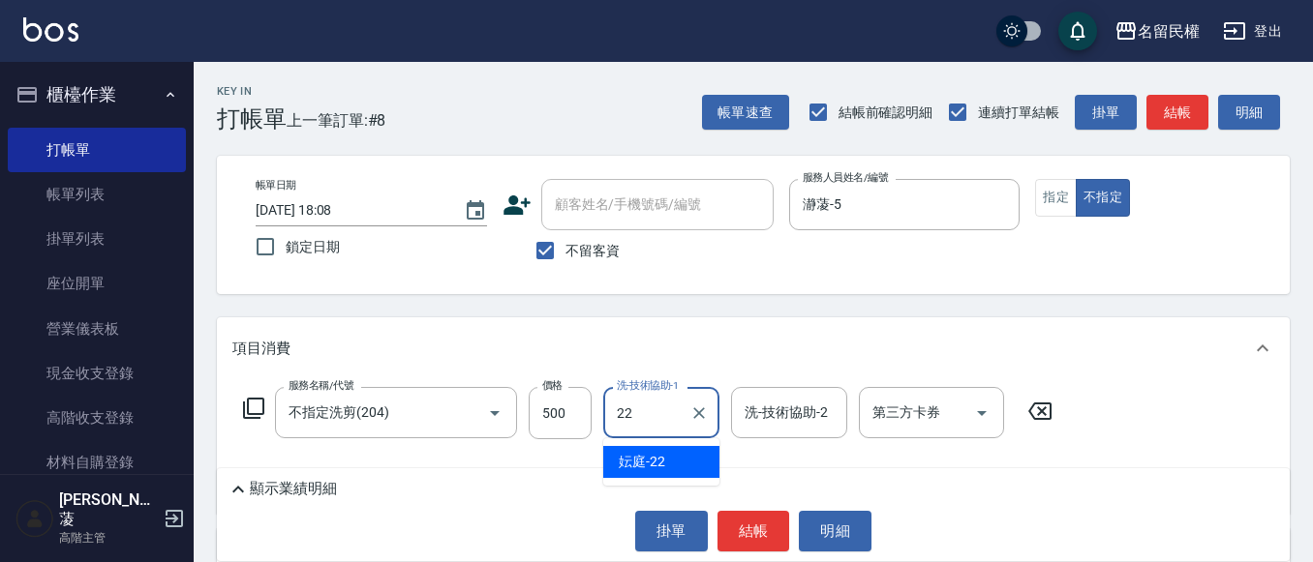
type input "妘庭-22"
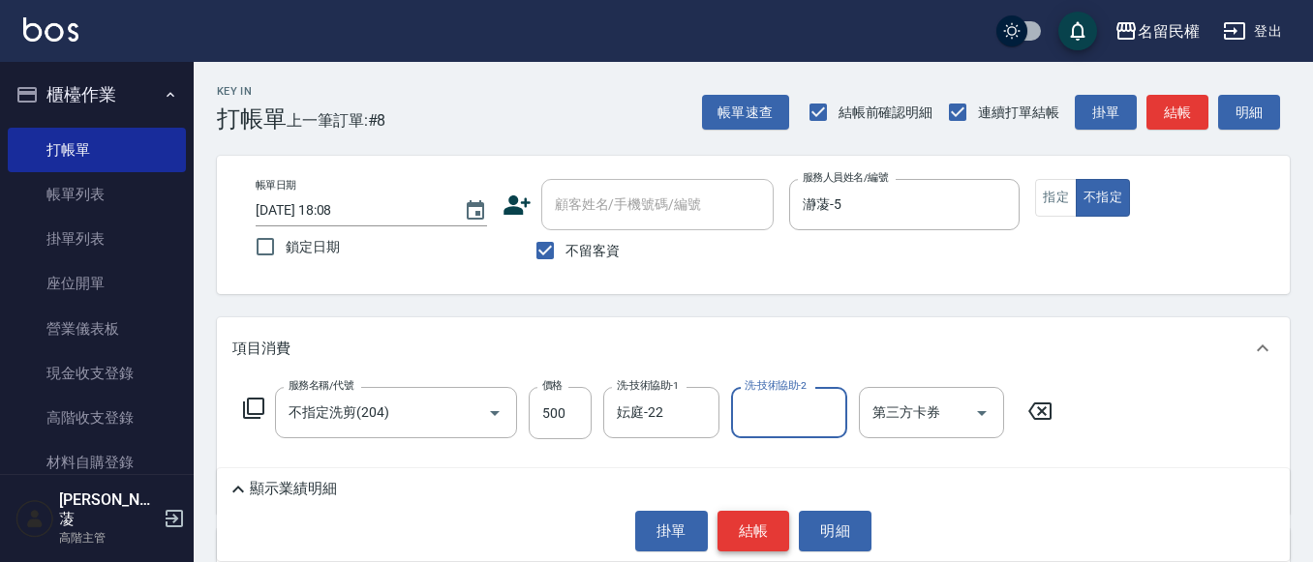
drag, startPoint x: 768, startPoint y: 534, endPoint x: 753, endPoint y: 520, distance: 20.5
click at [768, 533] on button "結帳" at bounding box center [753, 531] width 73 height 41
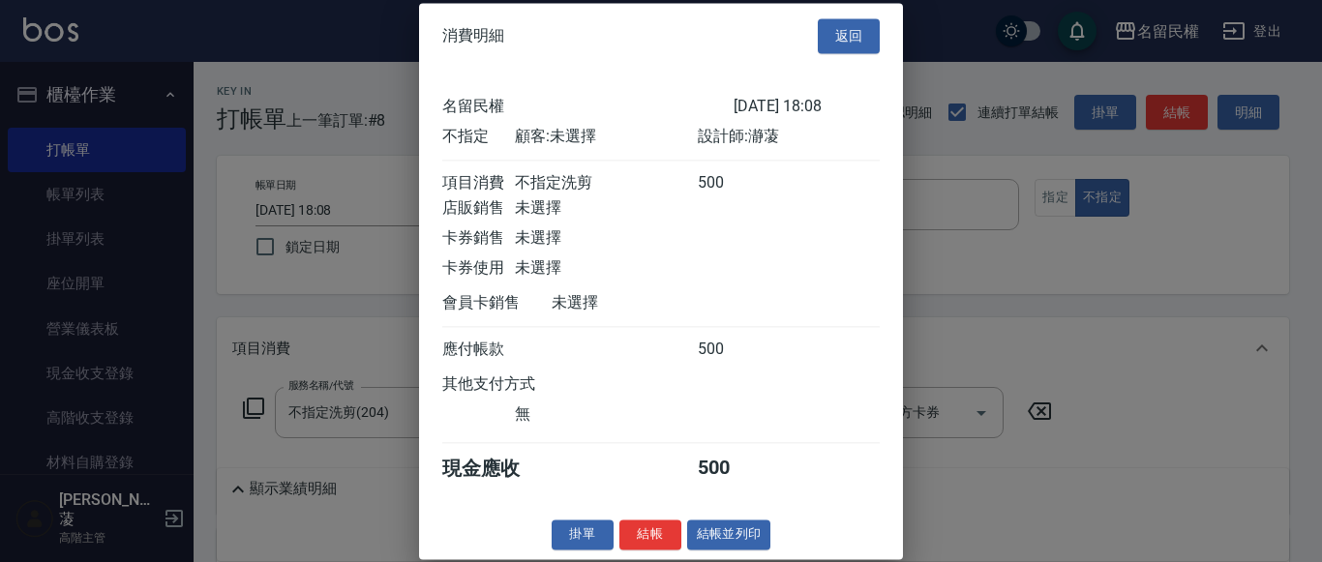
drag, startPoint x: 657, startPoint y: 554, endPoint x: 636, endPoint y: 557, distance: 21.5
click at [653, 550] on button "結帳" at bounding box center [651, 535] width 62 height 30
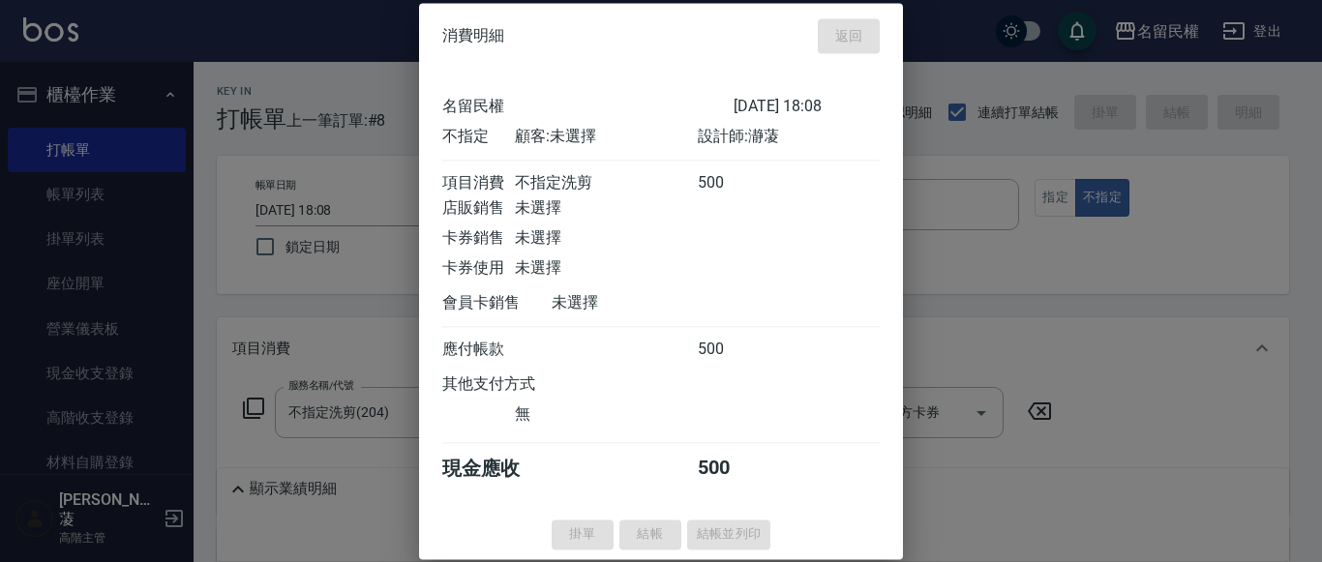
type input "[DATE] 18:09"
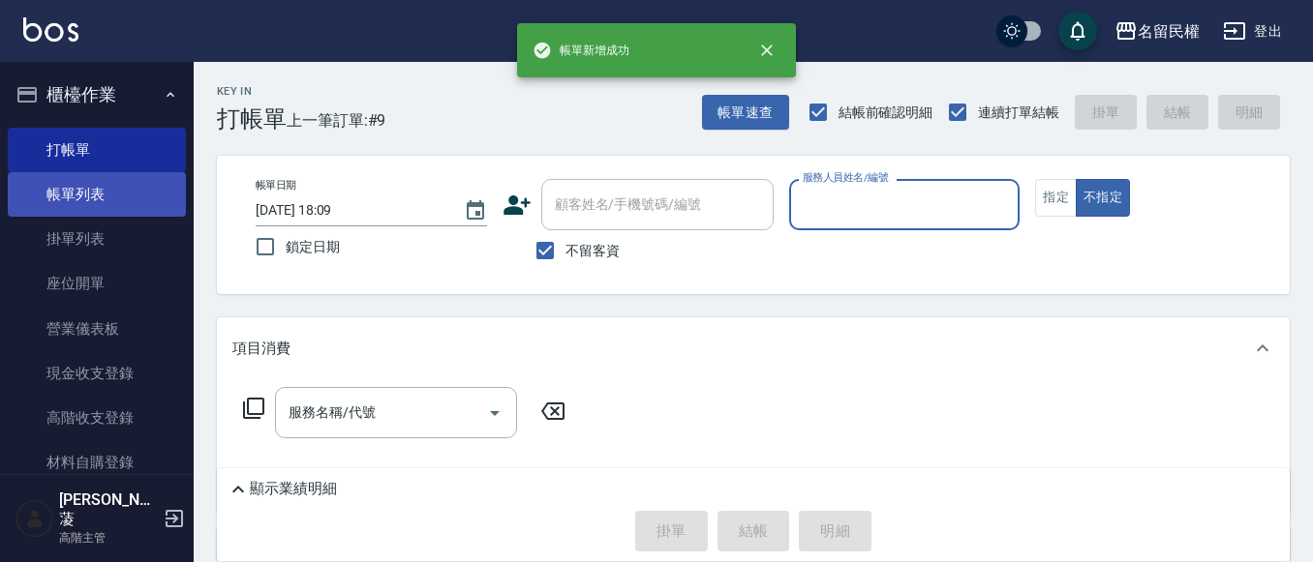
click at [132, 194] on link "帳單列表" at bounding box center [97, 194] width 178 height 45
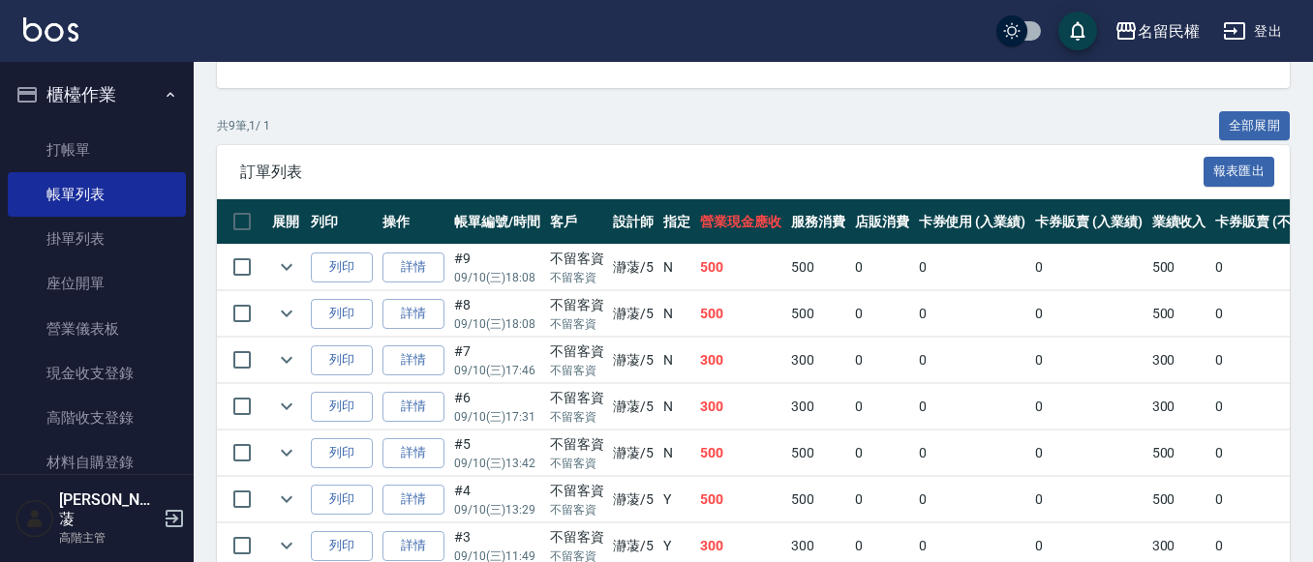
scroll to position [484, 0]
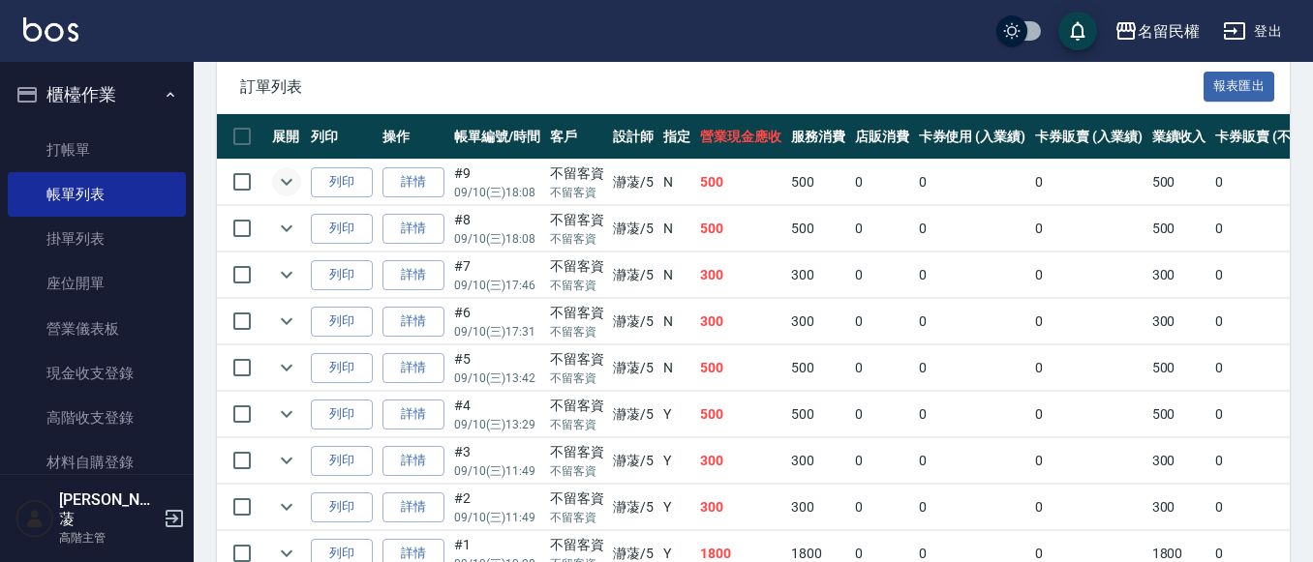
click at [281, 185] on icon "expand row" at bounding box center [286, 181] width 23 height 23
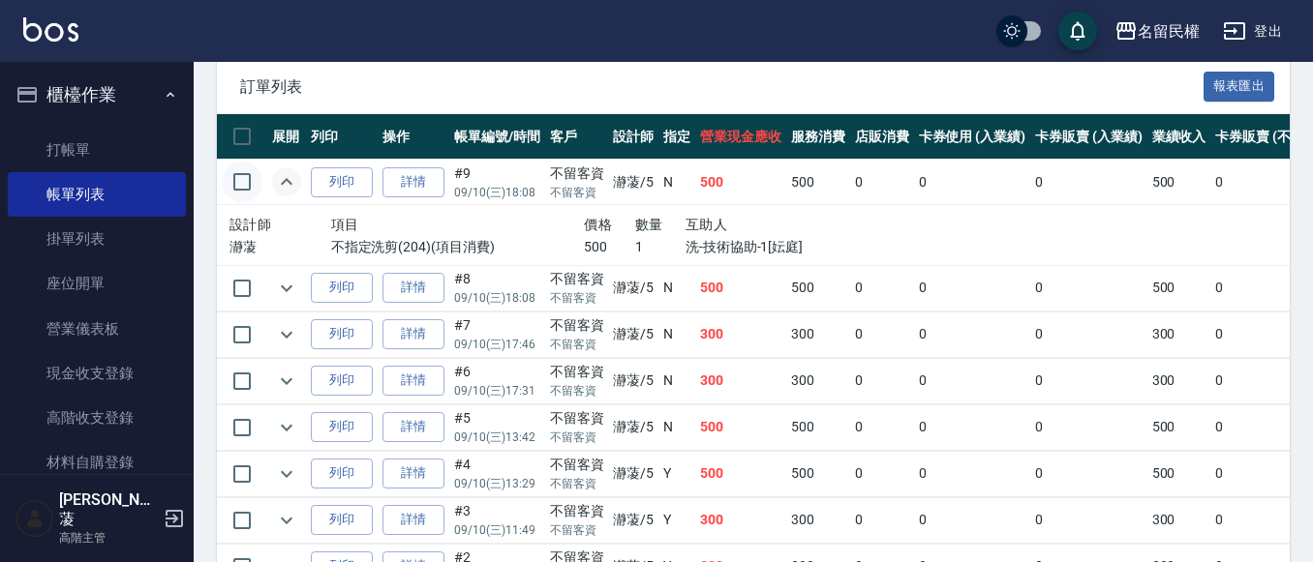
click at [238, 188] on input "checkbox" at bounding box center [242, 182] width 41 height 41
checkbox input "true"
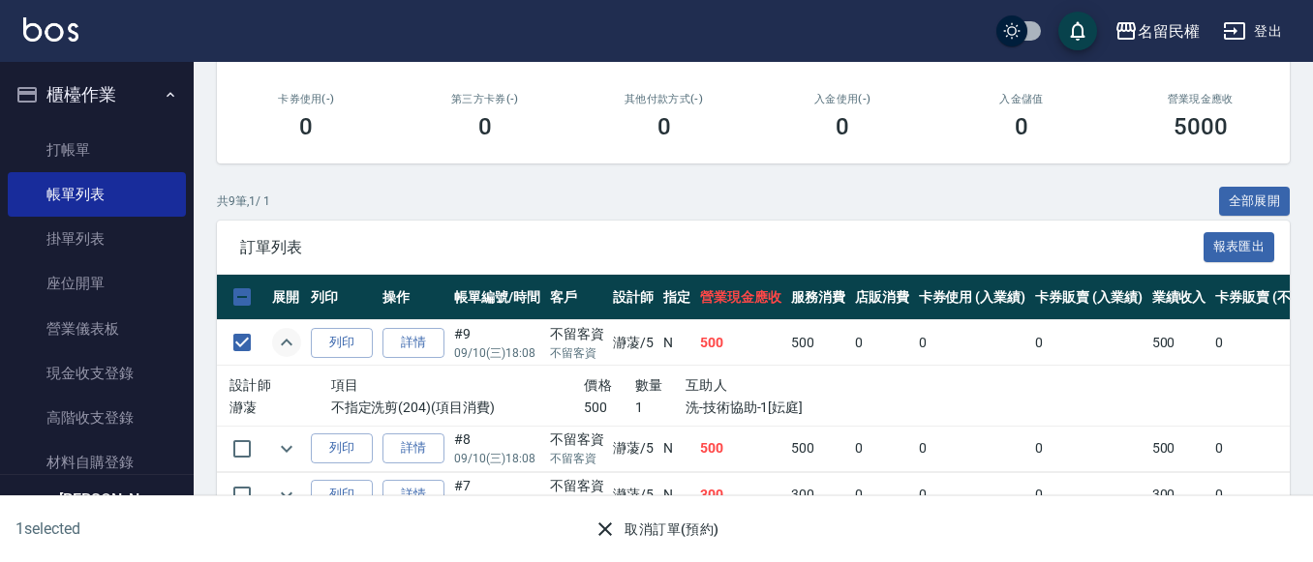
scroll to position [387, 0]
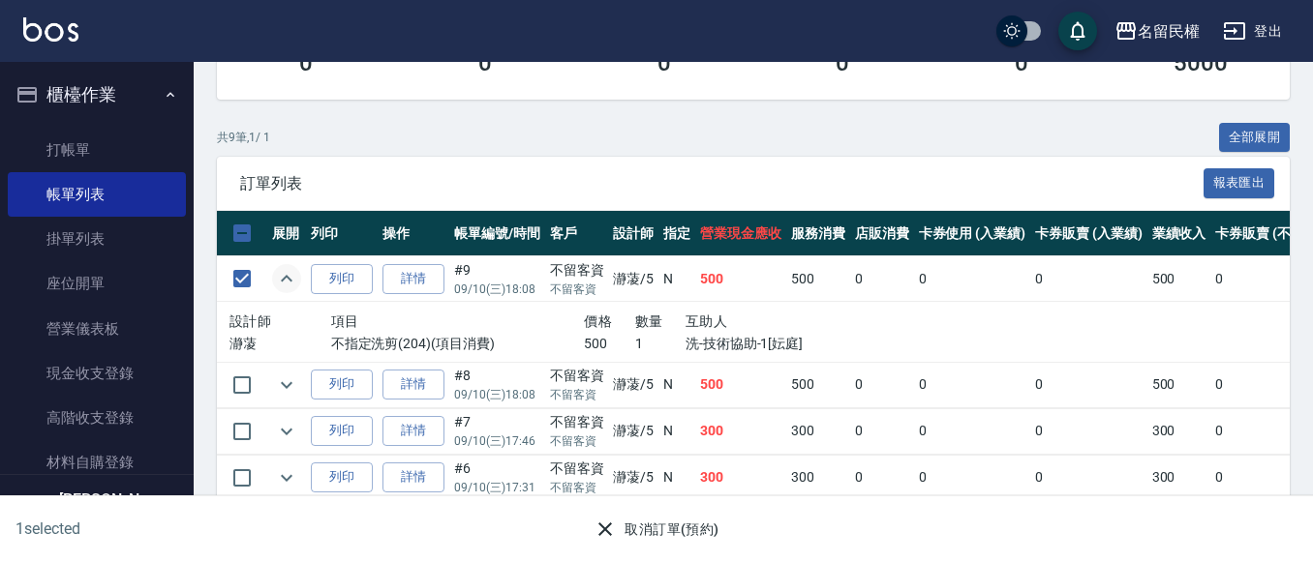
drag, startPoint x: 688, startPoint y: 180, endPoint x: 679, endPoint y: 189, distance: 13.0
click at [687, 181] on span "訂單列表" at bounding box center [721, 183] width 963 height 19
click at [144, 142] on link "打帳單" at bounding box center [97, 150] width 178 height 45
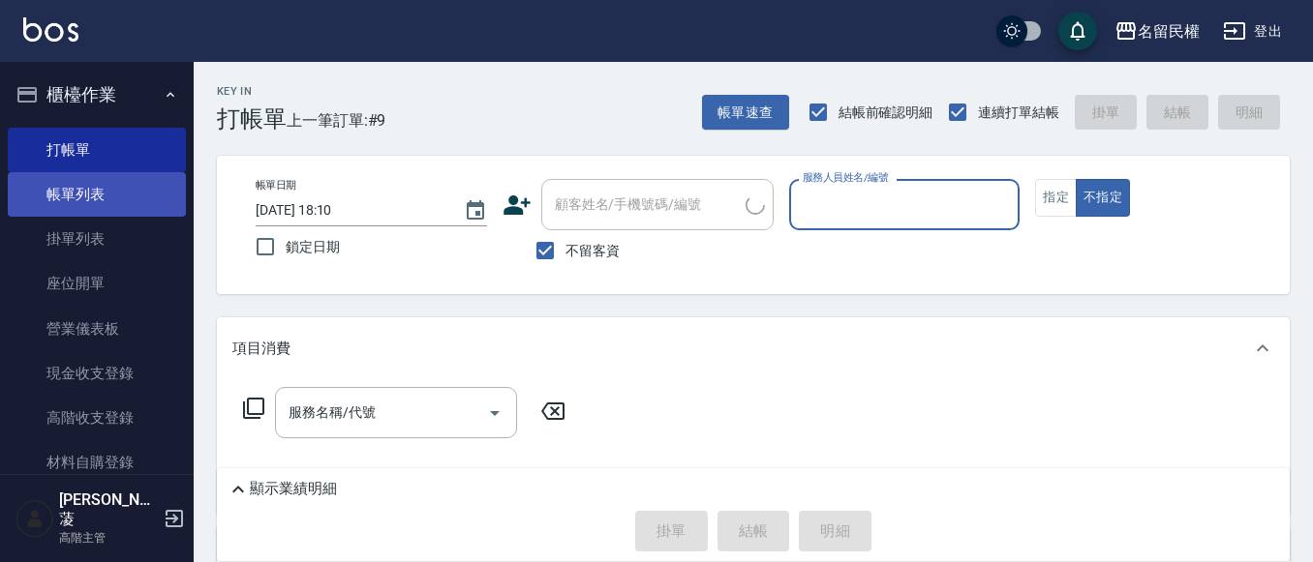
click at [114, 185] on link "帳單列表" at bounding box center [97, 194] width 178 height 45
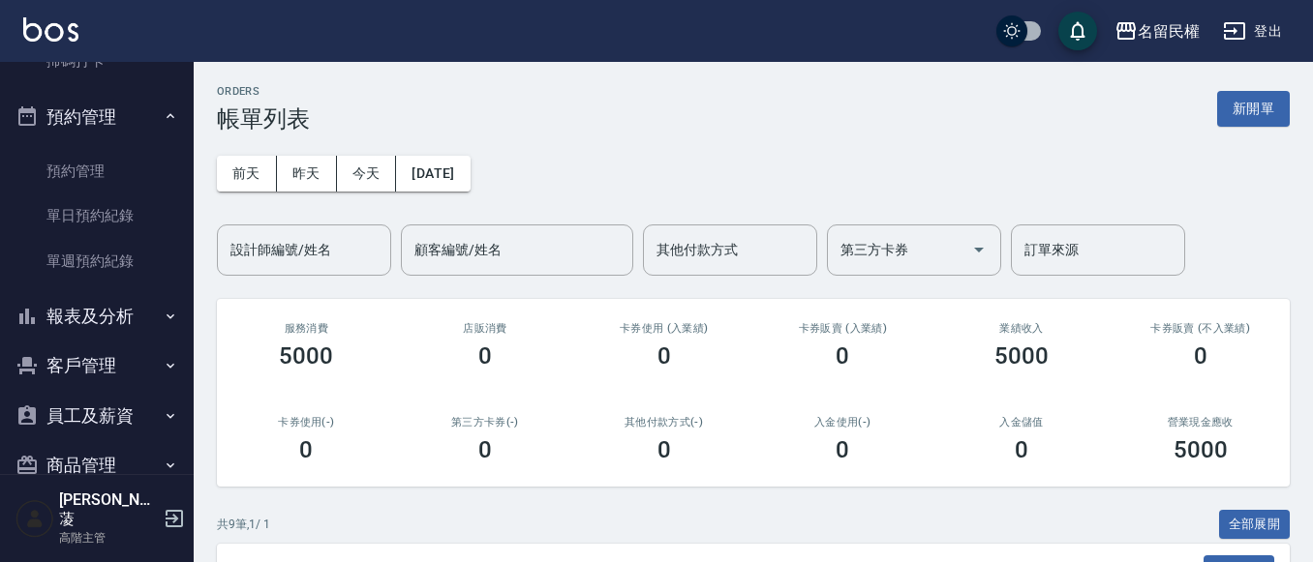
scroll to position [703, 0]
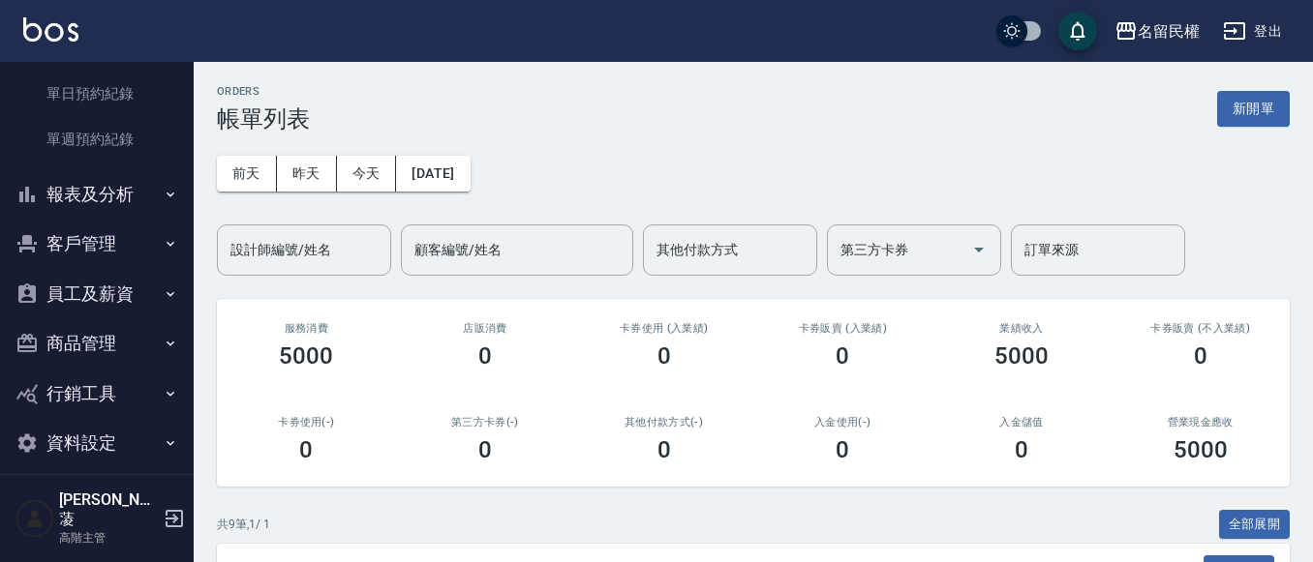
click at [136, 242] on button "客戶管理" at bounding box center [97, 244] width 178 height 50
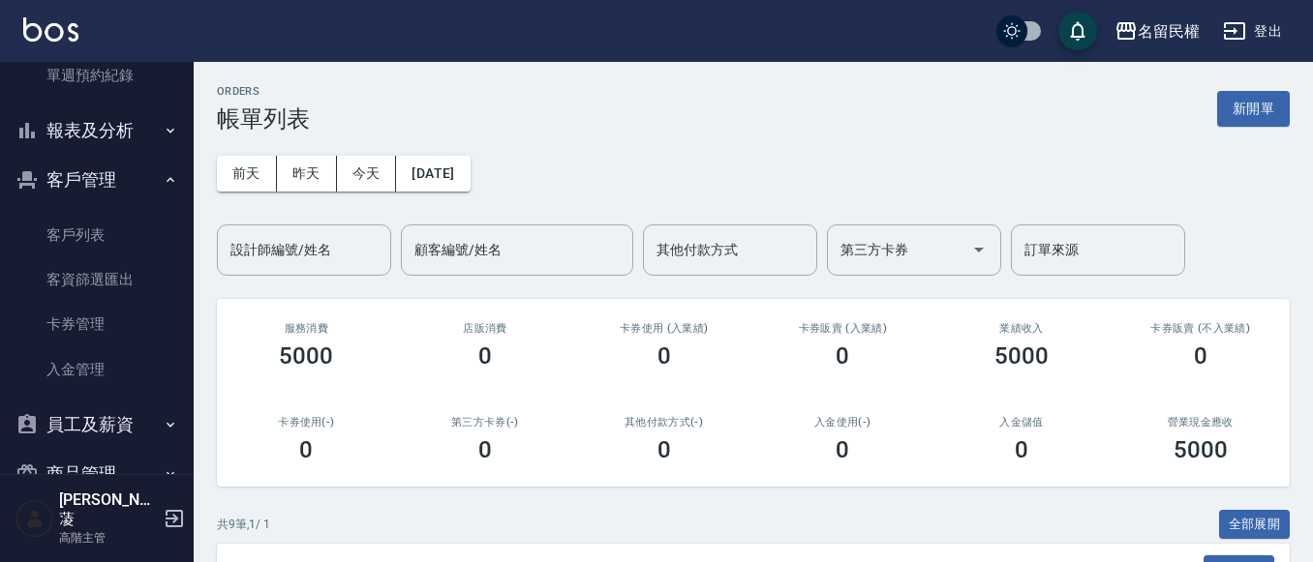
scroll to position [800, 0]
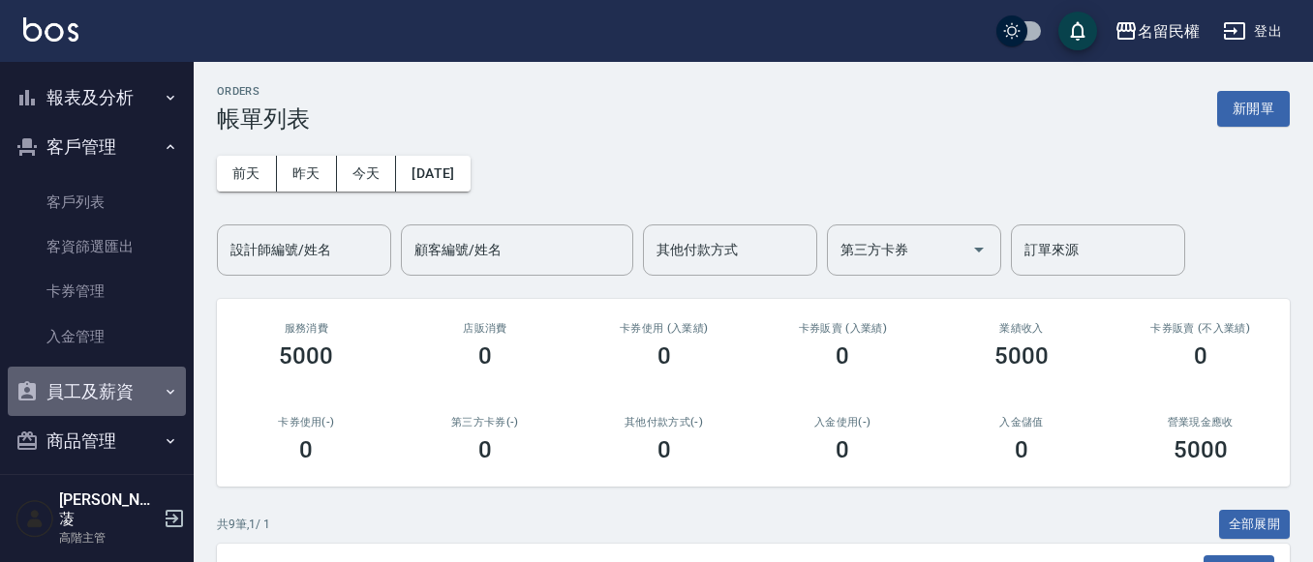
drag, startPoint x: 156, startPoint y: 386, endPoint x: 143, endPoint y: 378, distance: 15.3
click at [155, 378] on button "員工及薪資" at bounding box center [97, 392] width 178 height 50
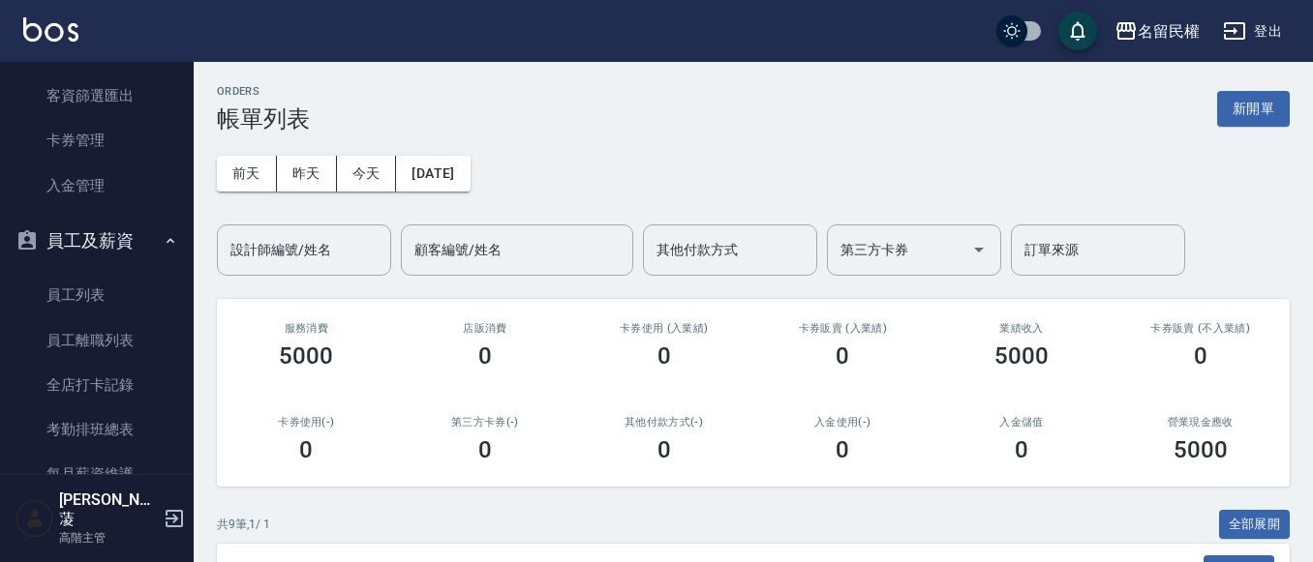
scroll to position [884, 0]
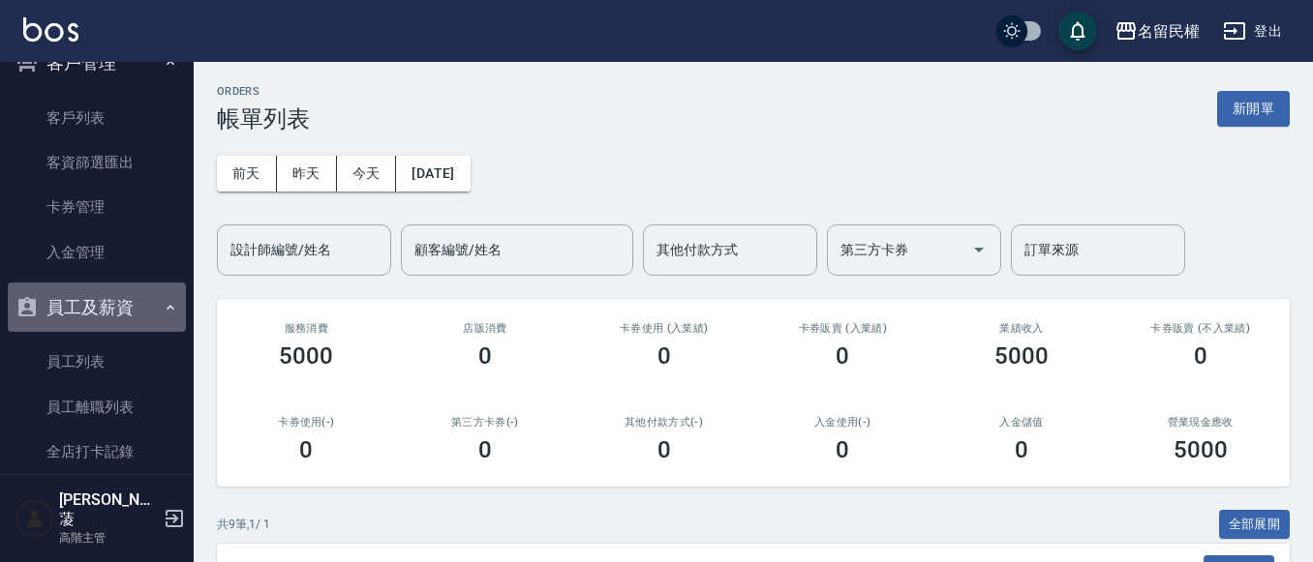
click at [157, 298] on button "員工及薪資" at bounding box center [97, 308] width 178 height 50
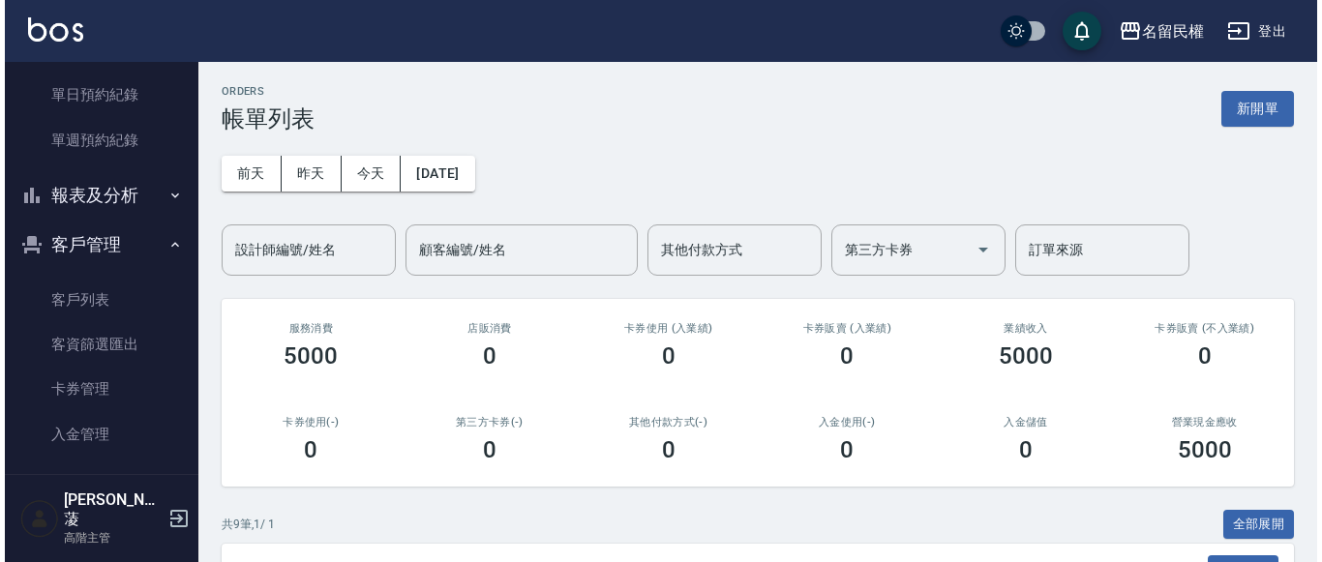
scroll to position [690, 0]
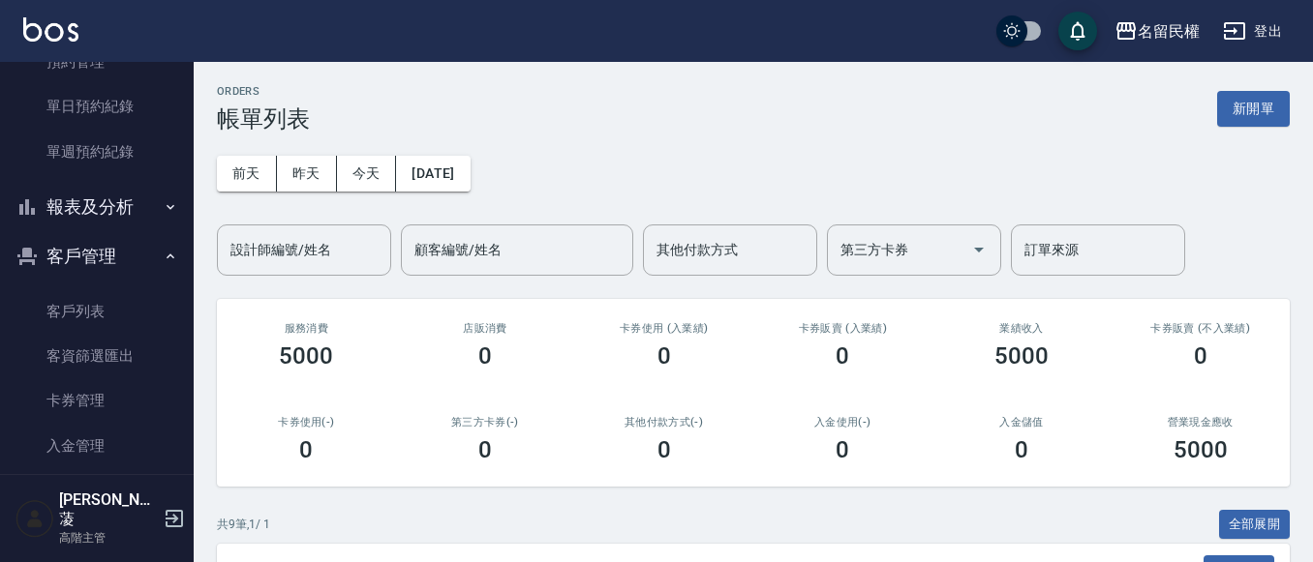
click at [150, 247] on button "客戶管理" at bounding box center [97, 256] width 178 height 50
click at [163, 212] on icon "button" at bounding box center [170, 206] width 15 height 15
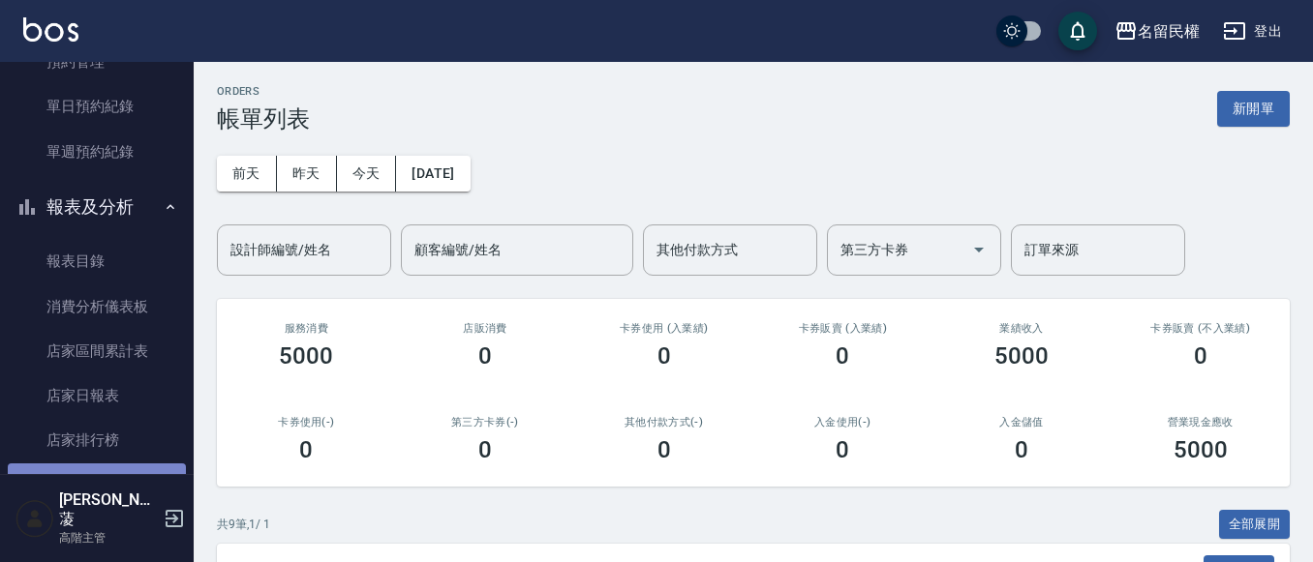
click at [119, 467] on link "互助日報表" at bounding box center [97, 486] width 178 height 45
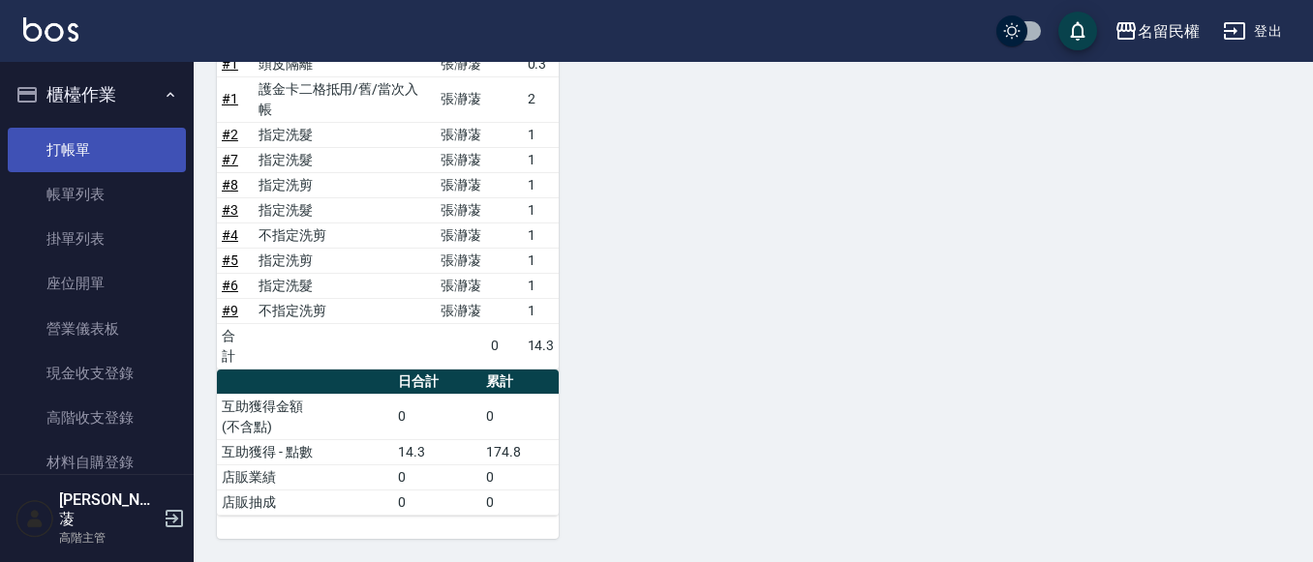
click at [115, 159] on link "打帳單" at bounding box center [97, 150] width 178 height 45
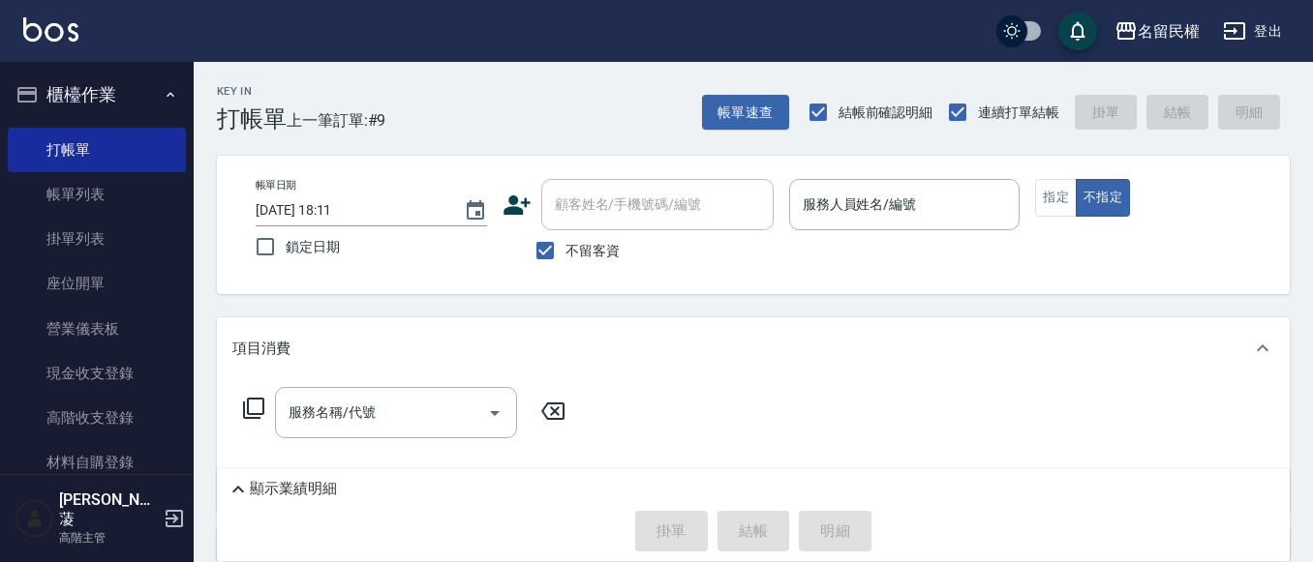
click at [690, 341] on div "項目消費" at bounding box center [741, 349] width 1018 height 20
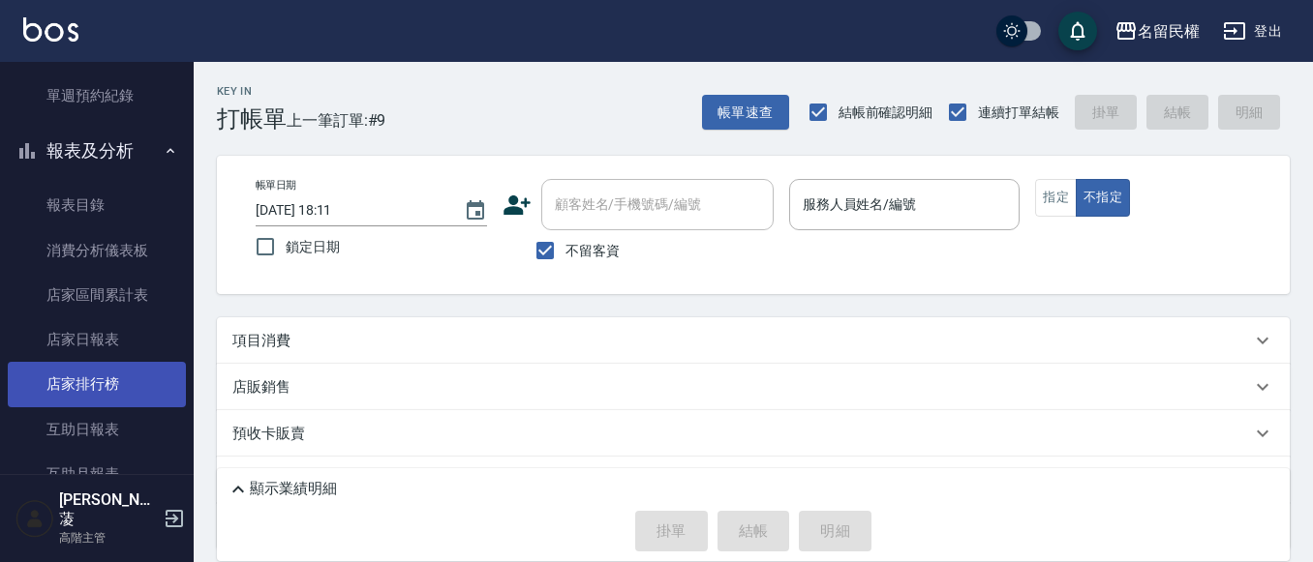
scroll to position [774, 0]
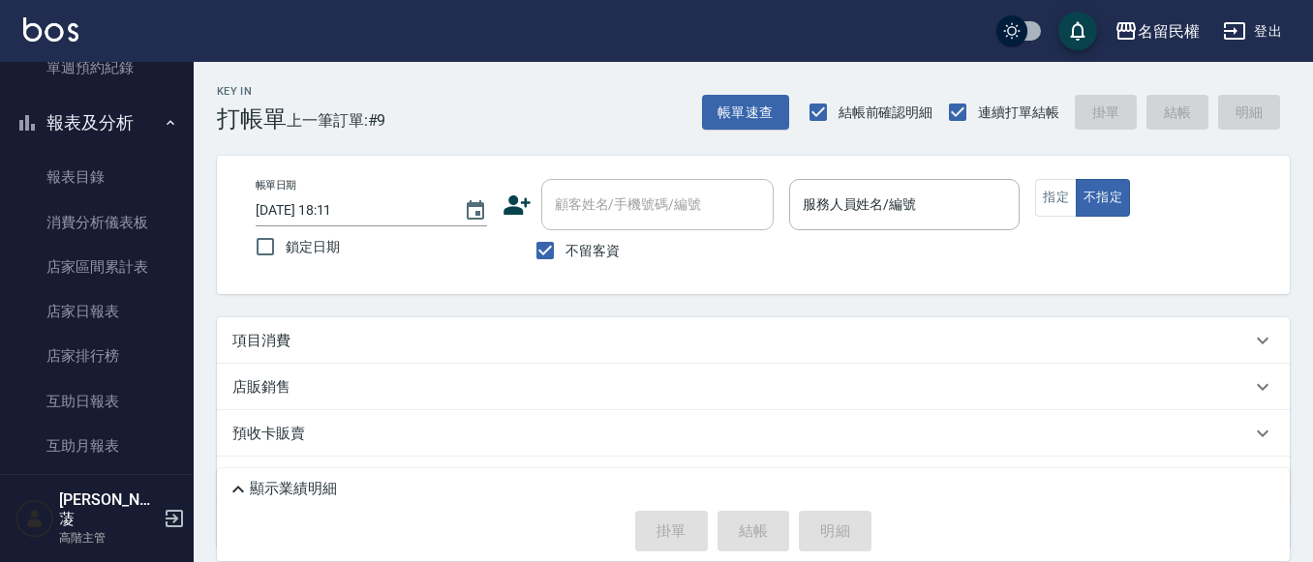
drag, startPoint x: 110, startPoint y: 399, endPoint x: 176, endPoint y: 371, distance: 71.6
click at [111, 399] on link "互助日報表" at bounding box center [97, 401] width 178 height 45
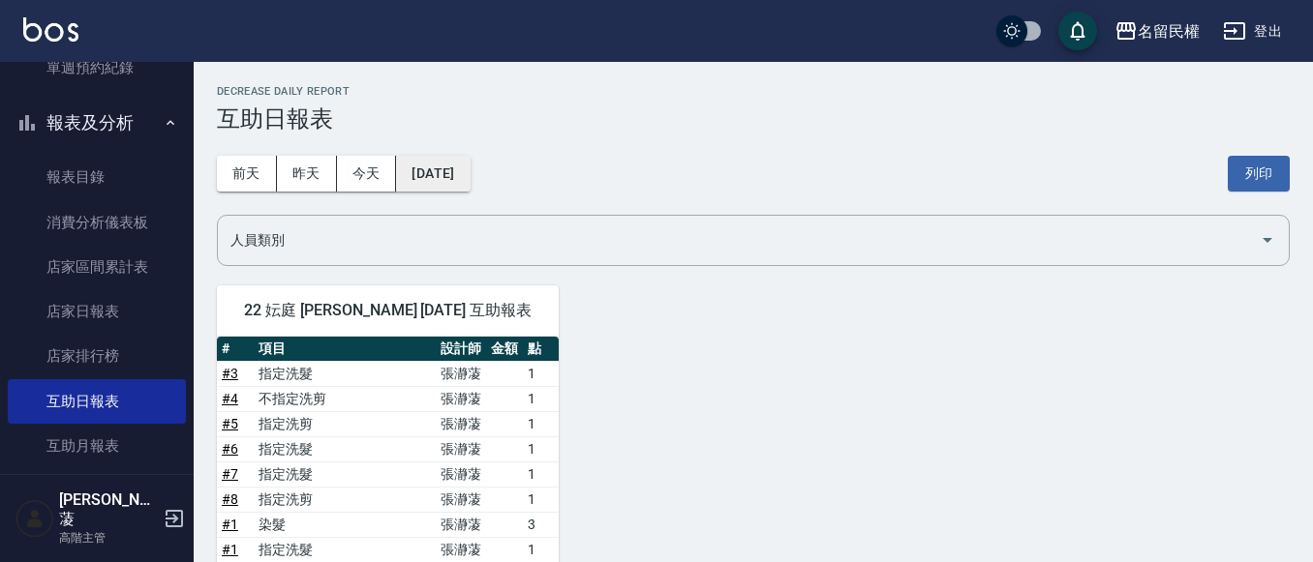
click at [444, 166] on button "[DATE]" at bounding box center [433, 174] width 74 height 36
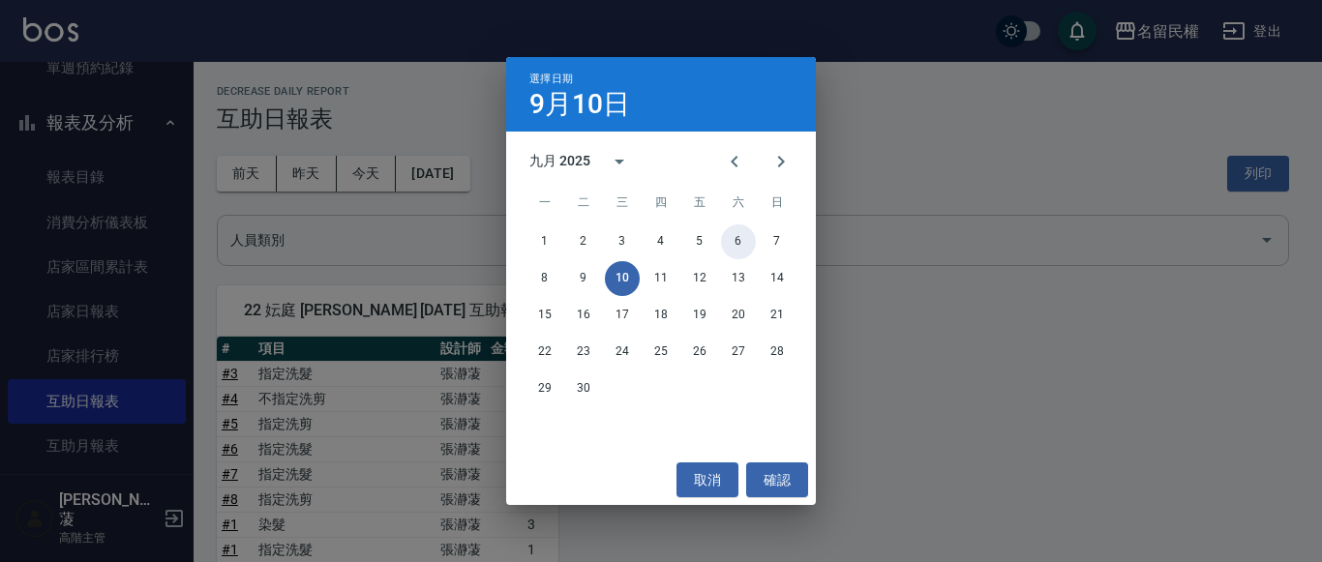
click at [739, 231] on button "6" at bounding box center [738, 242] width 35 height 35
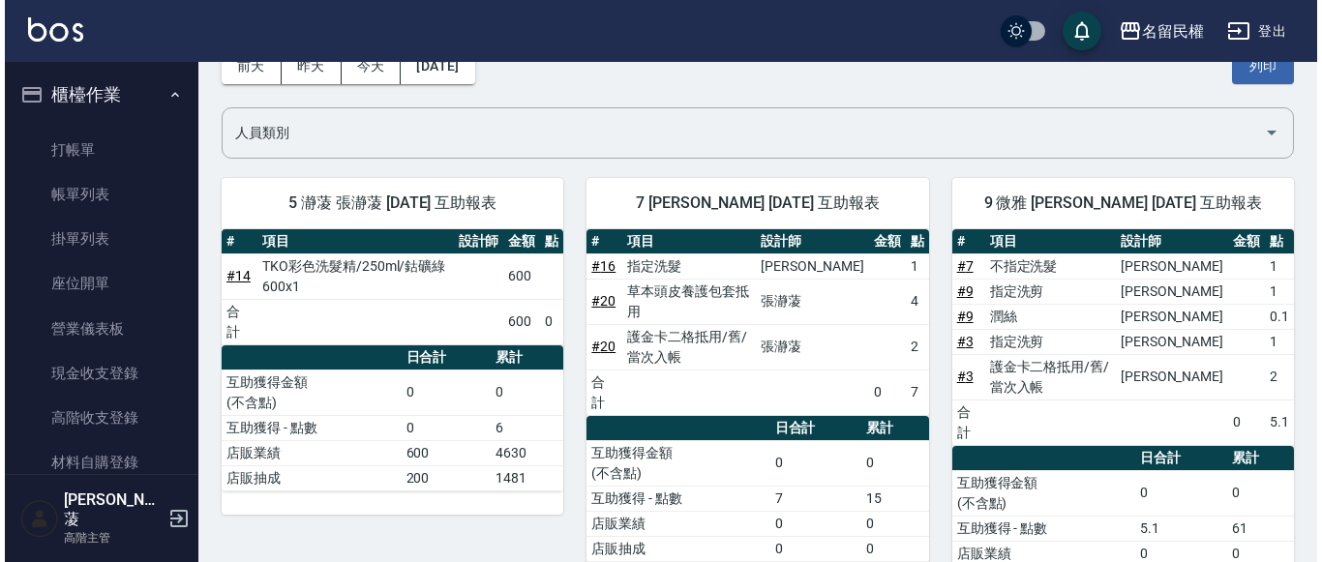
scroll to position [97, 0]
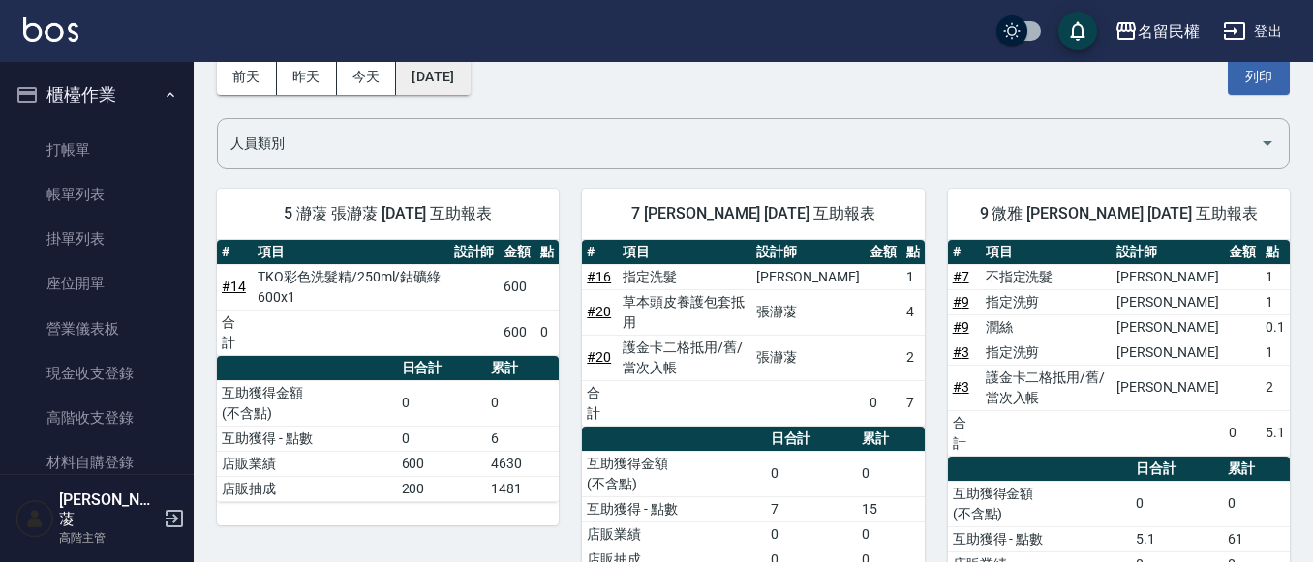
click at [466, 71] on button "[DATE]" at bounding box center [433, 77] width 74 height 36
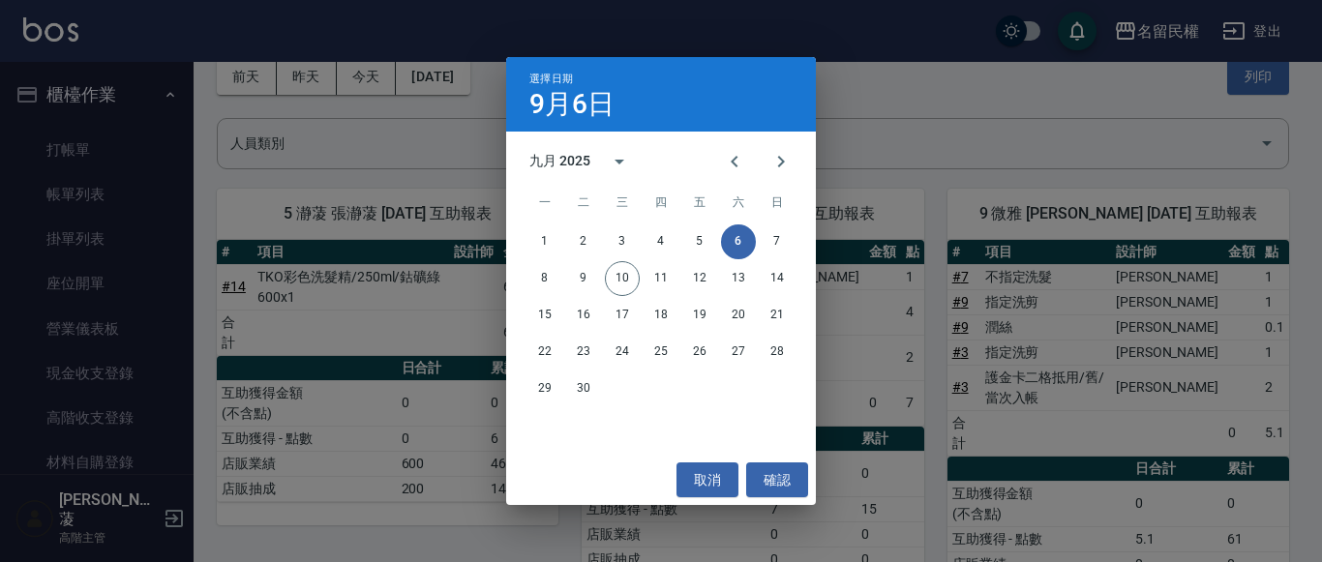
click at [681, 244] on div "1 2 3 4 5 6 7" at bounding box center [661, 242] width 310 height 35
click at [687, 238] on button "5" at bounding box center [699, 242] width 35 height 35
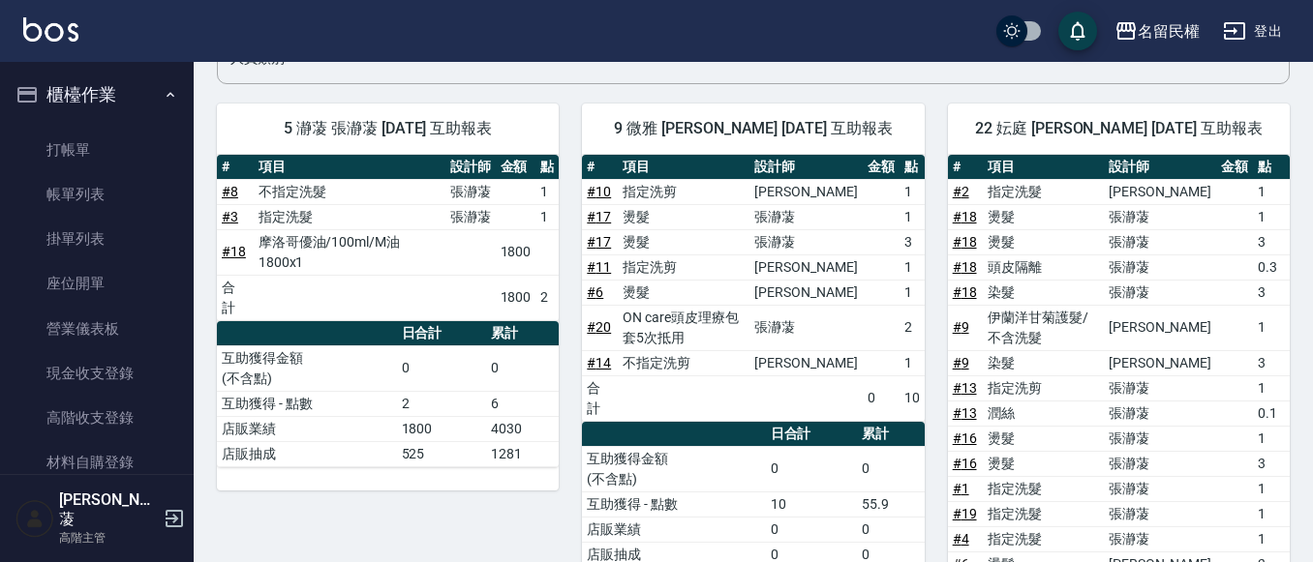
scroll to position [178, 0]
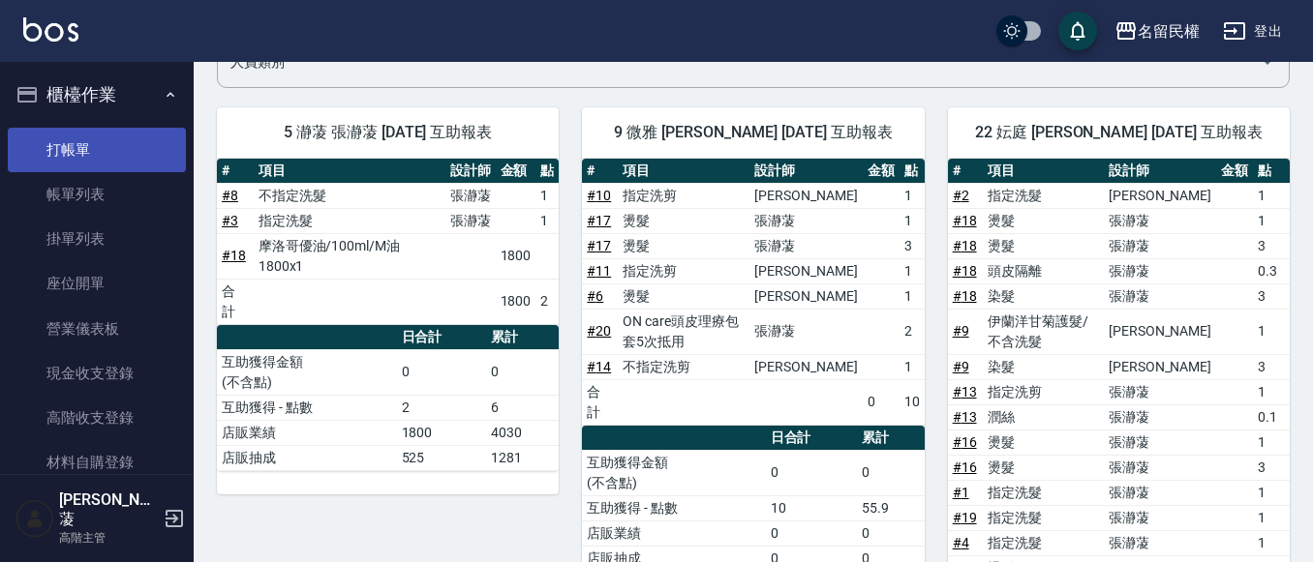
click at [101, 139] on link "打帳單" at bounding box center [97, 150] width 178 height 45
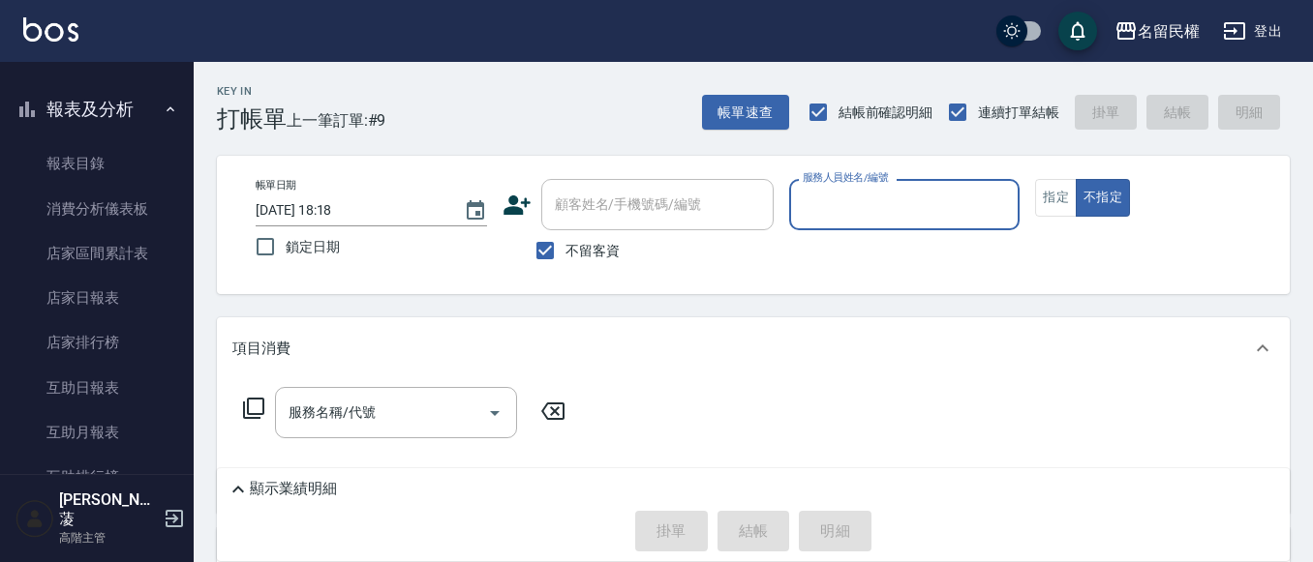
scroll to position [968, 0]
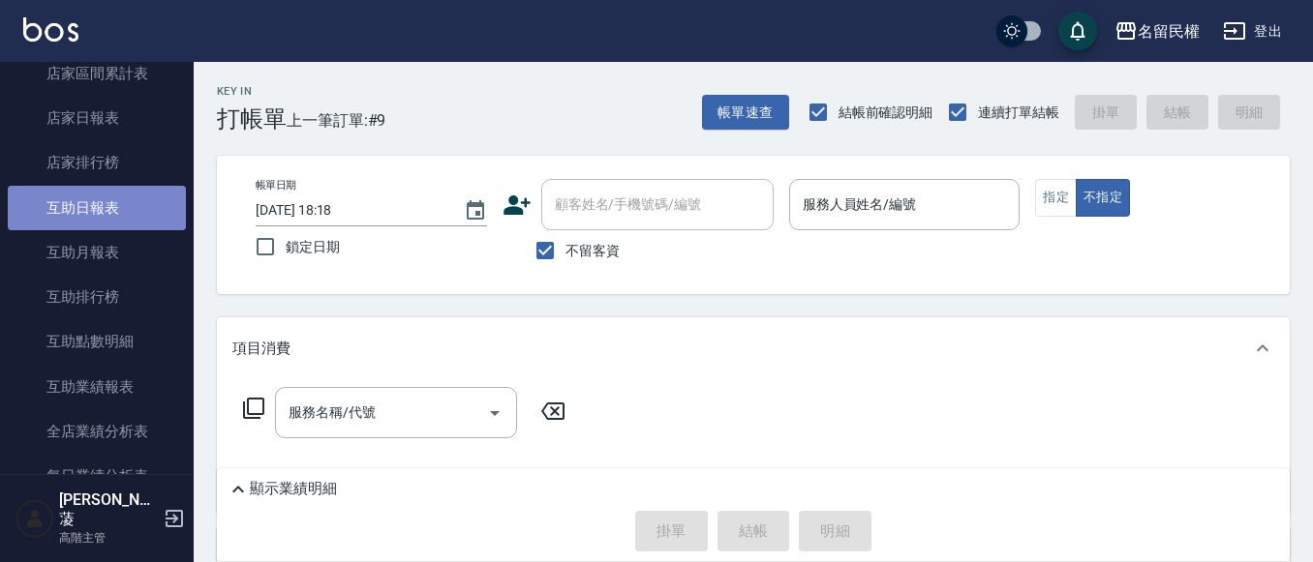
click at [121, 208] on link "互助日報表" at bounding box center [97, 208] width 178 height 45
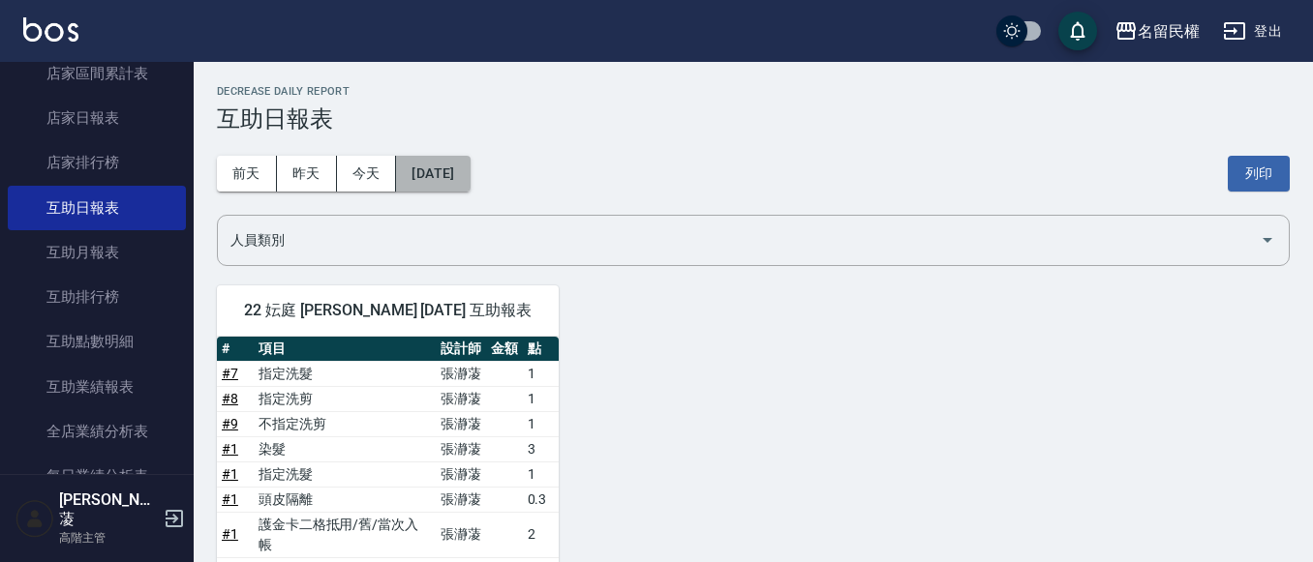
click at [434, 174] on button "[DATE]" at bounding box center [433, 174] width 74 height 36
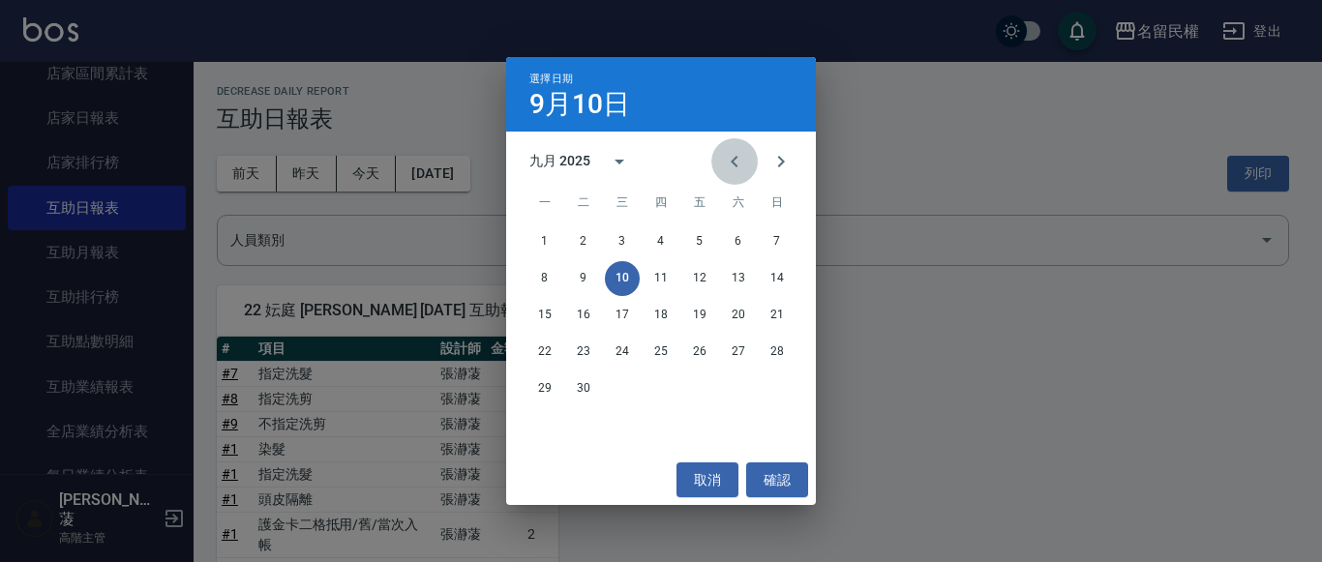
drag, startPoint x: 744, startPoint y: 161, endPoint x: 757, endPoint y: 157, distance: 13.2
click at [755, 157] on button "Previous month" at bounding box center [734, 161] width 46 height 46
drag, startPoint x: 720, startPoint y: 154, endPoint x: 736, endPoint y: 158, distance: 16.0
click at [728, 158] on button "Previous month" at bounding box center [734, 161] width 46 height 46
drag, startPoint x: 742, startPoint y: 168, endPoint x: 748, endPoint y: 179, distance: 12.1
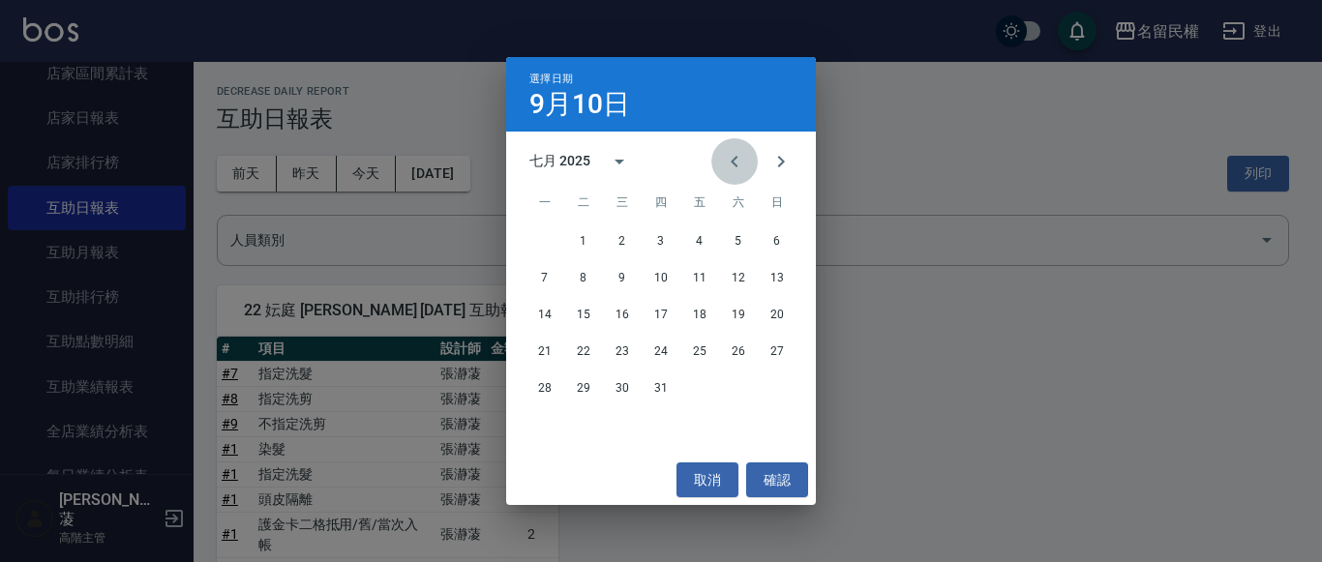
click at [748, 180] on button "Previous month" at bounding box center [734, 161] width 46 height 46
click at [714, 154] on button "Previous month" at bounding box center [734, 161] width 46 height 46
click at [732, 288] on button "10" at bounding box center [738, 278] width 35 height 35
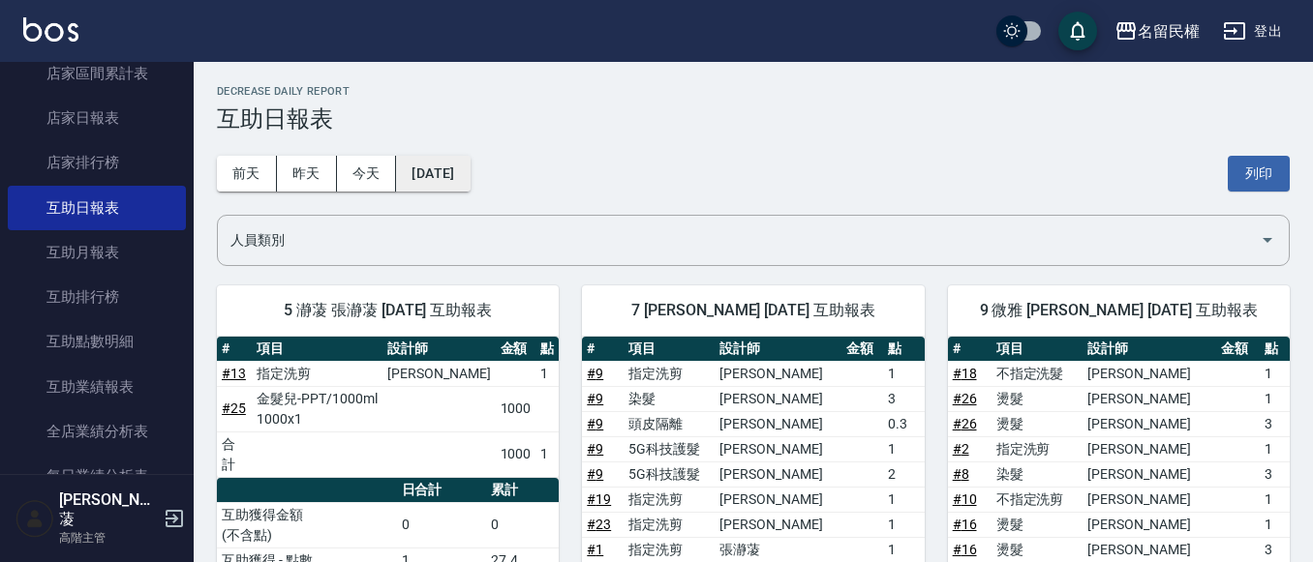
click at [441, 165] on button "[DATE]" at bounding box center [433, 174] width 74 height 36
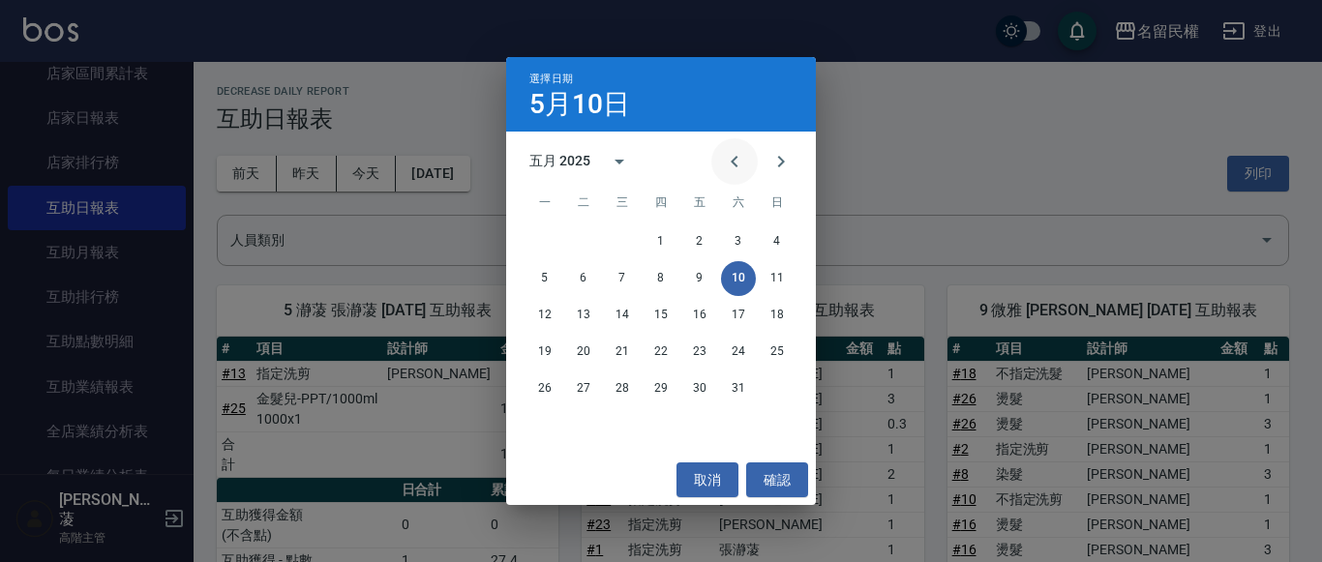
click at [737, 166] on icon "Previous month" at bounding box center [734, 162] width 7 height 12
click at [663, 278] on button "10" at bounding box center [661, 278] width 35 height 35
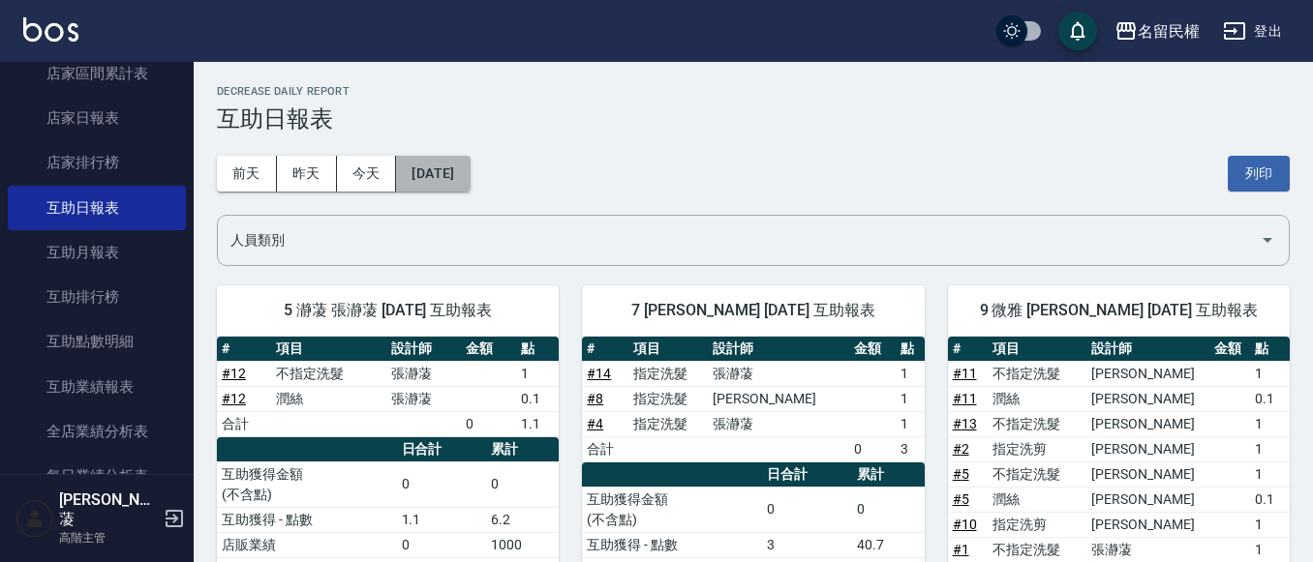
click at [464, 168] on button "[DATE]" at bounding box center [433, 174] width 74 height 36
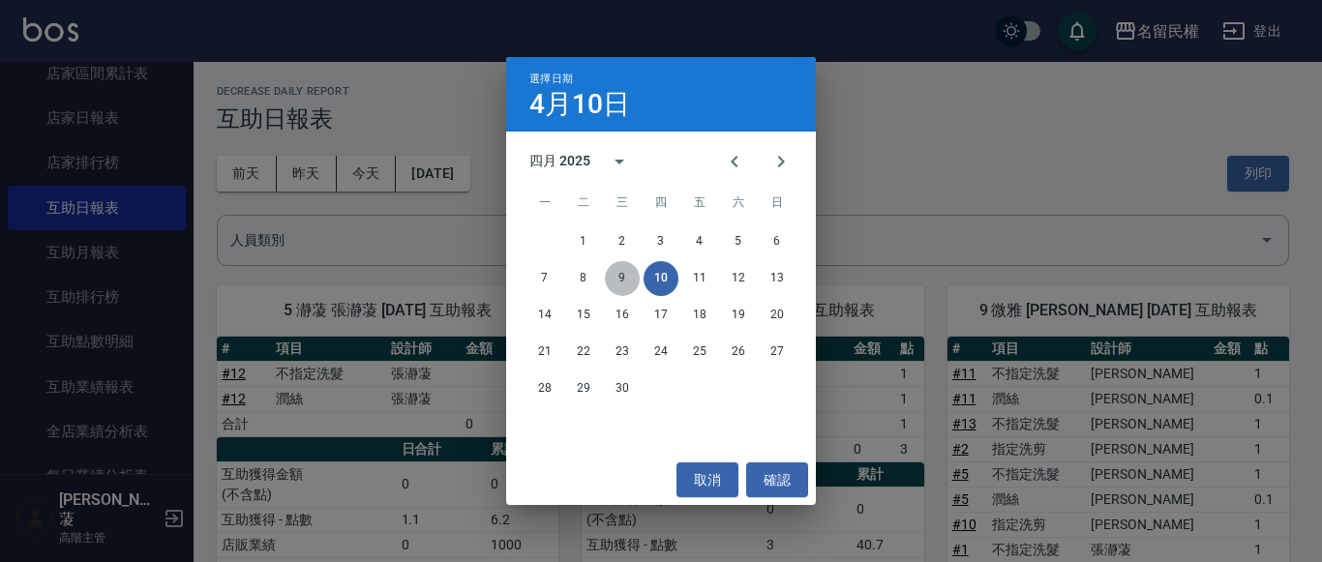
click at [609, 274] on button "9" at bounding box center [622, 278] width 35 height 35
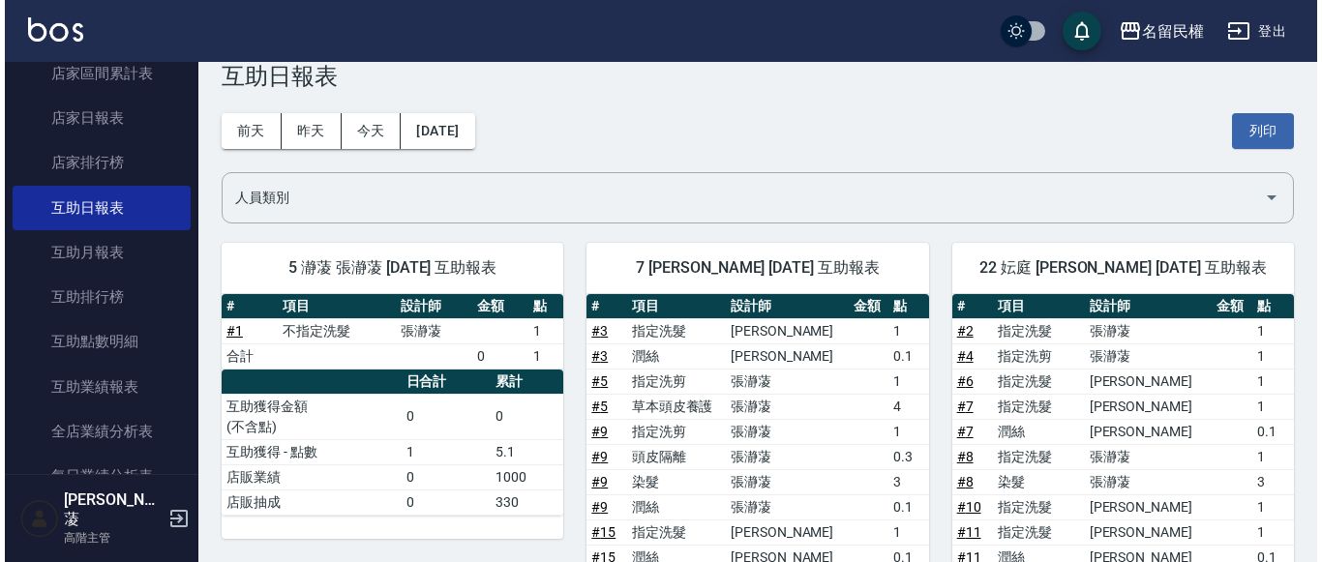
scroll to position [41, 0]
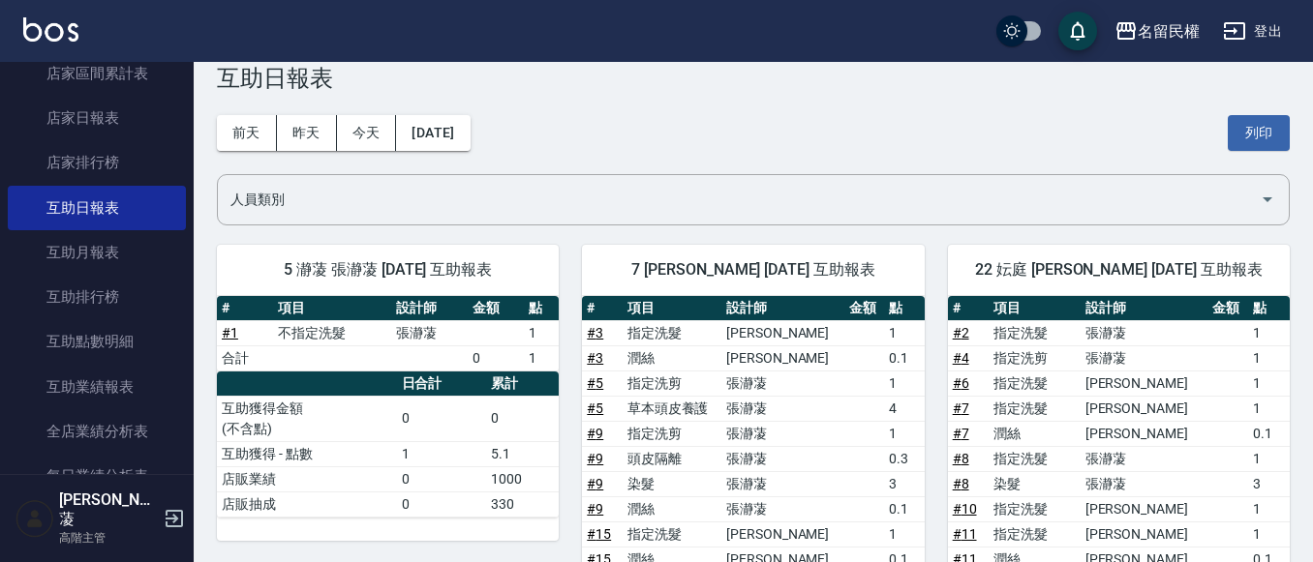
click at [462, 108] on div "[DATE] [DATE] [DATE] [DATE] 列印" at bounding box center [753, 133] width 1073 height 82
click at [469, 138] on button "[DATE]" at bounding box center [433, 133] width 74 height 36
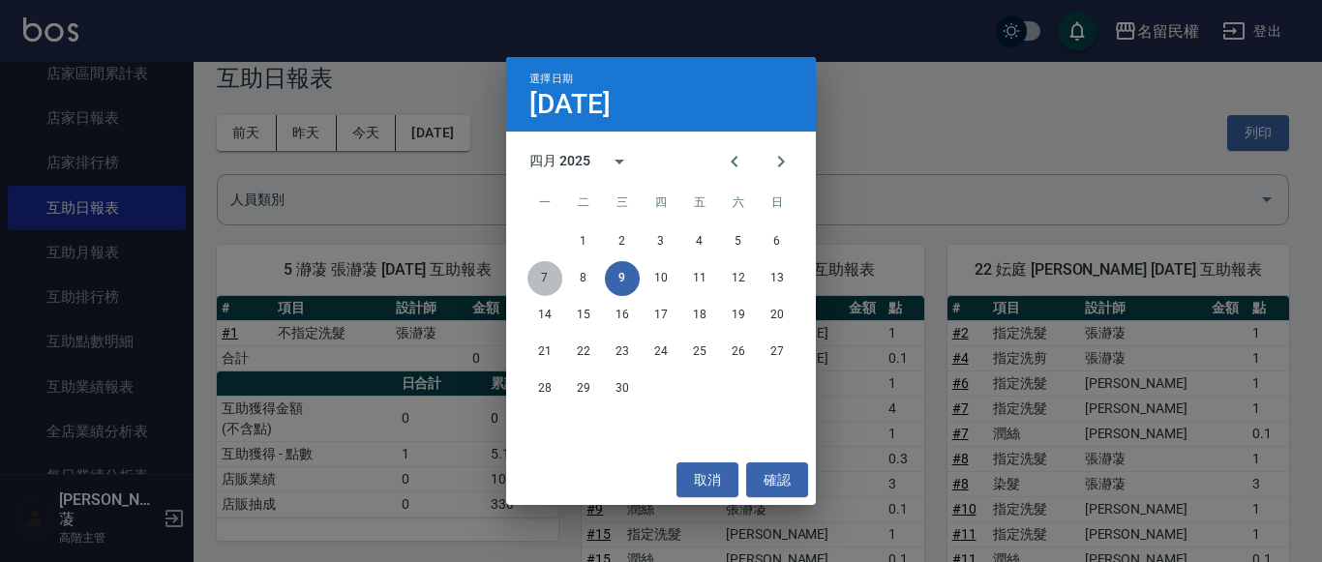
click at [542, 277] on button "7" at bounding box center [545, 278] width 35 height 35
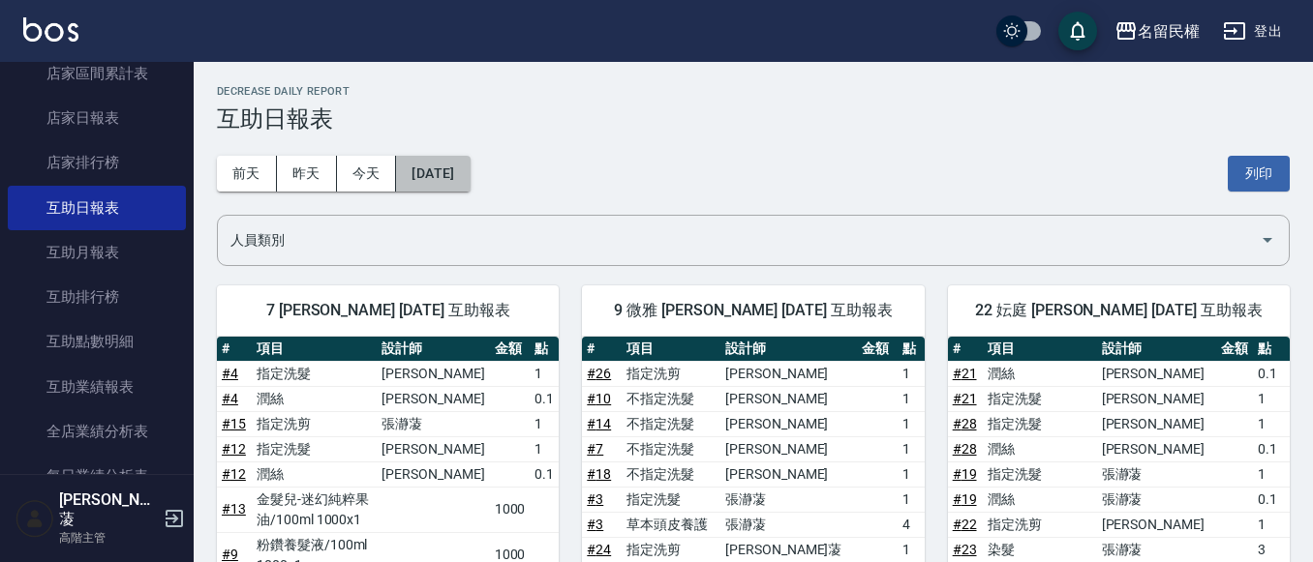
drag, startPoint x: 462, startPoint y: 190, endPoint x: 476, endPoint y: 195, distance: 15.3
click at [467, 192] on div "[DATE] [DATE] [DATE] [DATE] 列印" at bounding box center [753, 174] width 1073 height 82
click at [469, 185] on button "[DATE]" at bounding box center [433, 174] width 74 height 36
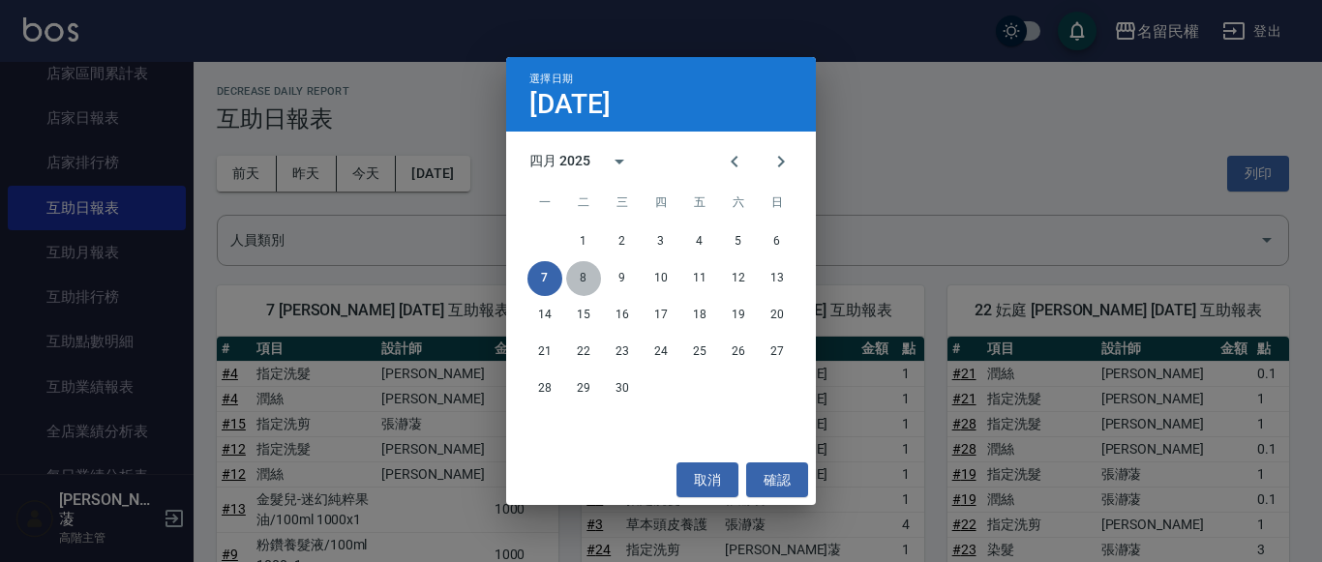
click at [577, 278] on button "8" at bounding box center [583, 278] width 35 height 35
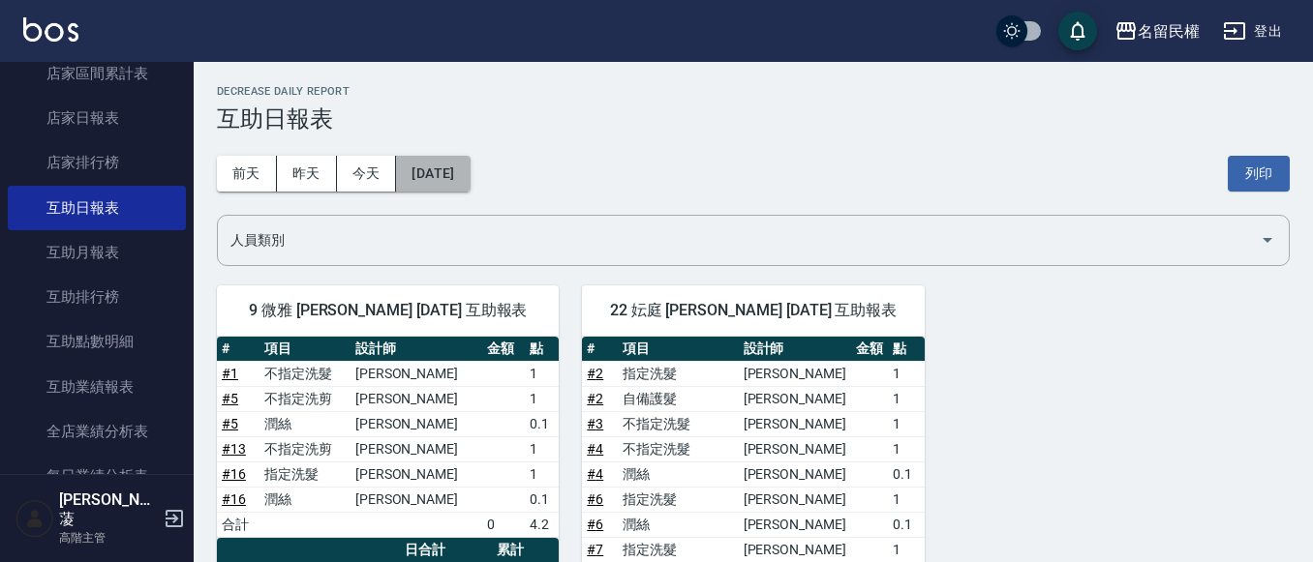
click at [469, 166] on button "[DATE]" at bounding box center [433, 174] width 74 height 36
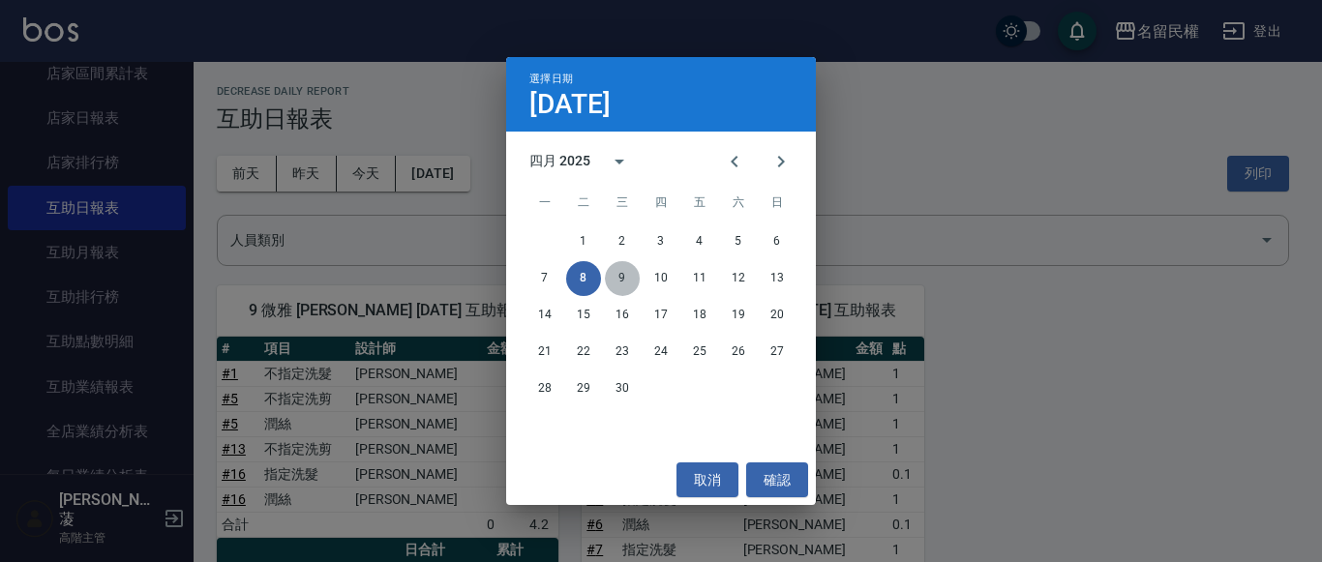
click at [630, 283] on button "9" at bounding box center [622, 278] width 35 height 35
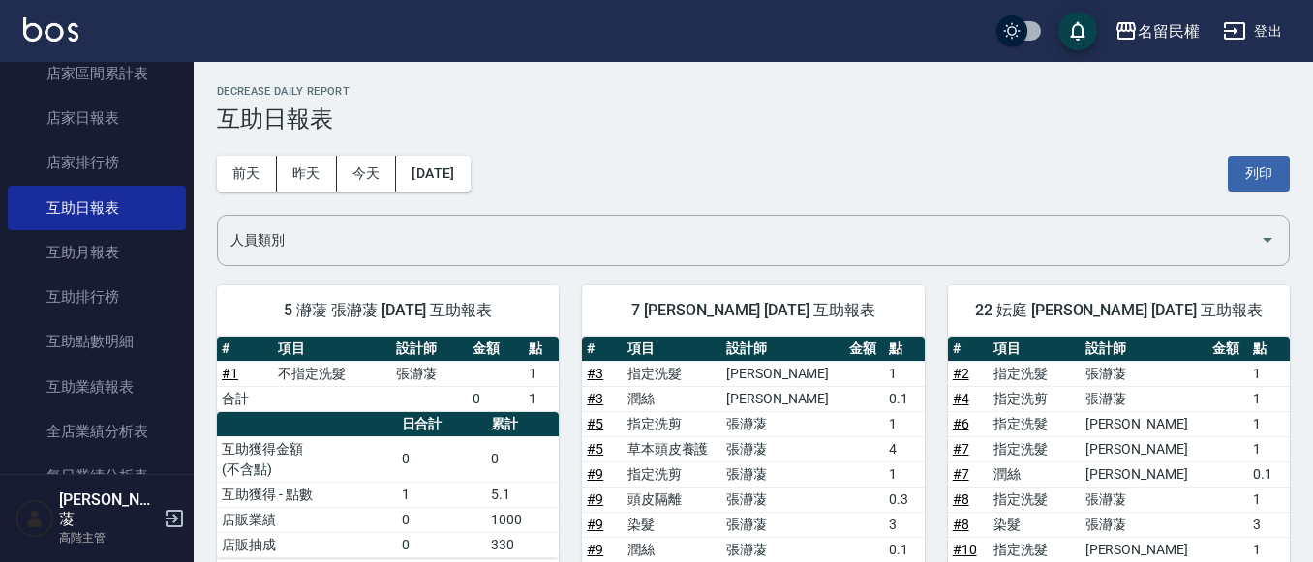
click at [466, 196] on div "[DATE] [DATE] [DATE] [DATE] 列印" at bounding box center [753, 174] width 1073 height 82
click at [469, 183] on button "[DATE]" at bounding box center [433, 174] width 74 height 36
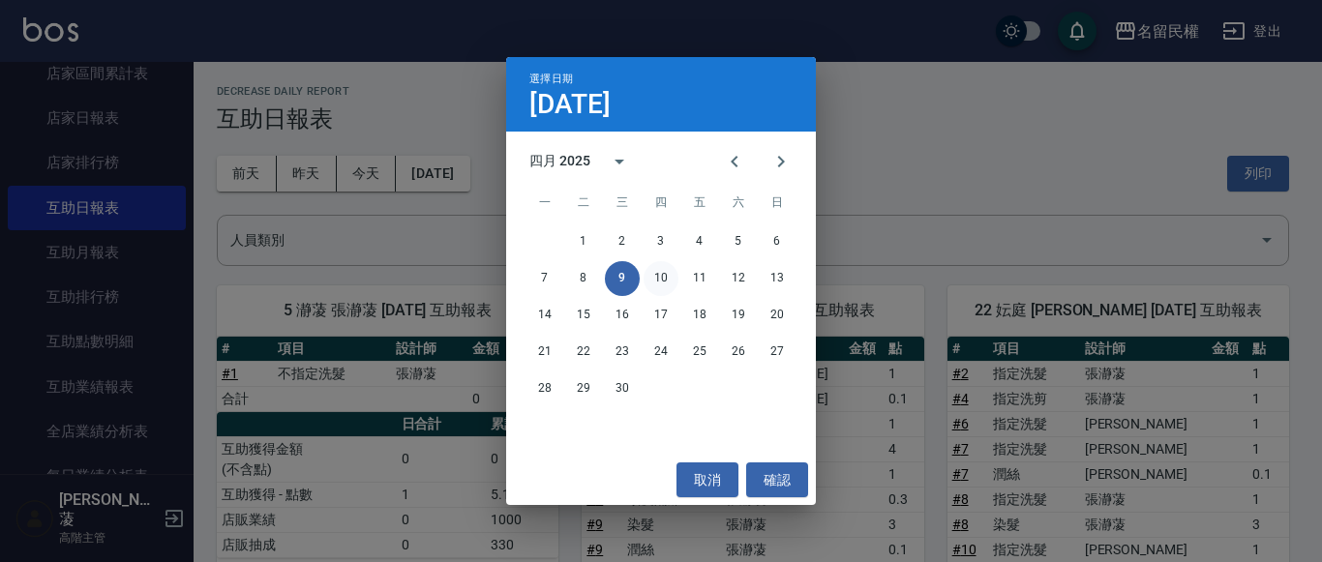
click at [672, 285] on button "10" at bounding box center [661, 278] width 35 height 35
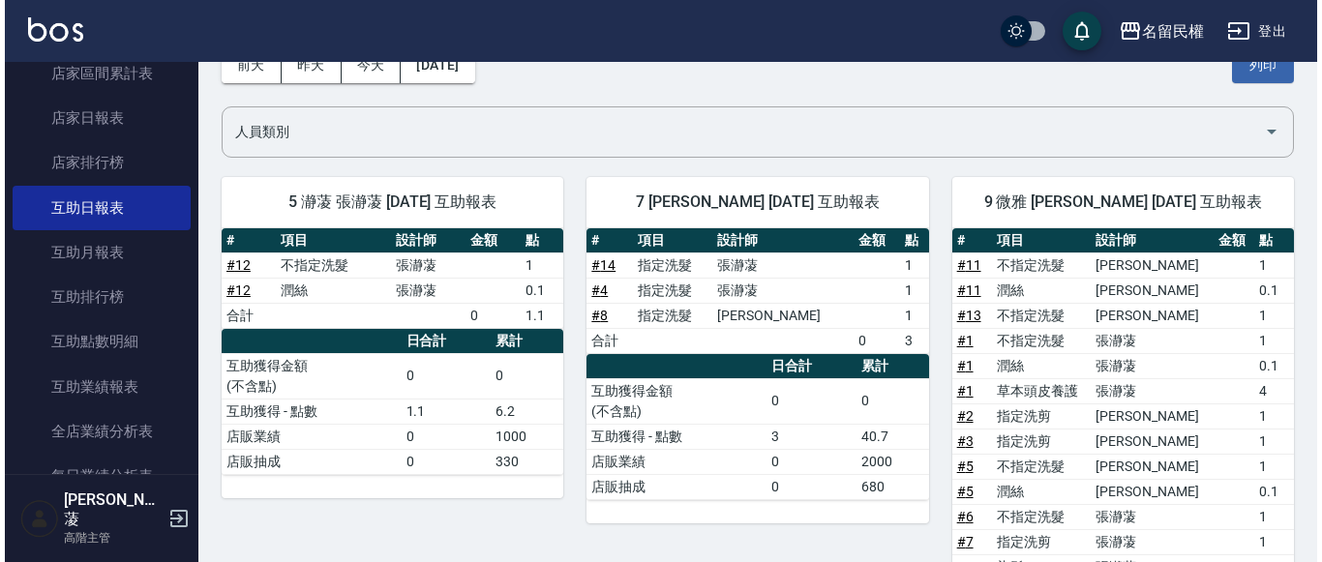
scroll to position [12, 0]
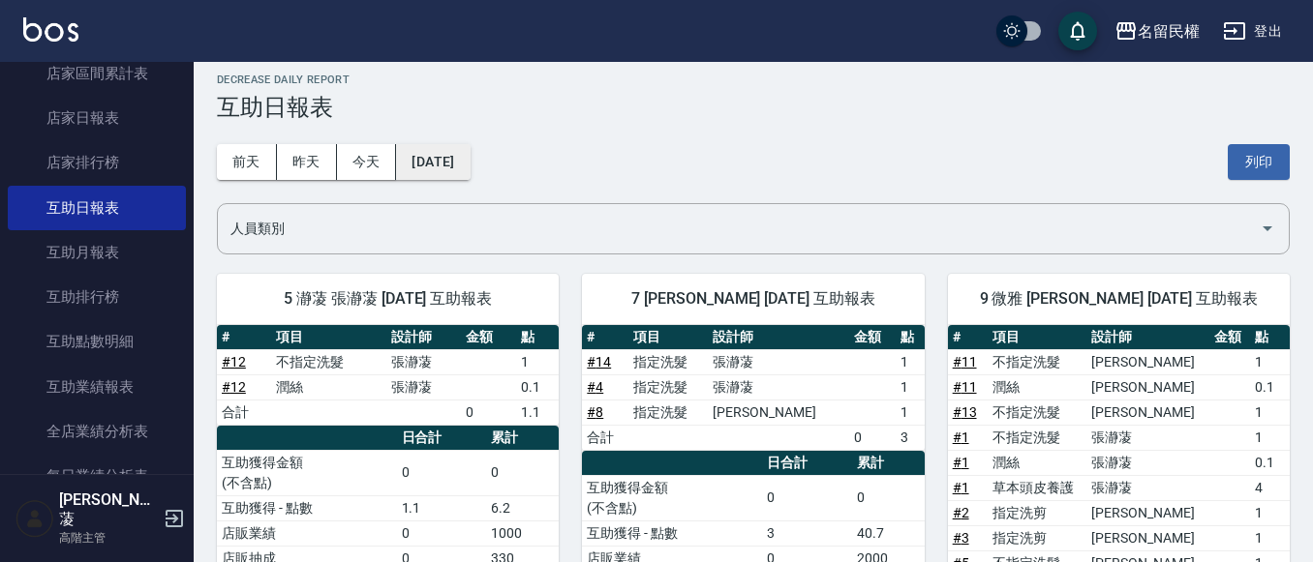
drag, startPoint x: 420, startPoint y: 139, endPoint x: 459, endPoint y: 151, distance: 40.4
click at [429, 145] on div "[DATE] [DATE] [DATE] [DATE] 列印" at bounding box center [753, 162] width 1073 height 82
click at [469, 163] on button "[DATE]" at bounding box center [433, 162] width 74 height 36
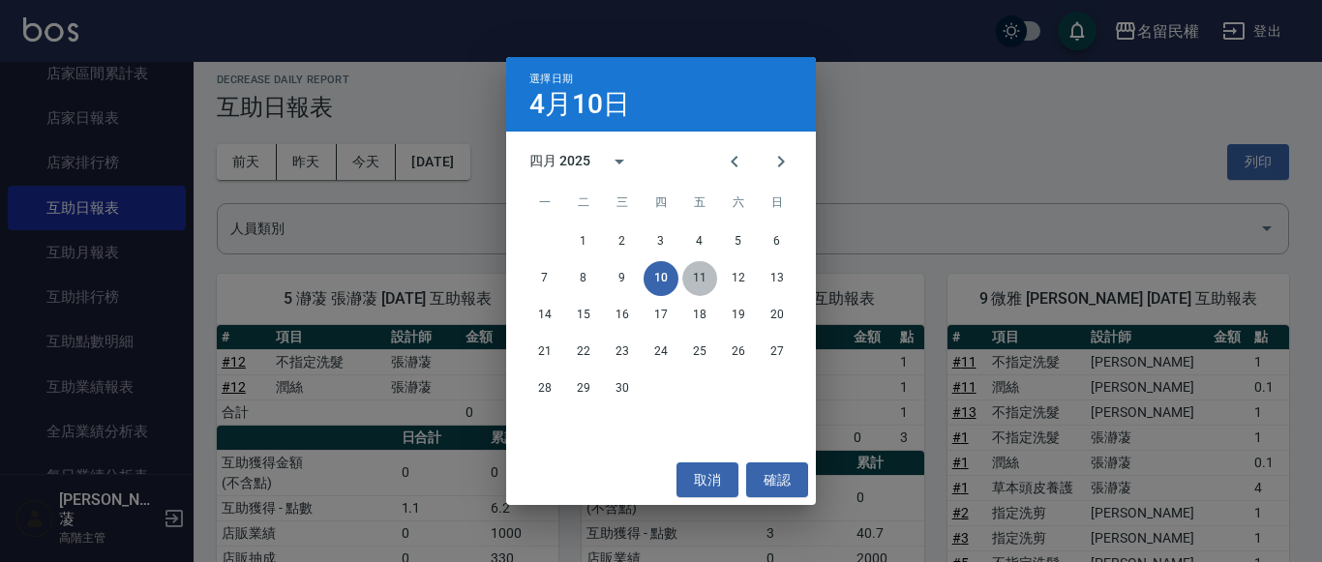
click at [696, 275] on button "11" at bounding box center [699, 278] width 35 height 35
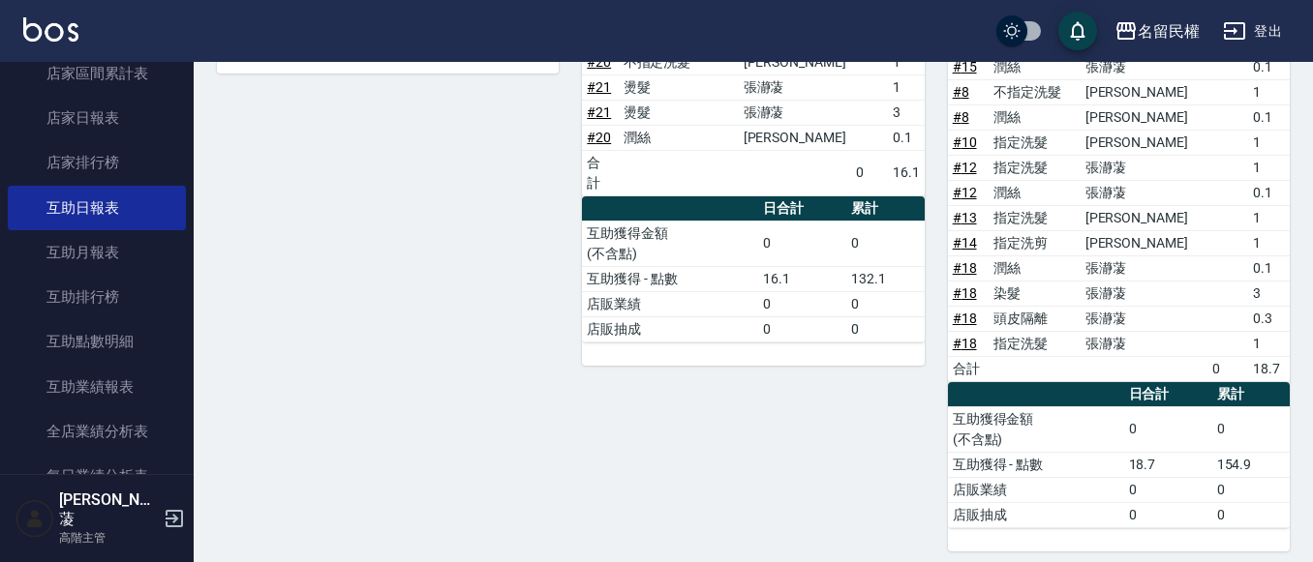
scroll to position [521, 0]
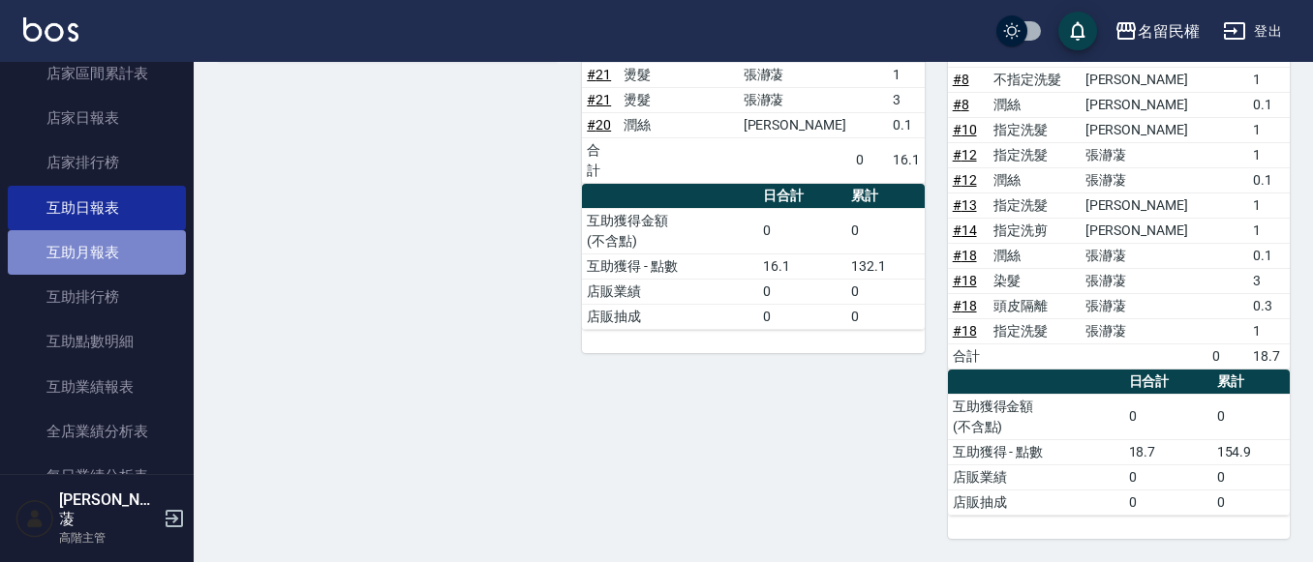
click at [107, 255] on link "互助月報表" at bounding box center [97, 252] width 178 height 45
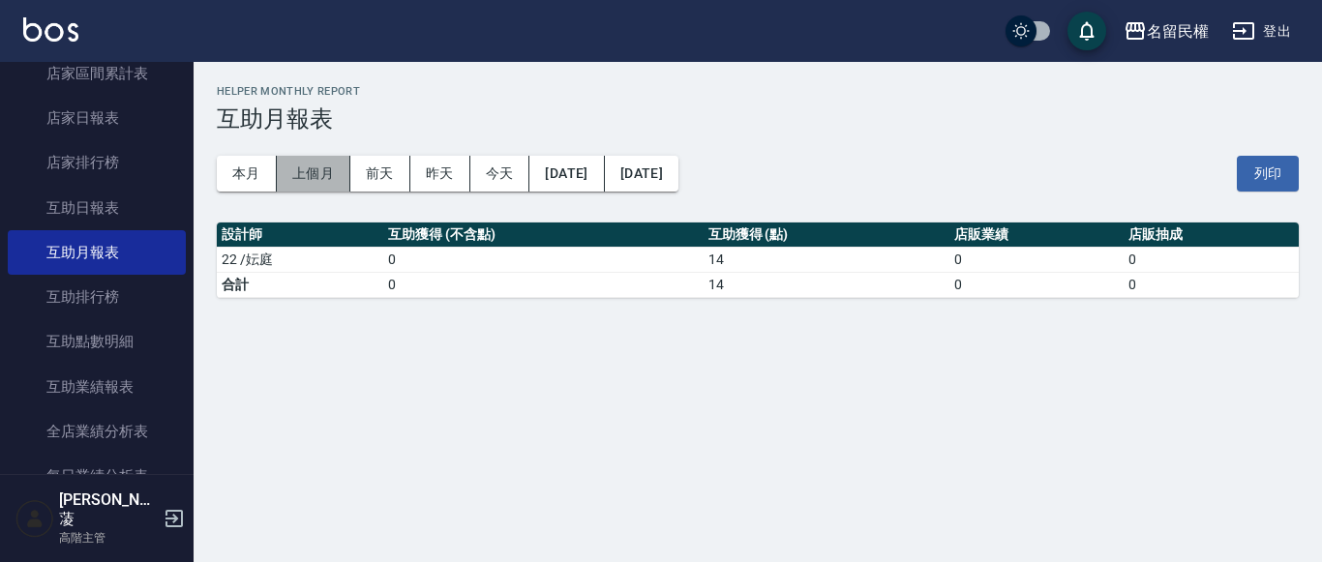
click at [325, 176] on button "上個月" at bounding box center [314, 174] width 74 height 36
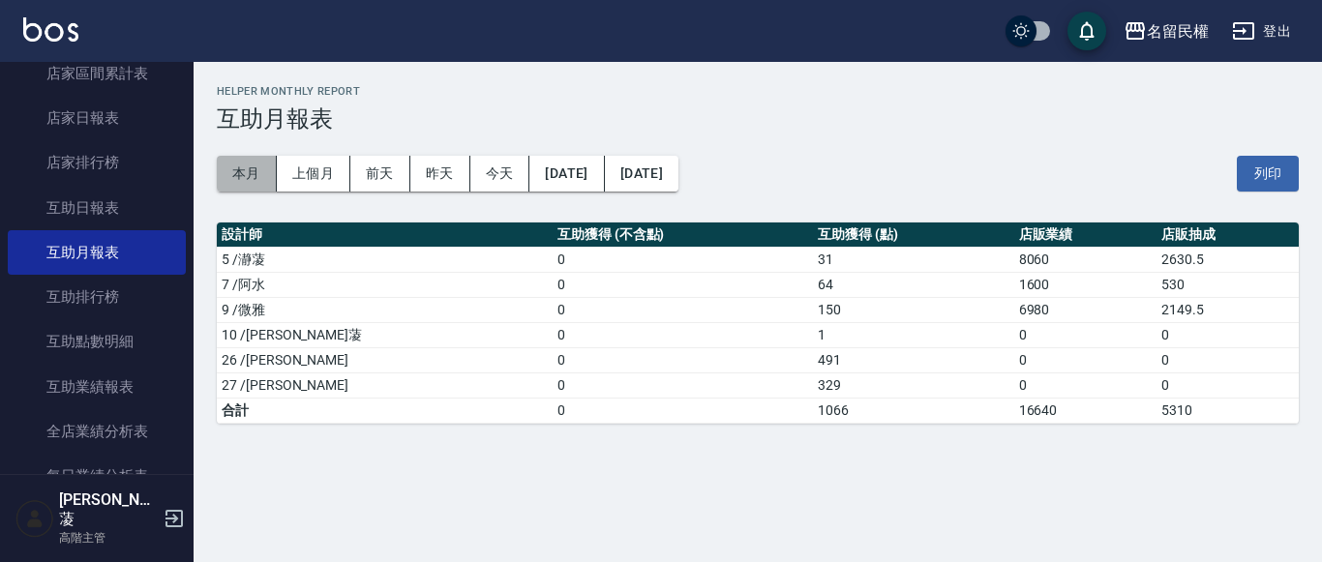
click at [230, 159] on button "本月" at bounding box center [247, 174] width 60 height 36
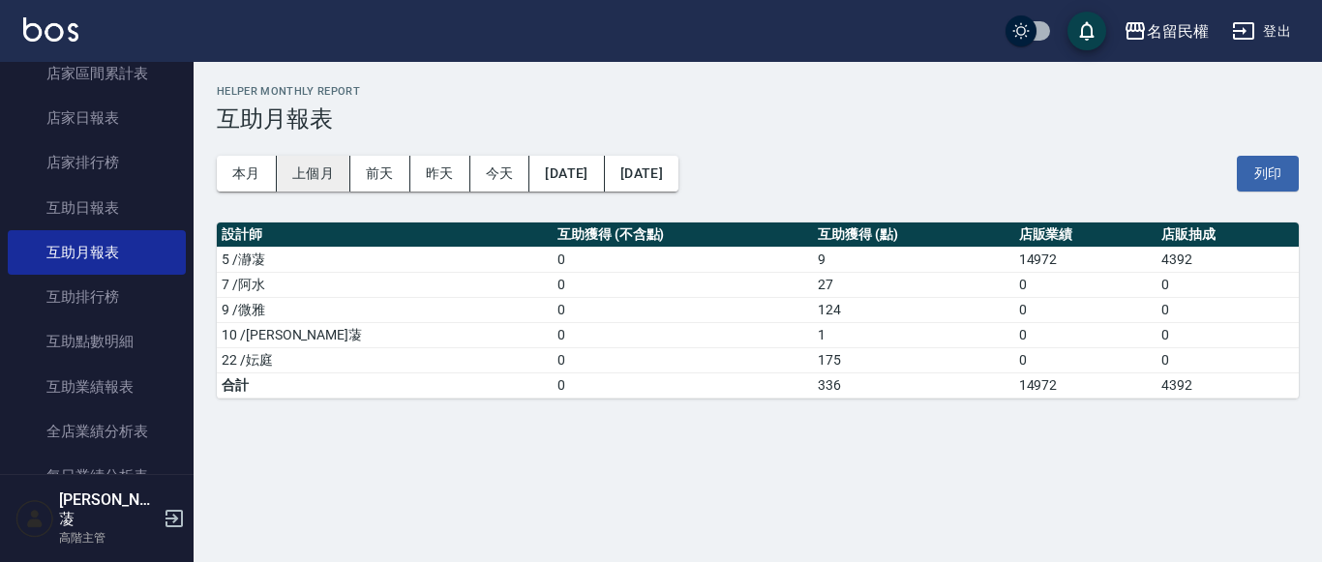
click at [307, 180] on button "上個月" at bounding box center [314, 174] width 74 height 36
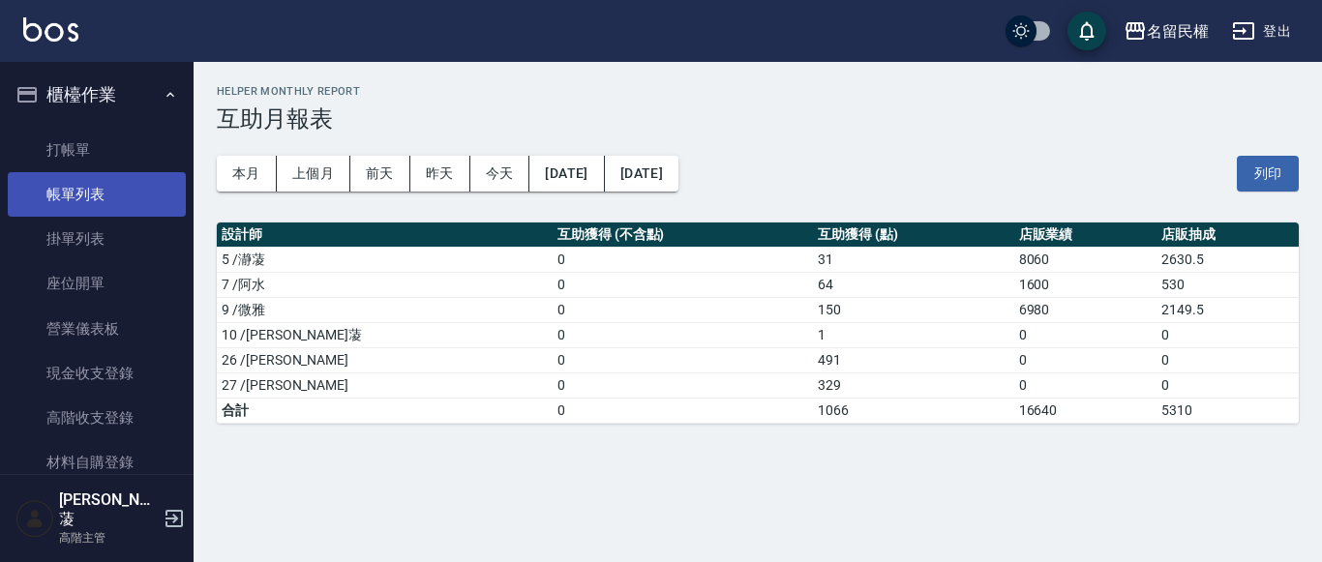
click at [136, 182] on link "帳單列表" at bounding box center [97, 194] width 178 height 45
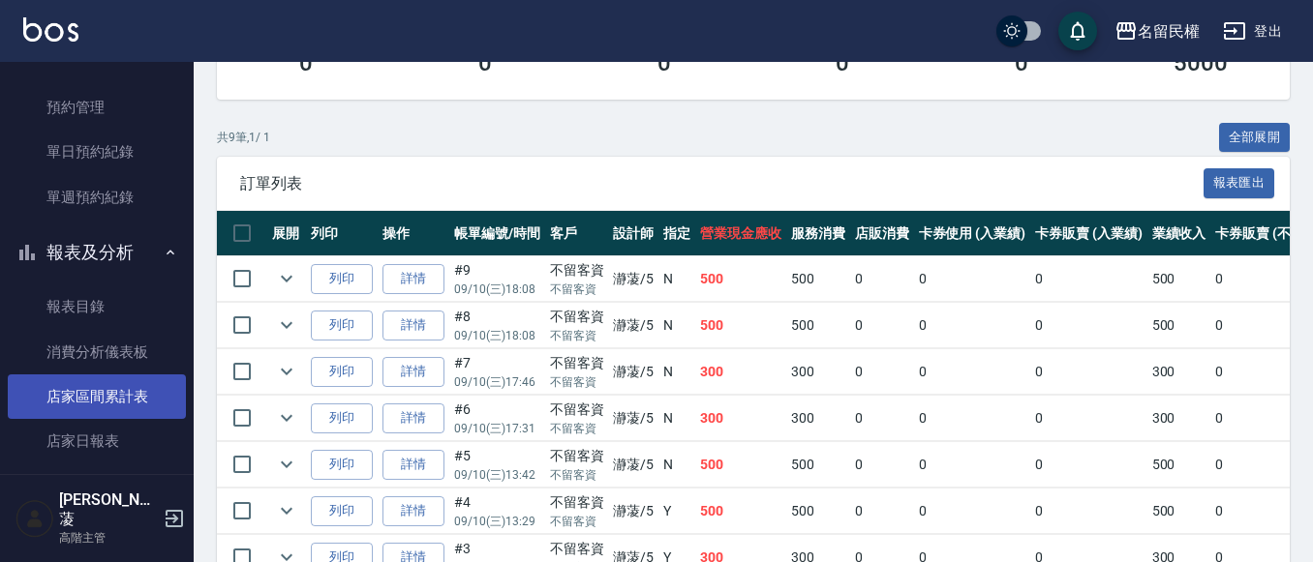
scroll to position [678, 0]
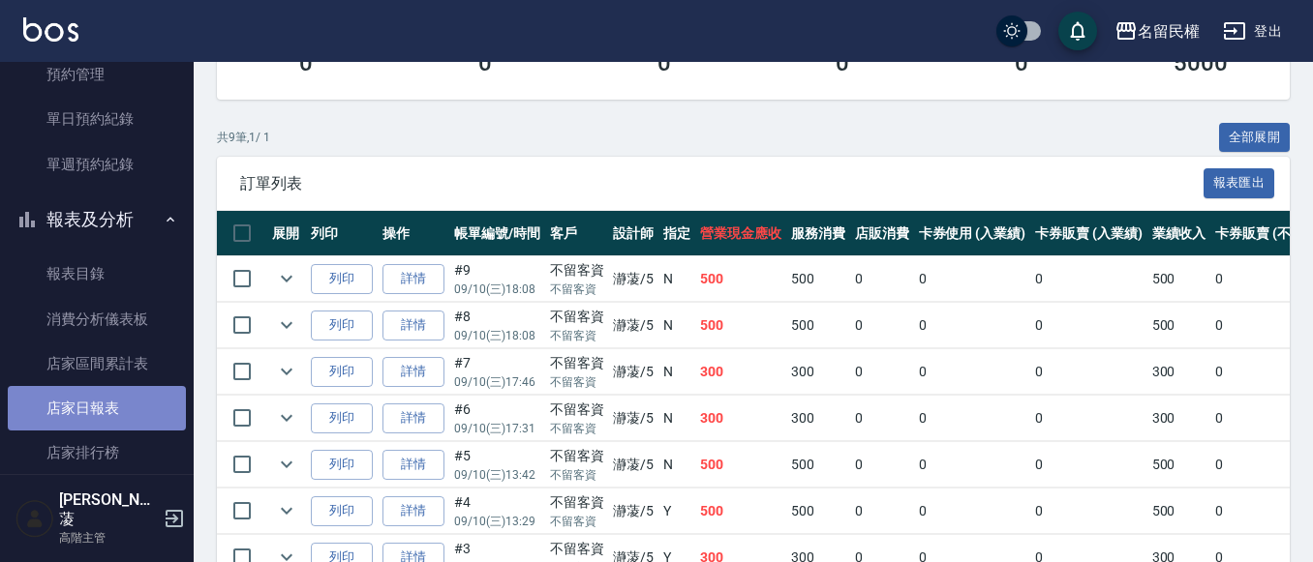
click at [109, 400] on link "店家日報表" at bounding box center [97, 408] width 178 height 45
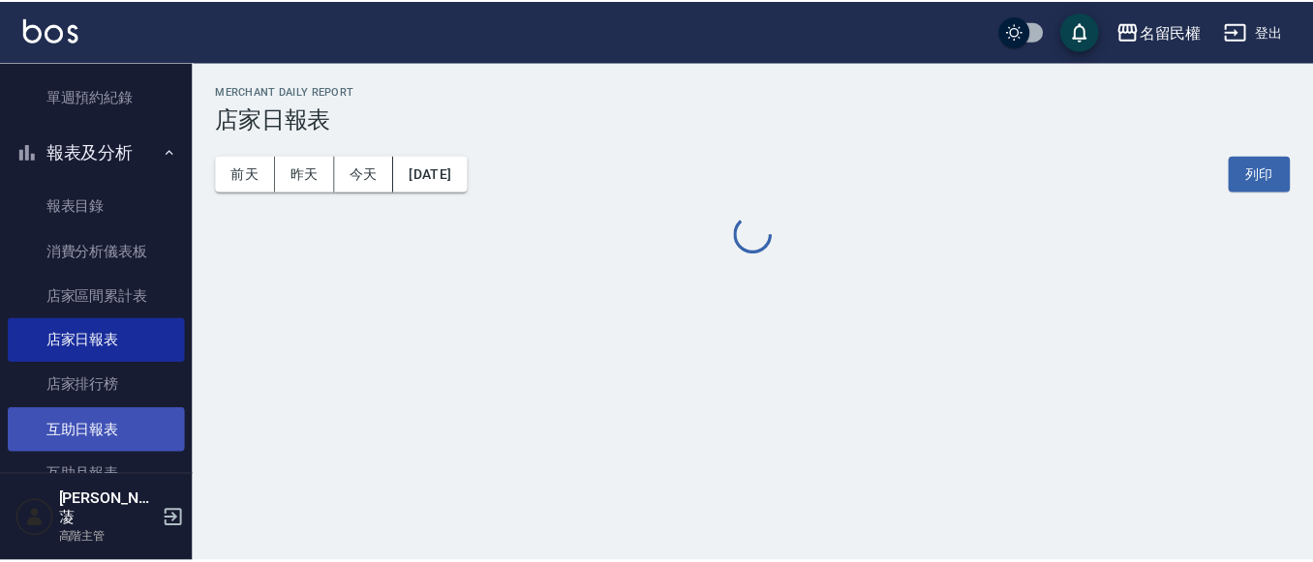
scroll to position [774, 0]
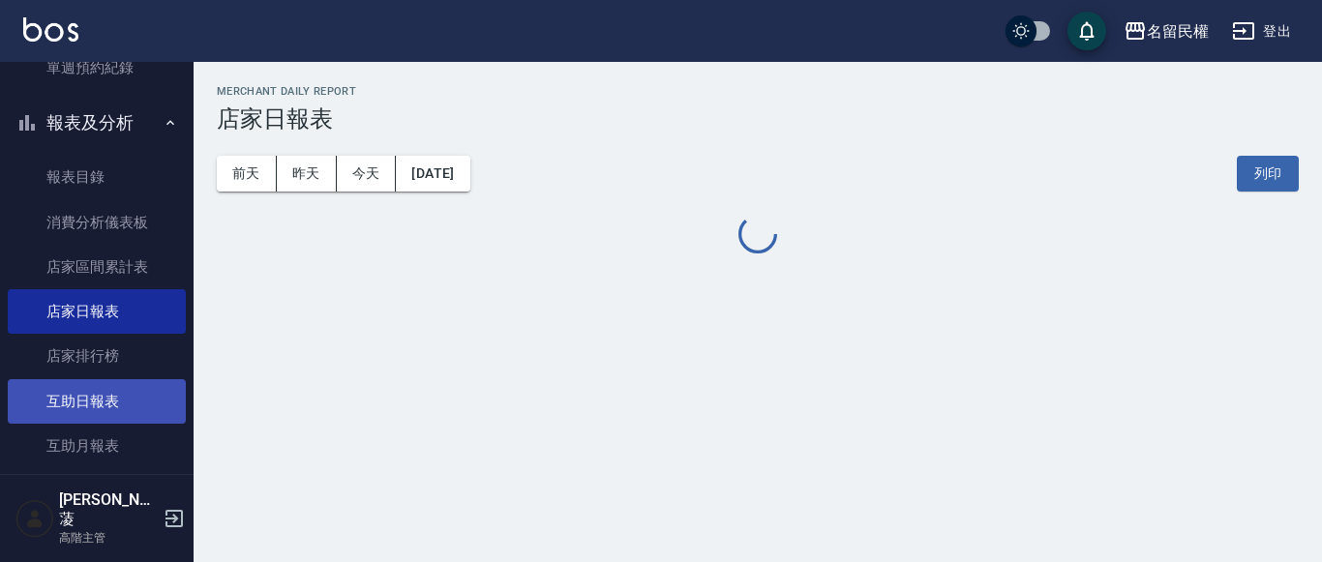
click at [109, 411] on link "互助日報表" at bounding box center [97, 401] width 178 height 45
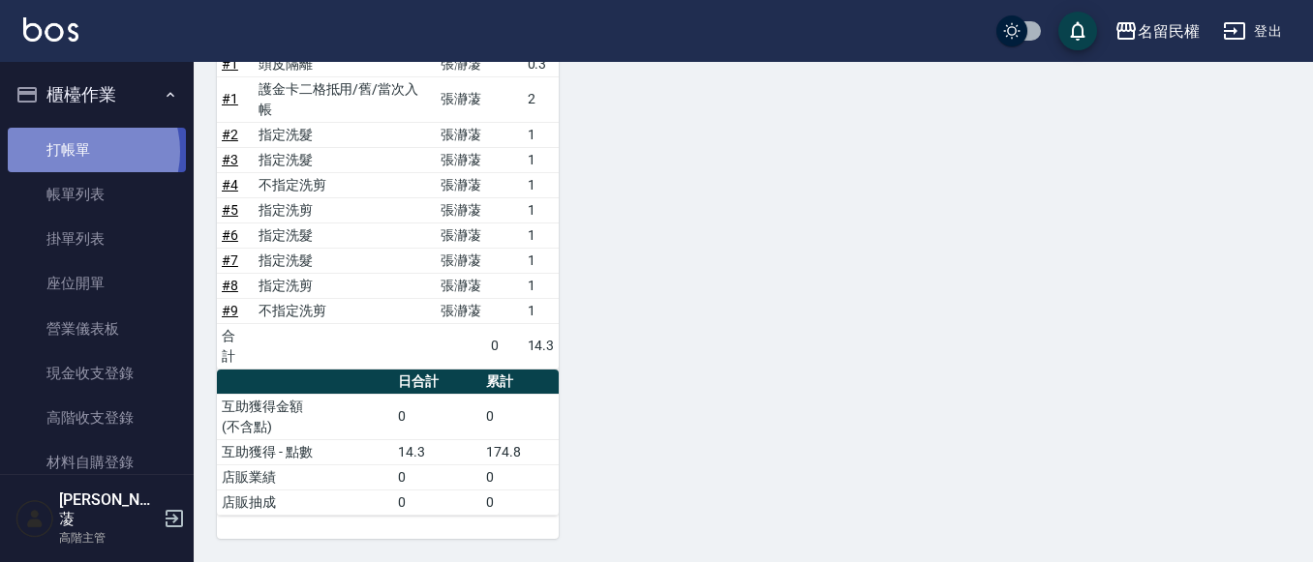
click at [80, 151] on link "打帳單" at bounding box center [97, 150] width 178 height 45
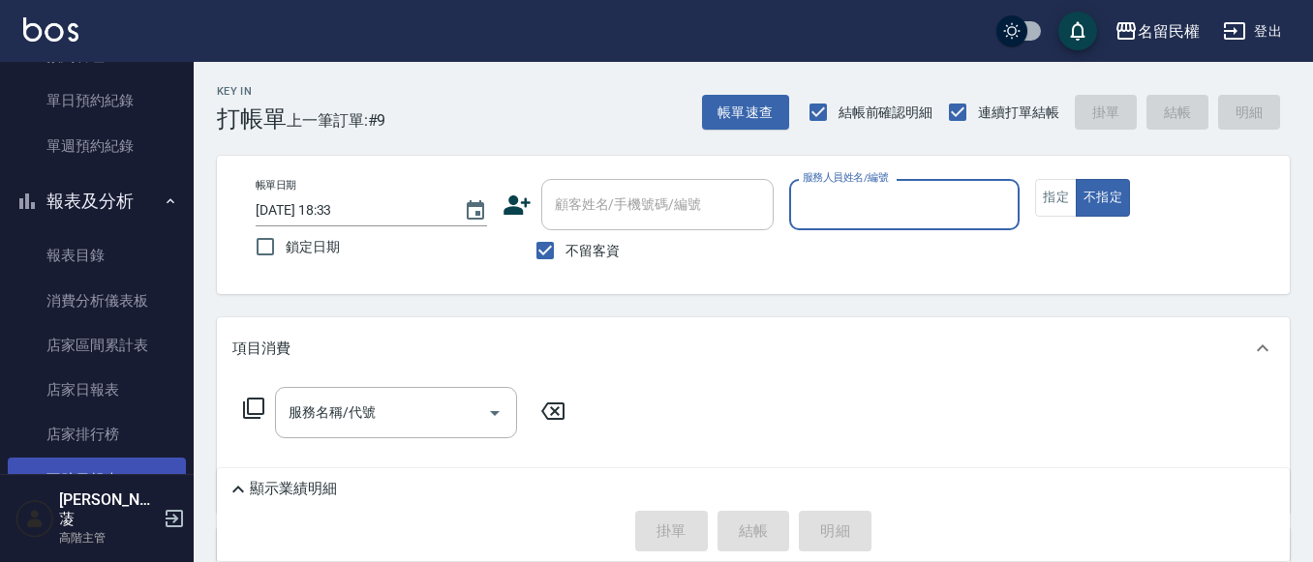
scroll to position [774, 0]
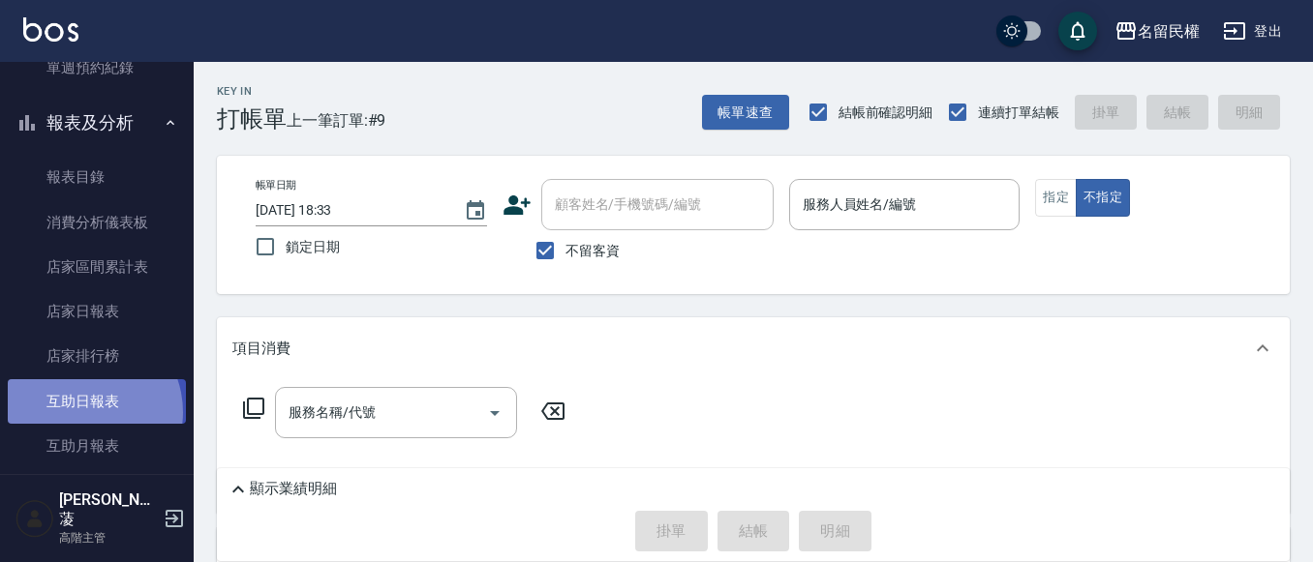
drag, startPoint x: 81, startPoint y: 411, endPoint x: 92, endPoint y: 386, distance: 27.3
click at [81, 409] on link "互助日報表" at bounding box center [97, 401] width 178 height 45
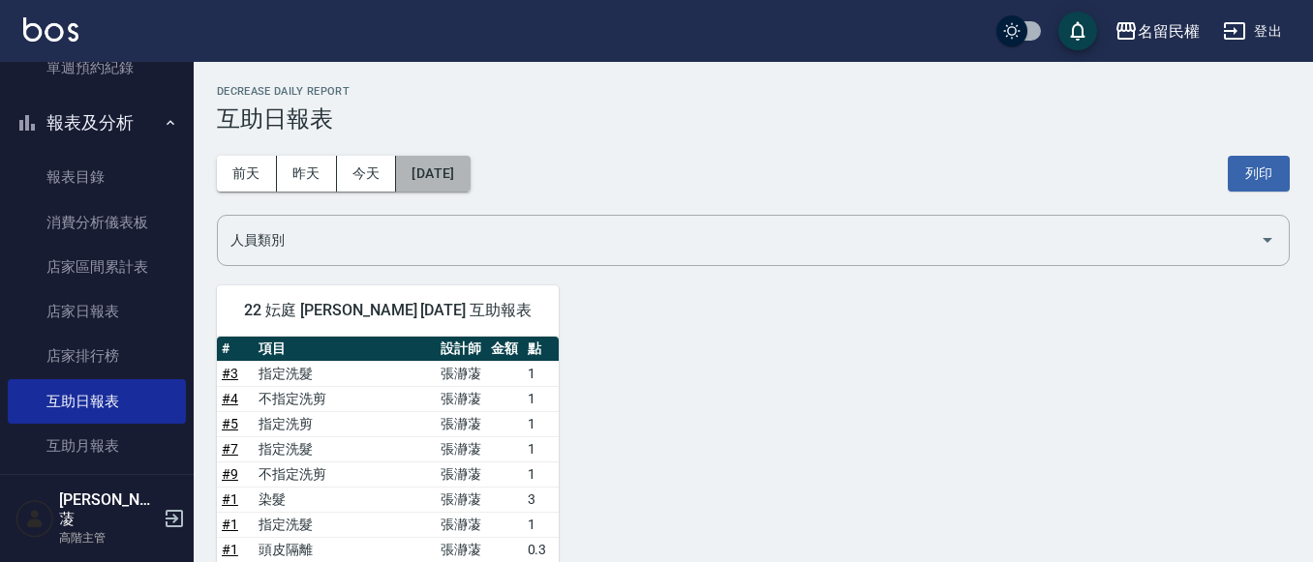
click at [469, 165] on button "[DATE]" at bounding box center [433, 174] width 74 height 36
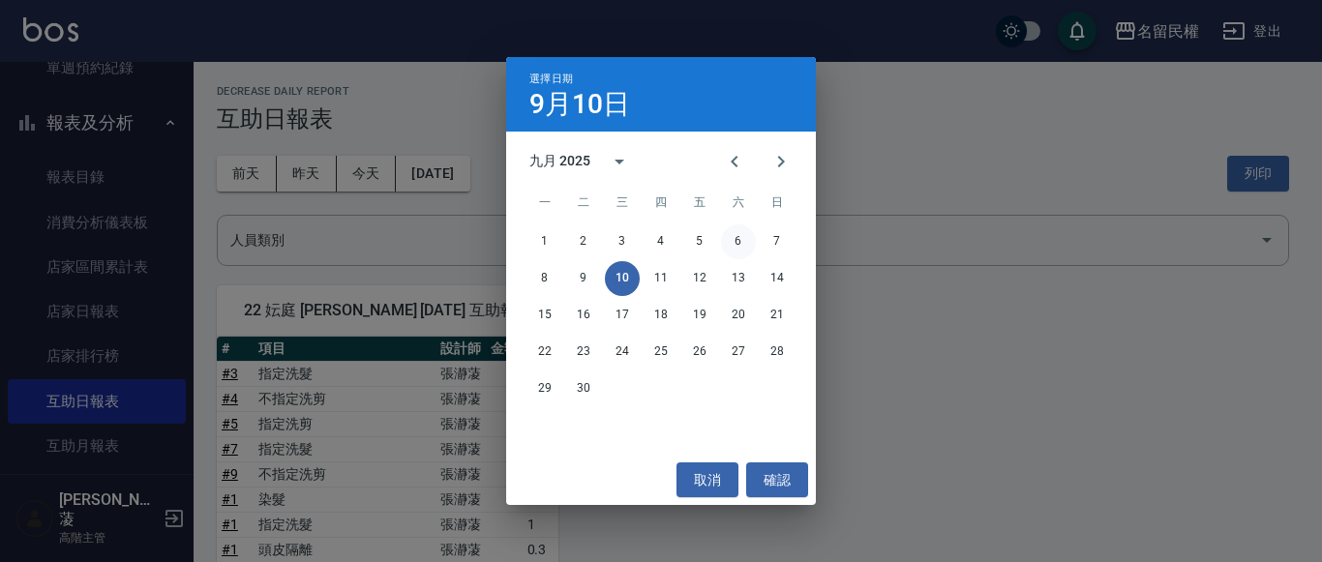
click at [742, 239] on button "6" at bounding box center [738, 242] width 35 height 35
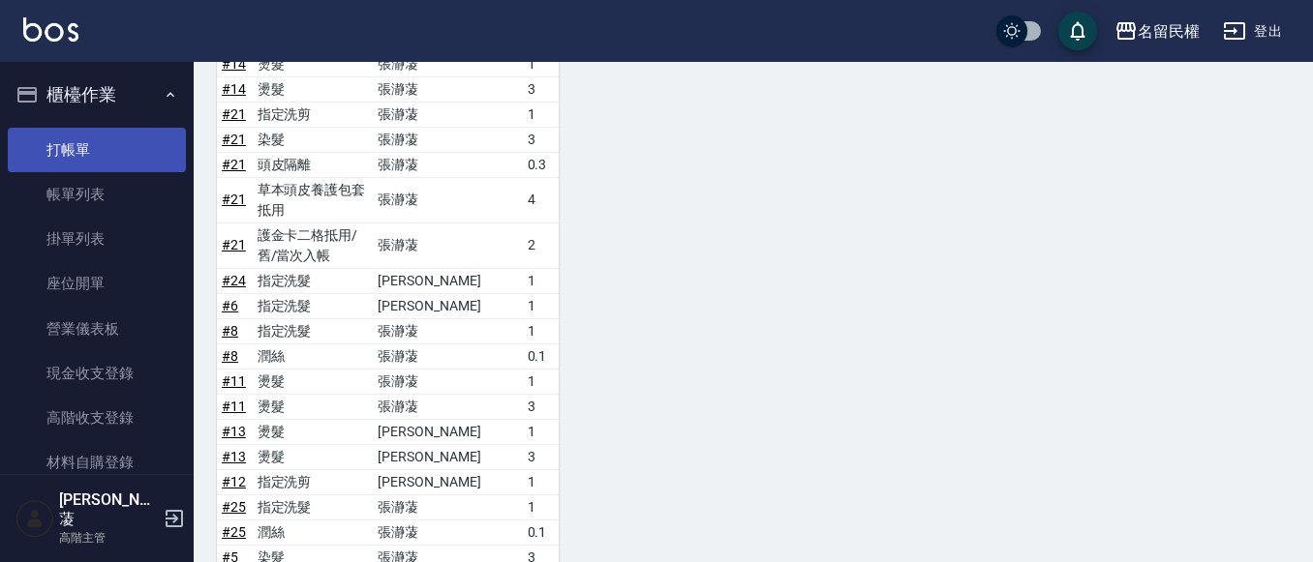
click at [139, 128] on link "打帳單" at bounding box center [97, 150] width 178 height 45
